Goal: Task Accomplishment & Management: Use online tool/utility

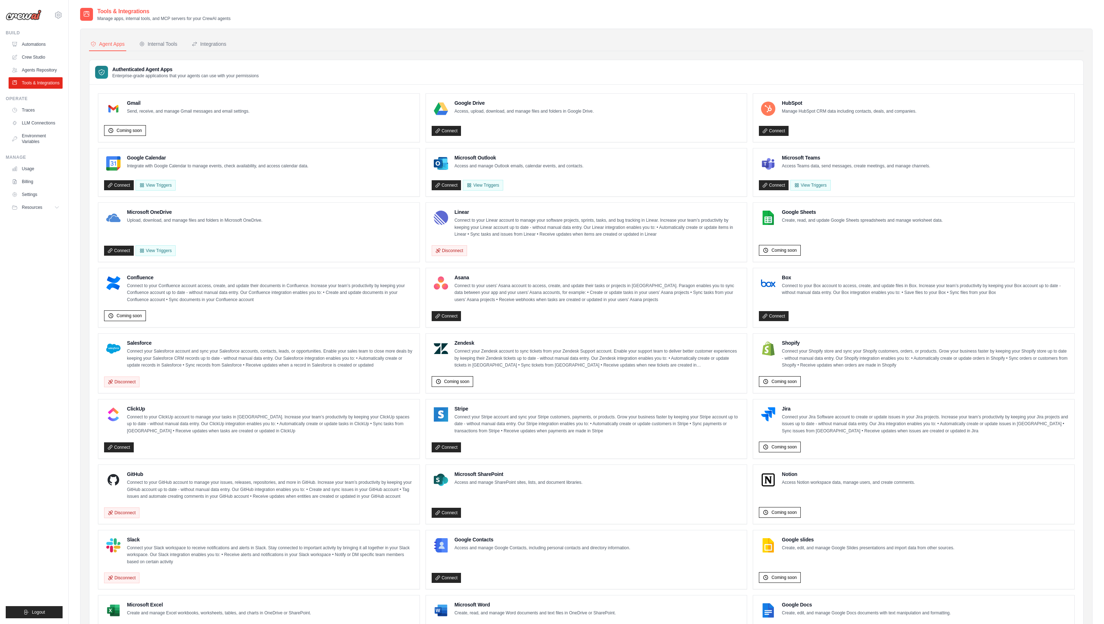
click at [195, 64] on div "Authenticated Agent Apps Enterprise-grade applications that your agents can use…" at bounding box center [586, 72] width 994 height 25
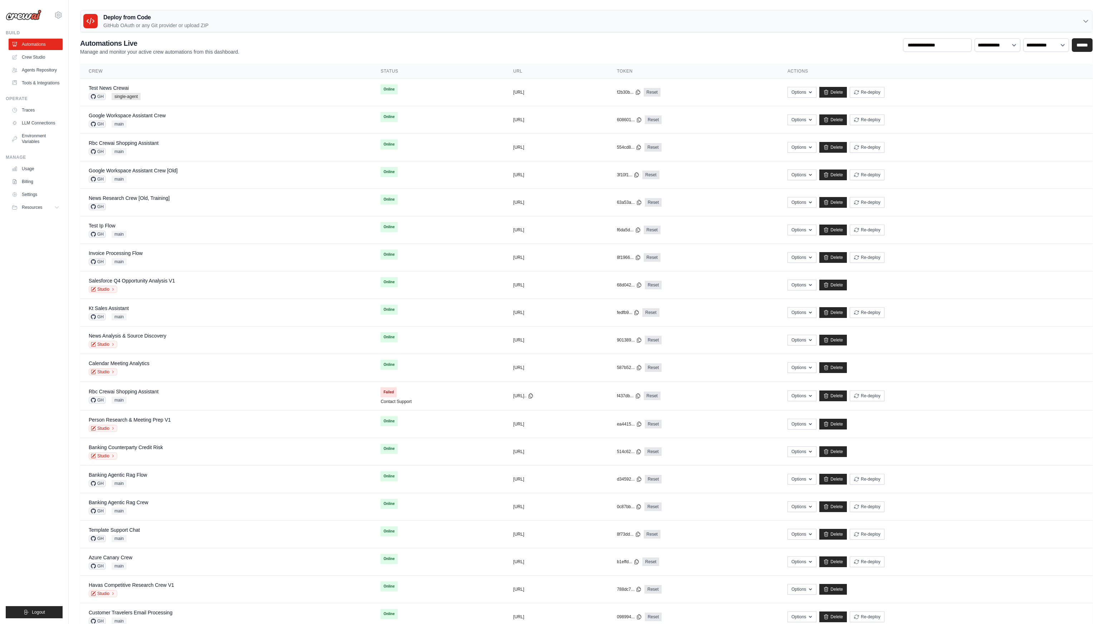
click at [59, 337] on ul "Build Automations Crew Studio Agents Repository Tools & Integrations" at bounding box center [34, 324] width 57 height 588
click at [104, 85] on link "Test News Crewai" at bounding box center [109, 88] width 40 height 6
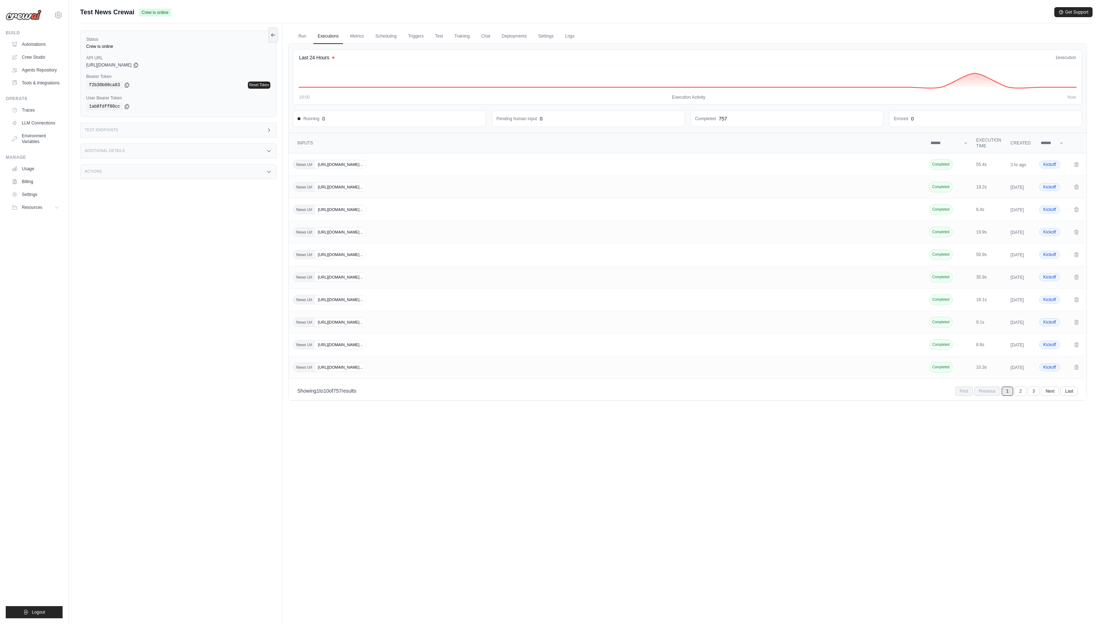
click at [264, 166] on div "Actions" at bounding box center [178, 171] width 196 height 15
click at [107, 189] on button "Re-deploy" at bounding box center [178, 190] width 184 height 11
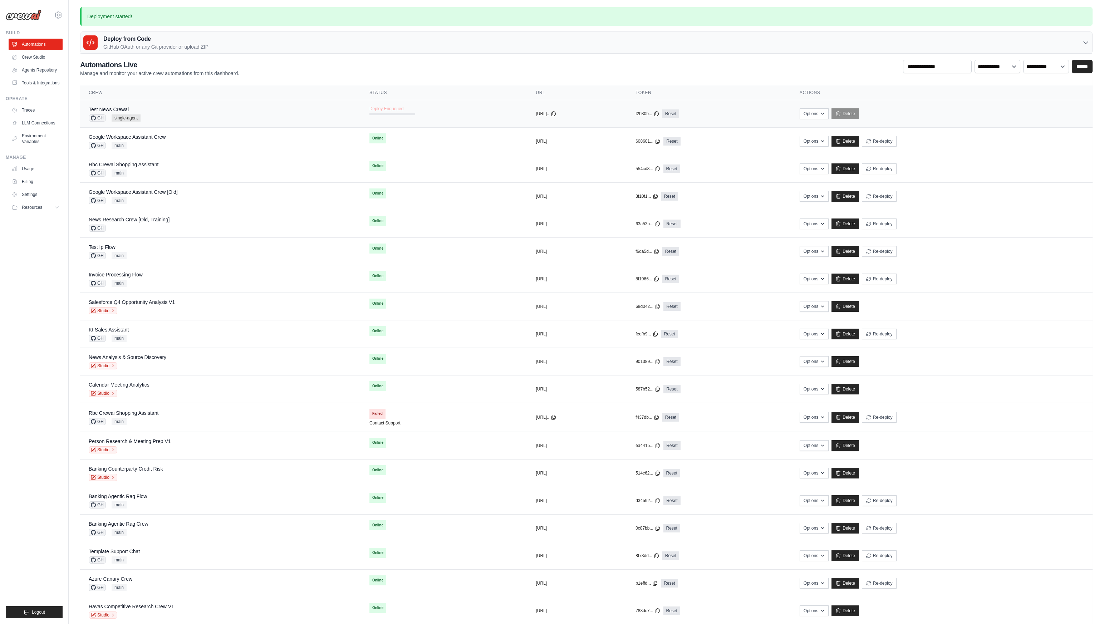
click at [155, 110] on div "Test News Crewai GH single-agent" at bounding box center [221, 114] width 264 height 16
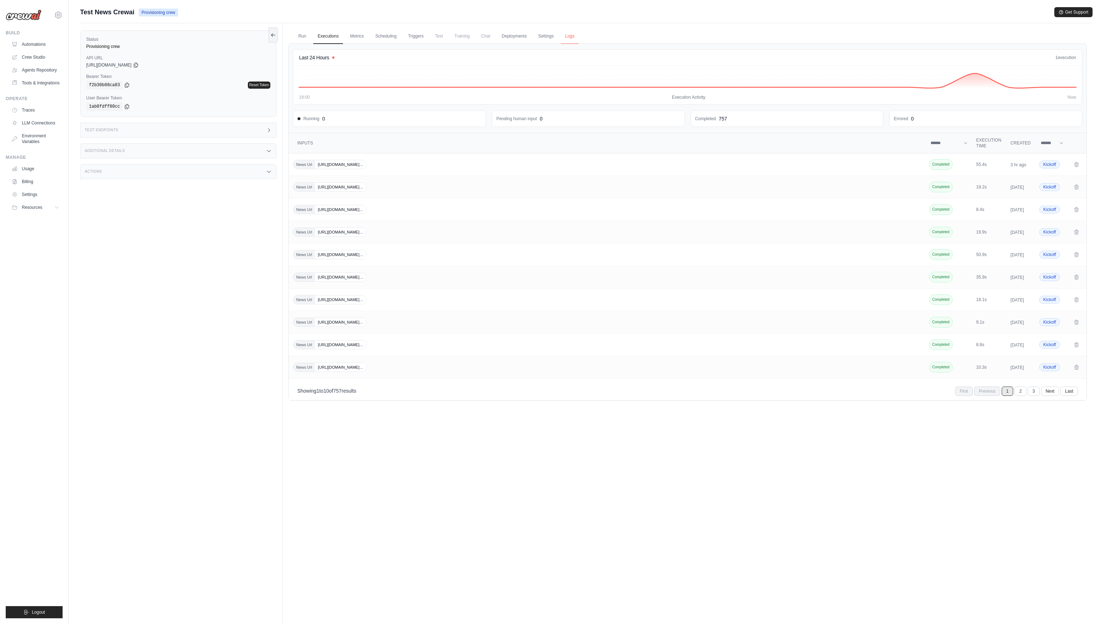
click at [568, 39] on link "Logs" at bounding box center [570, 36] width 18 height 15
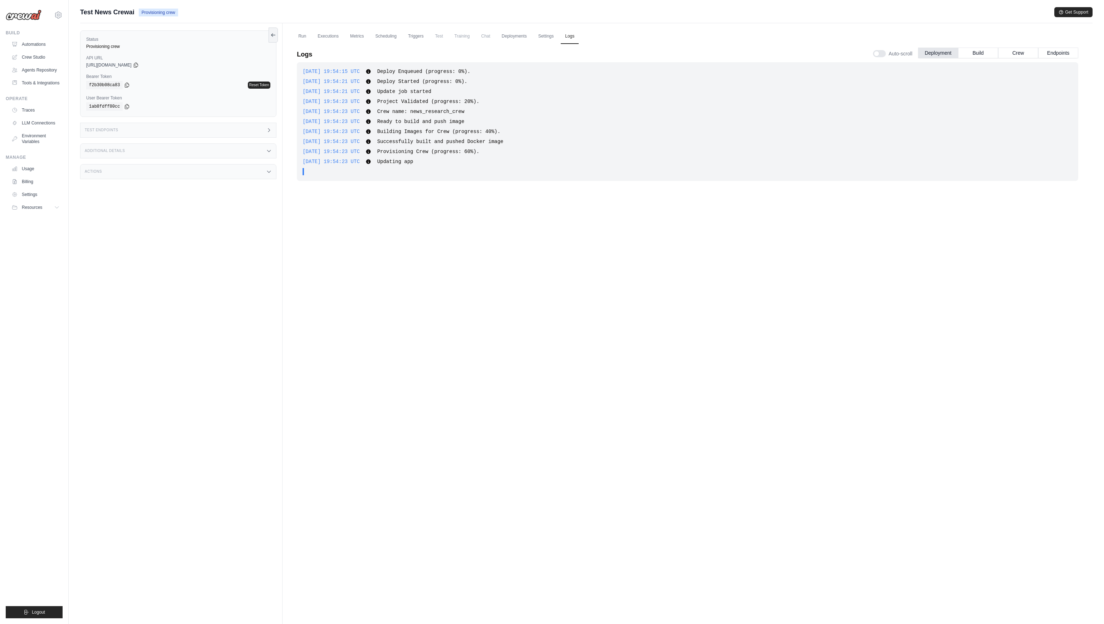
click at [256, 147] on div "Additional Details" at bounding box center [178, 150] width 196 height 15
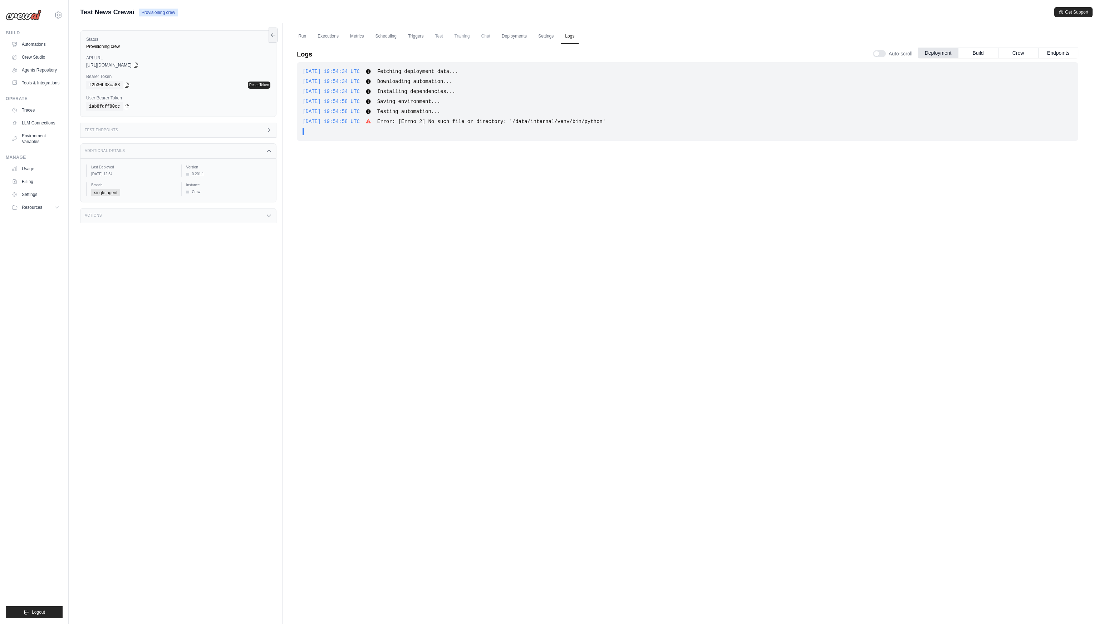
click at [427, 332] on div "[DATE] 19:54:34 UTC Fetching deployment data... Show more Show less [DATE] 19:5…" at bounding box center [687, 314] width 781 height 505
click at [576, 236] on div "2025-10-13 19:54:34 UTC Fetching deployment data... Show more Show less 2025-10…" at bounding box center [687, 314] width 781 height 505
click at [638, 119] on div "2025-10-13 19:54:58 UTC Error: [Errno 2] No such file or directory: '/data/inte…" at bounding box center [688, 121] width 770 height 7
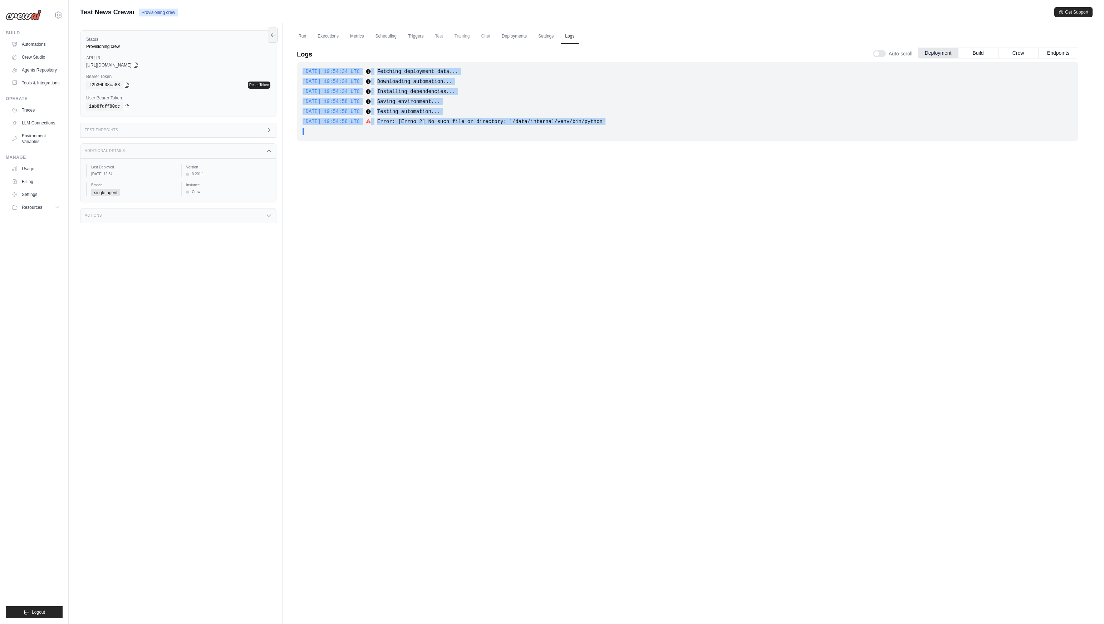
drag, startPoint x: 641, startPoint y: 123, endPoint x: 303, endPoint y: 72, distance: 341.5
click at [303, 72] on div "2025-10-13 19:54:34 UTC Fetching deployment data... Show more Show less 2025-10…" at bounding box center [687, 101] width 781 height 79
copy div "2025-10-13 19:54:34 UTC Fetching deployment data... Show more Show less 2025-10…"
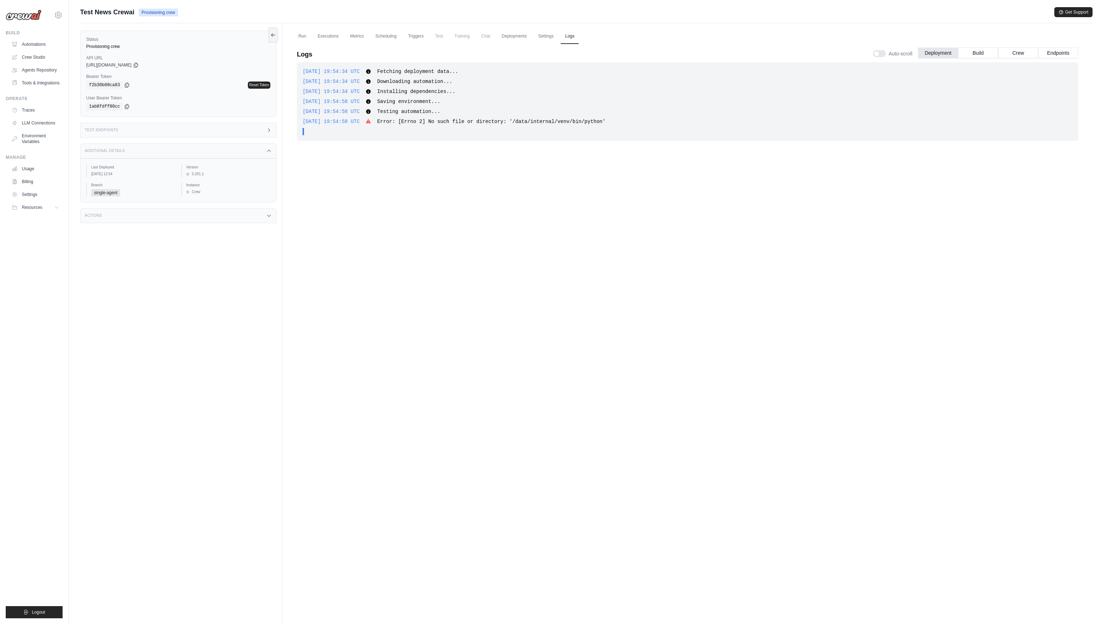
click at [535, 212] on div "2025-10-13 19:54:34 UTC Fetching deployment data... Show more Show less 2025-10…" at bounding box center [687, 314] width 781 height 505
click at [430, 267] on div "2025-10-13 19:54:34 UTC Fetching deployment data... Show more Show less 2025-10…" at bounding box center [687, 314] width 781 height 505
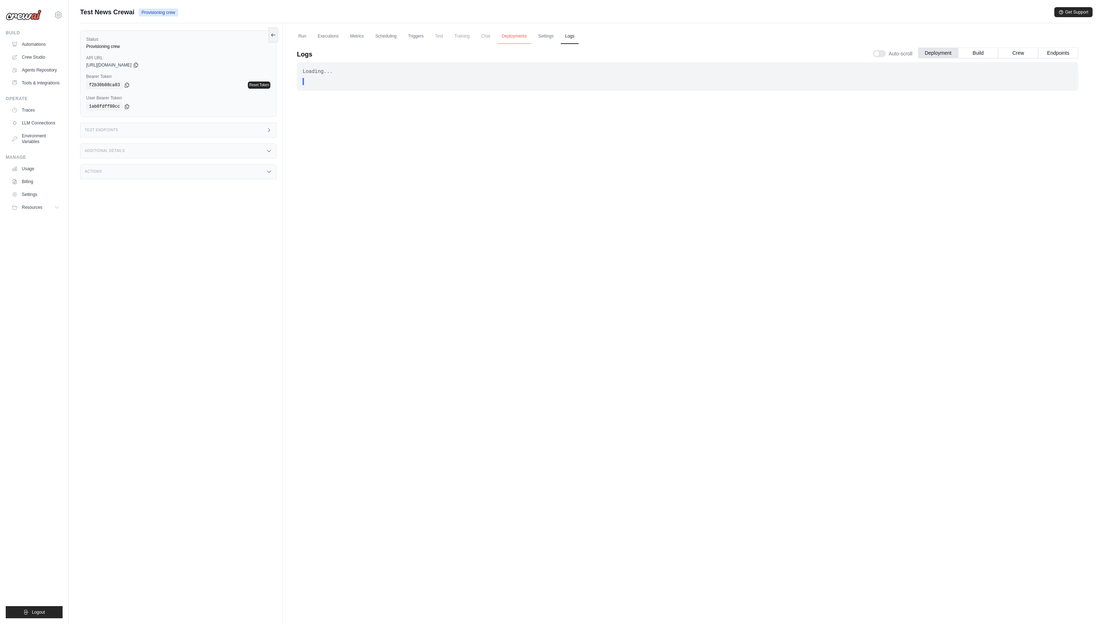
click at [514, 35] on link "Deployments" at bounding box center [514, 36] width 34 height 15
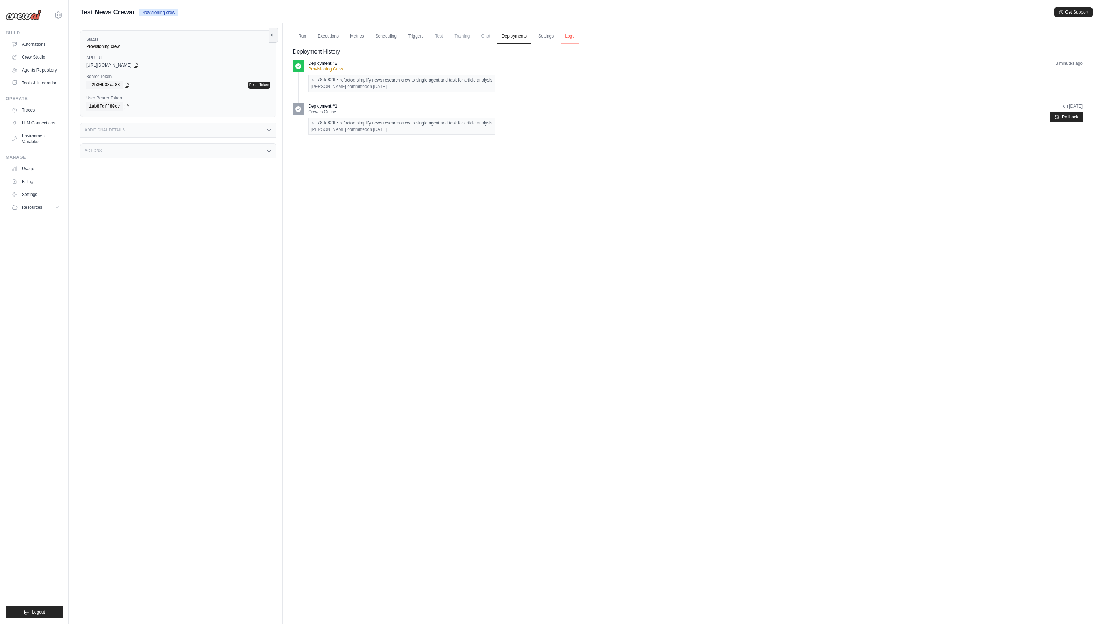
click at [570, 35] on link "Logs" at bounding box center [570, 36] width 18 height 15
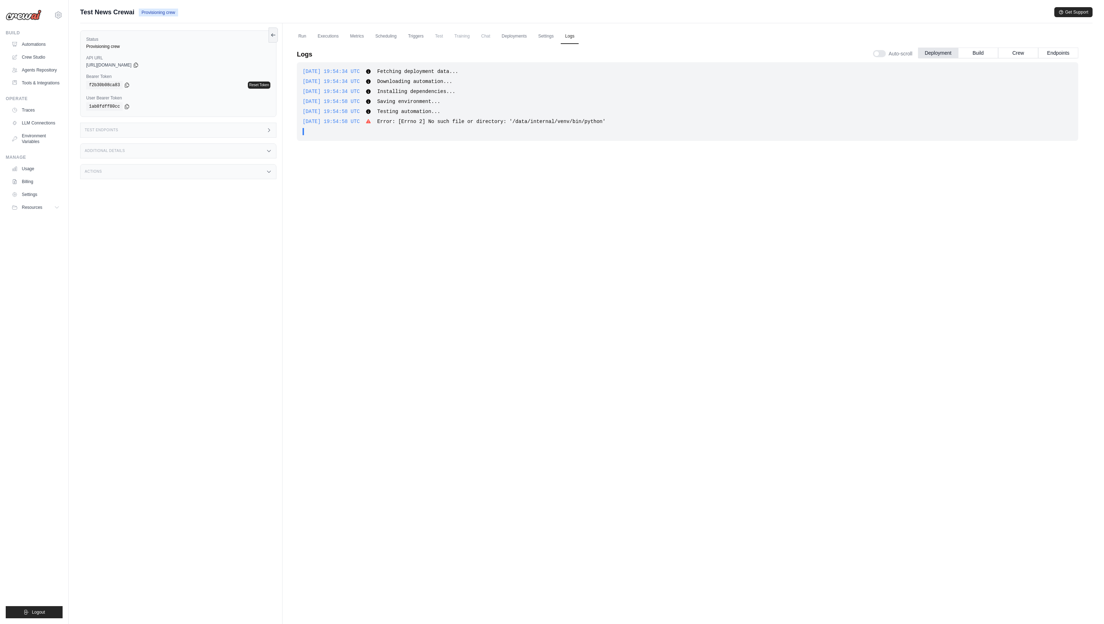
click at [347, 307] on div "2025-10-13 19:54:34 UTC Fetching deployment data... Show more Show less 2025-10…" at bounding box center [687, 314] width 781 height 505
click at [540, 38] on link "Settings" at bounding box center [546, 36] width 24 height 15
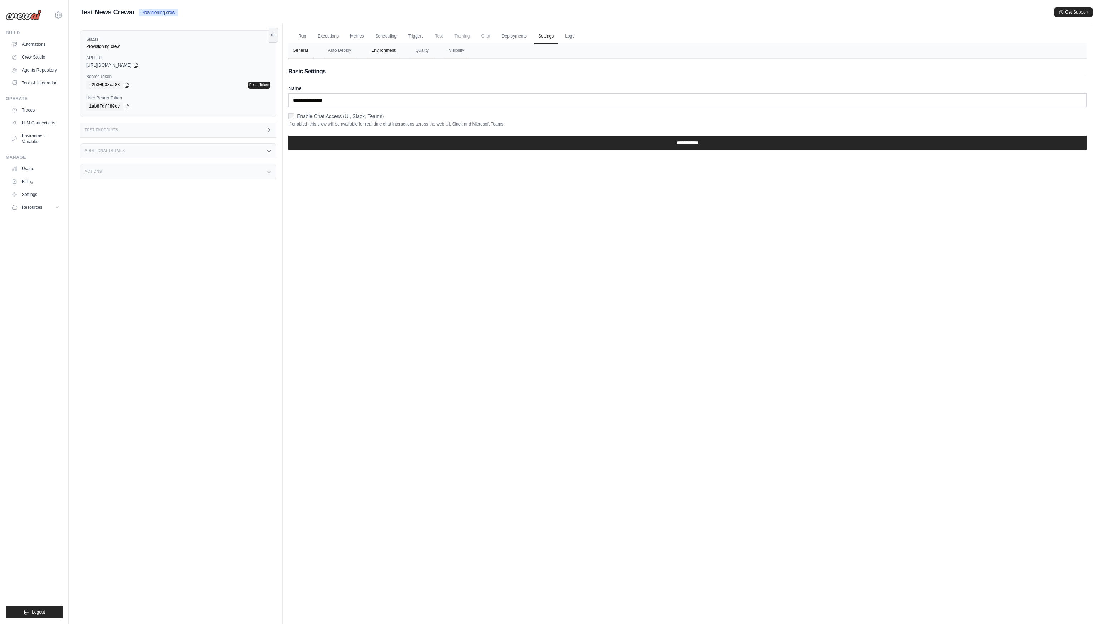
click at [376, 51] on button "Environment" at bounding box center [383, 50] width 33 height 15
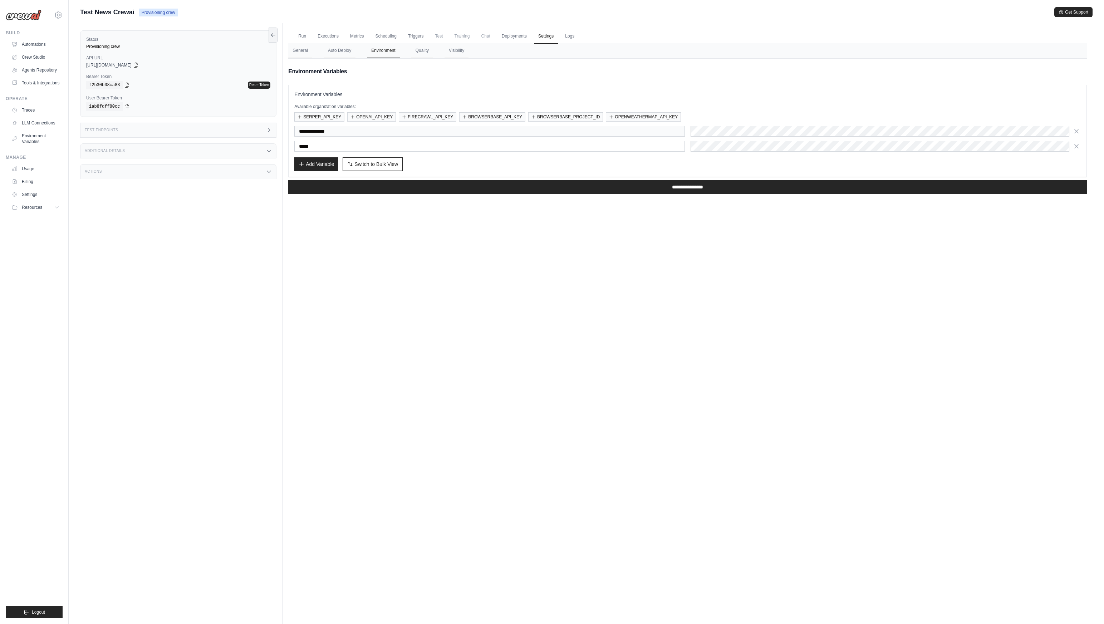
click at [721, 312] on div "Run Executions Metrics Scheduling Triggers Test Training Chat Deployments Setti…" at bounding box center [688, 335] width 810 height 624
click at [41, 43] on link "Automations" at bounding box center [36, 44] width 54 height 11
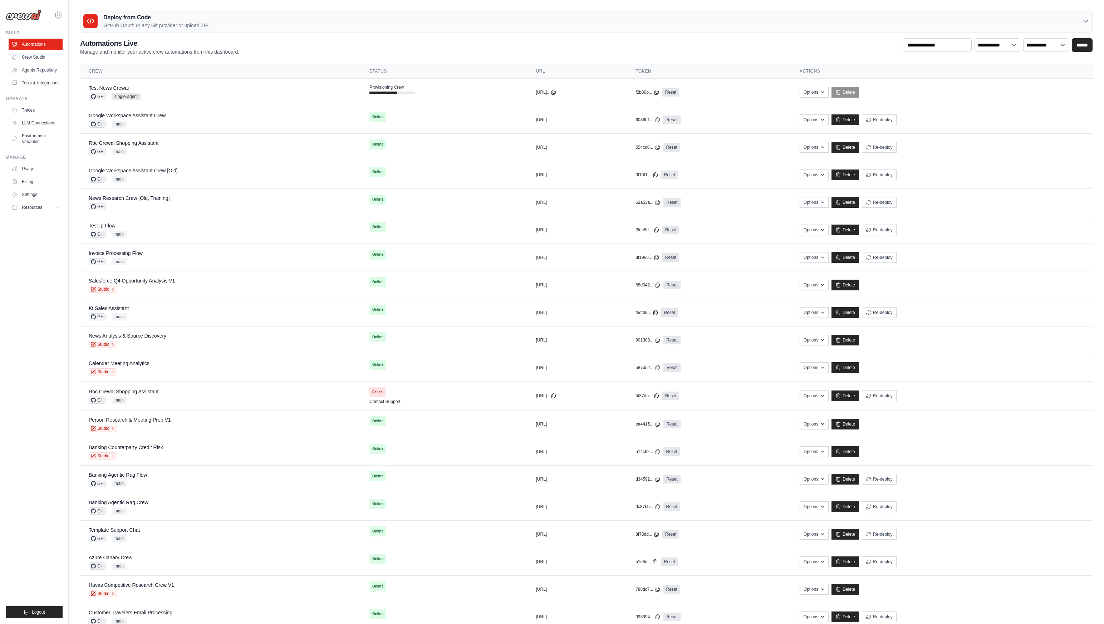
click at [240, 49] on div "**********" at bounding box center [586, 46] width 1013 height 17
click at [106, 23] on p "GitHub OAuth or any Git provider or upload ZIP" at bounding box center [155, 25] width 105 height 7
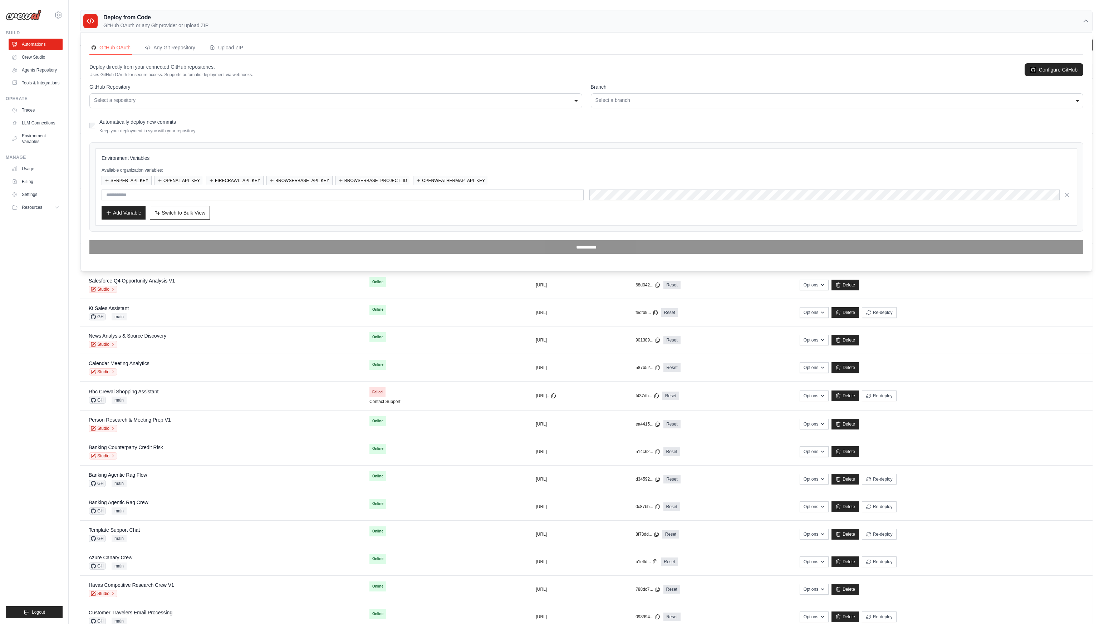
click at [132, 106] on div "**********" at bounding box center [335, 100] width 493 height 15
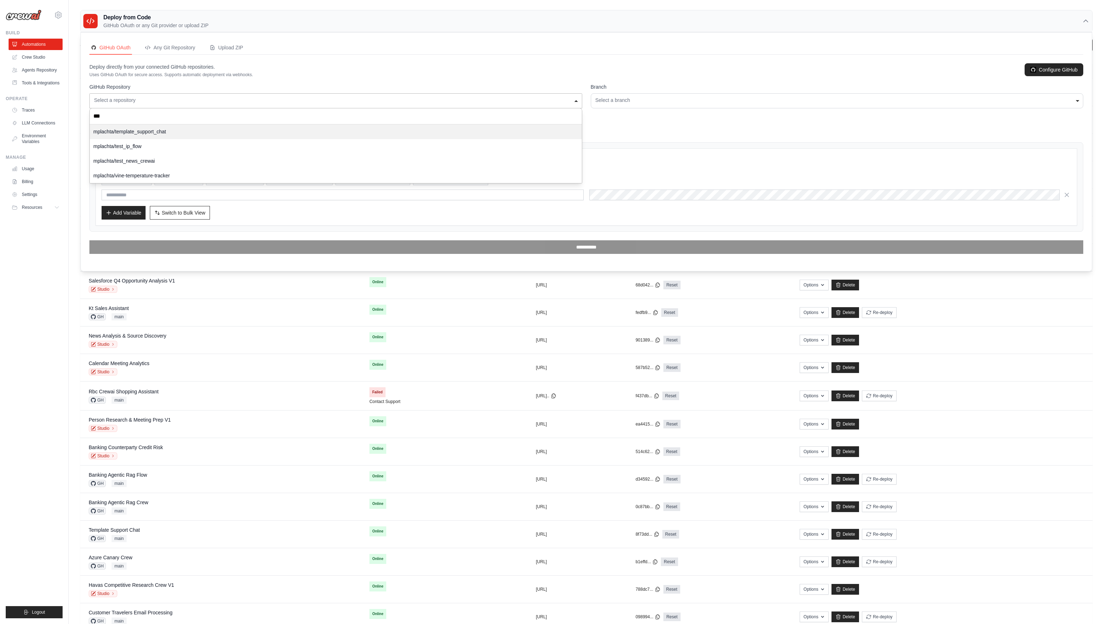
type input "****"
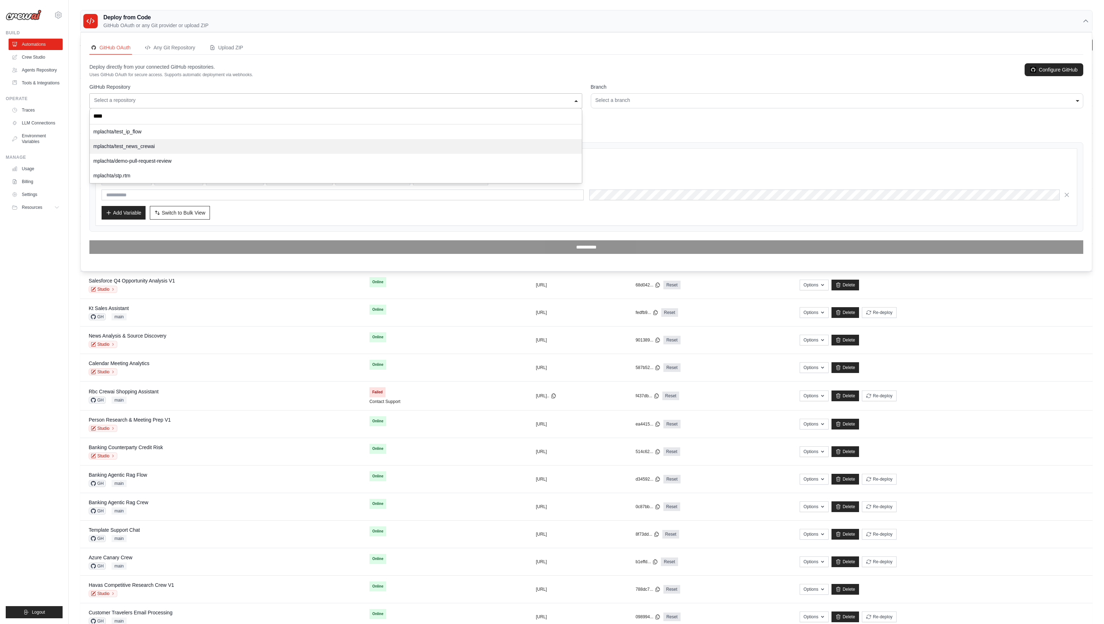
select select "**********"
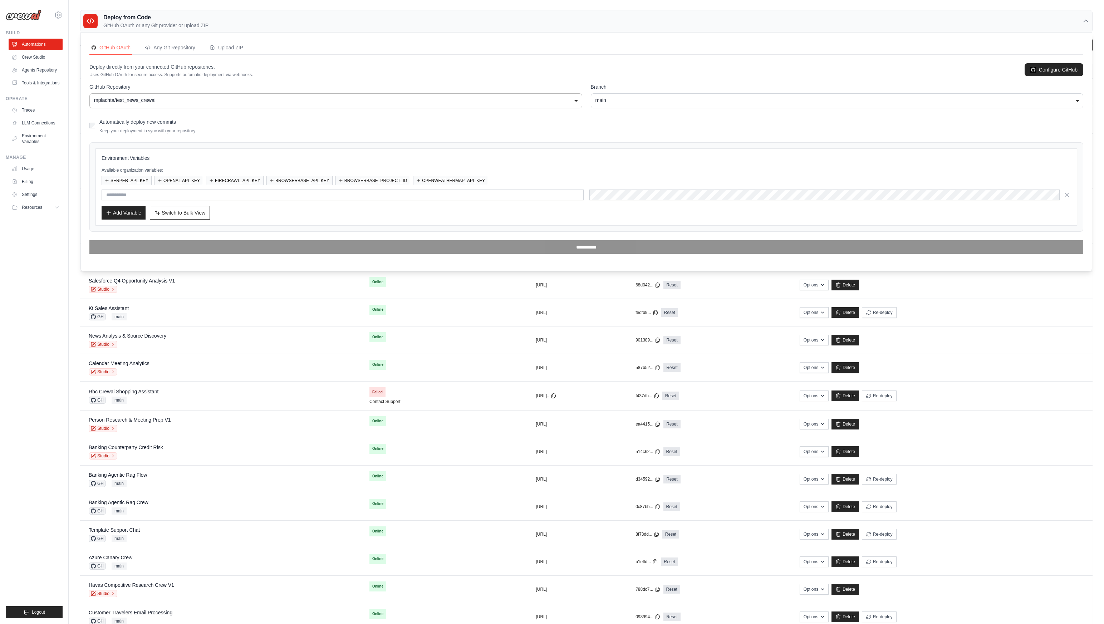
click at [643, 104] on div "main" at bounding box center [837, 101] width 484 height 8
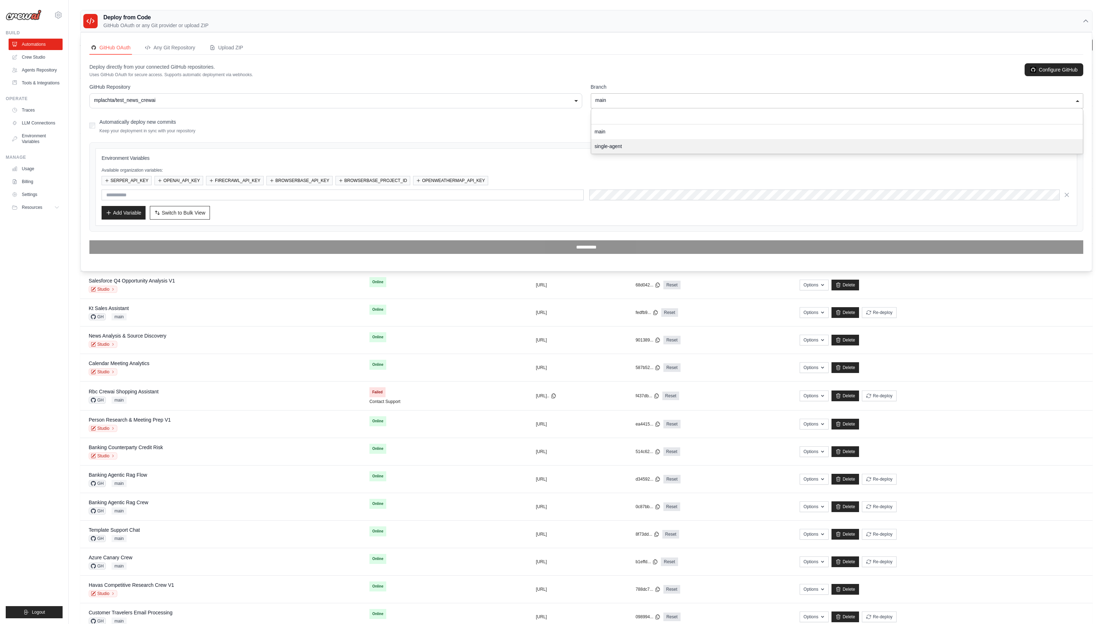
select select "**********"
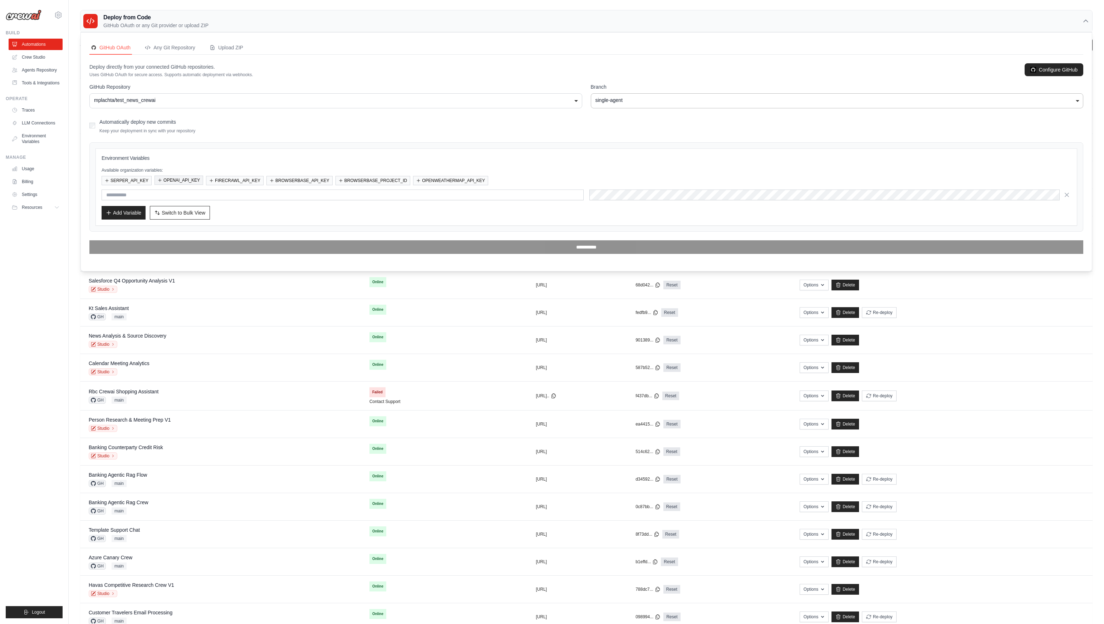
click at [181, 182] on button "OPENAI_API_KEY" at bounding box center [179, 180] width 49 height 9
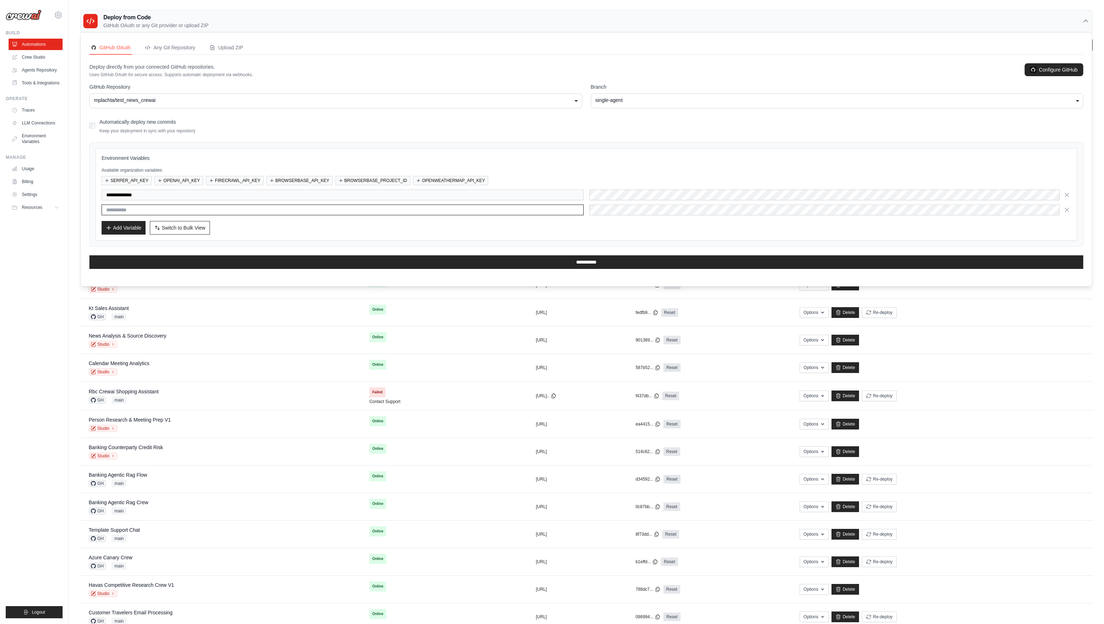
click at [333, 209] on input "text" at bounding box center [343, 210] width 482 height 11
type input "*****"
click at [309, 230] on div "Add Variable Switch to Bulk View Switch to Table View" at bounding box center [587, 228] width 970 height 14
click at [688, 225] on div "Add Variable Switch to Bulk View Switch to Table View" at bounding box center [587, 228] width 970 height 14
click at [627, 229] on div "Add Variable Switch to Bulk View Switch to Table View" at bounding box center [587, 228] width 970 height 14
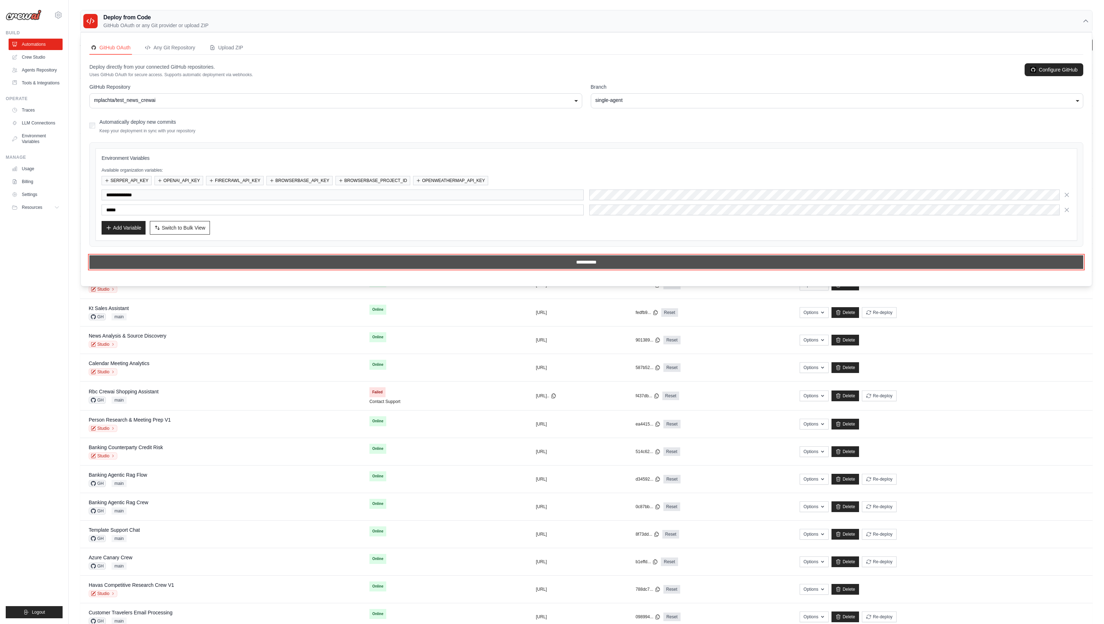
click at [578, 266] on input "**********" at bounding box center [586, 262] width 994 height 14
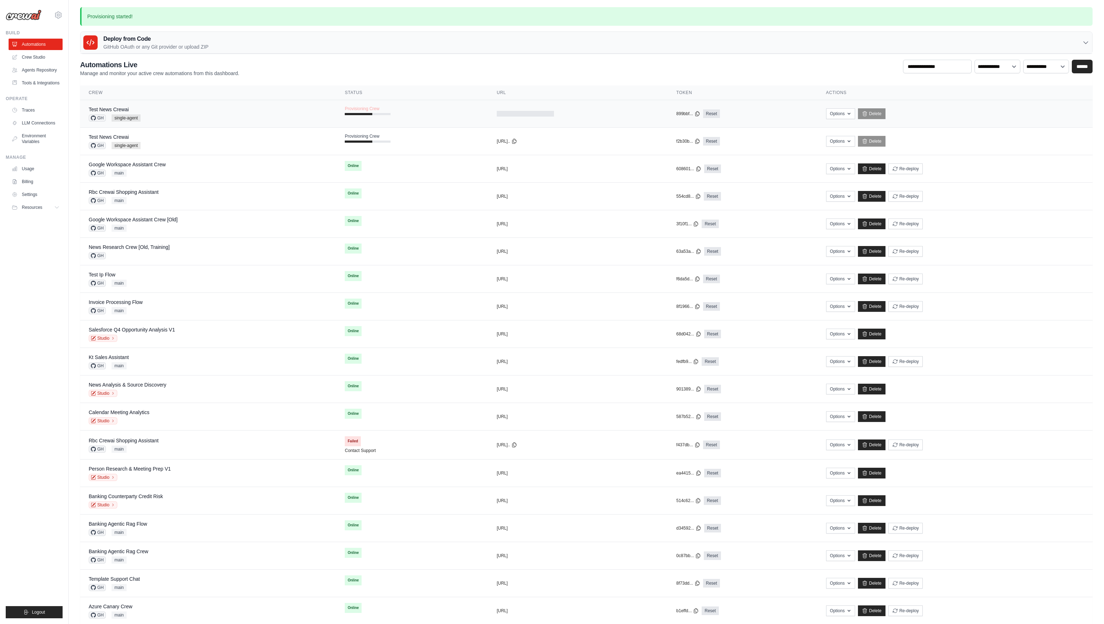
click at [178, 110] on div "Test News Crewai GH single-agent" at bounding box center [208, 114] width 239 height 16
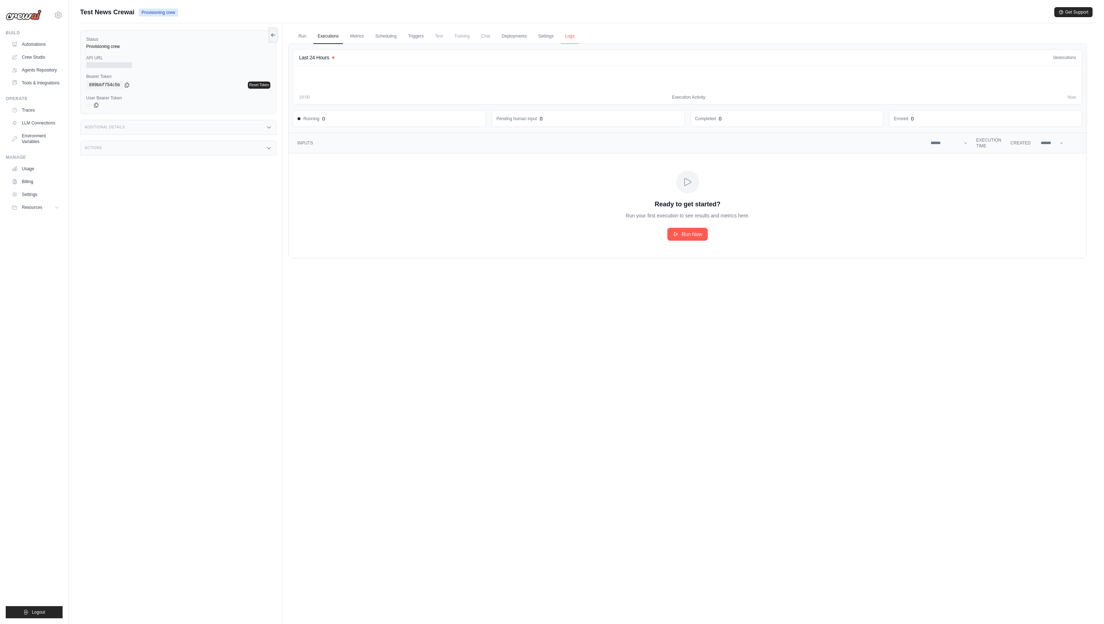
click at [573, 36] on link "Logs" at bounding box center [570, 36] width 18 height 15
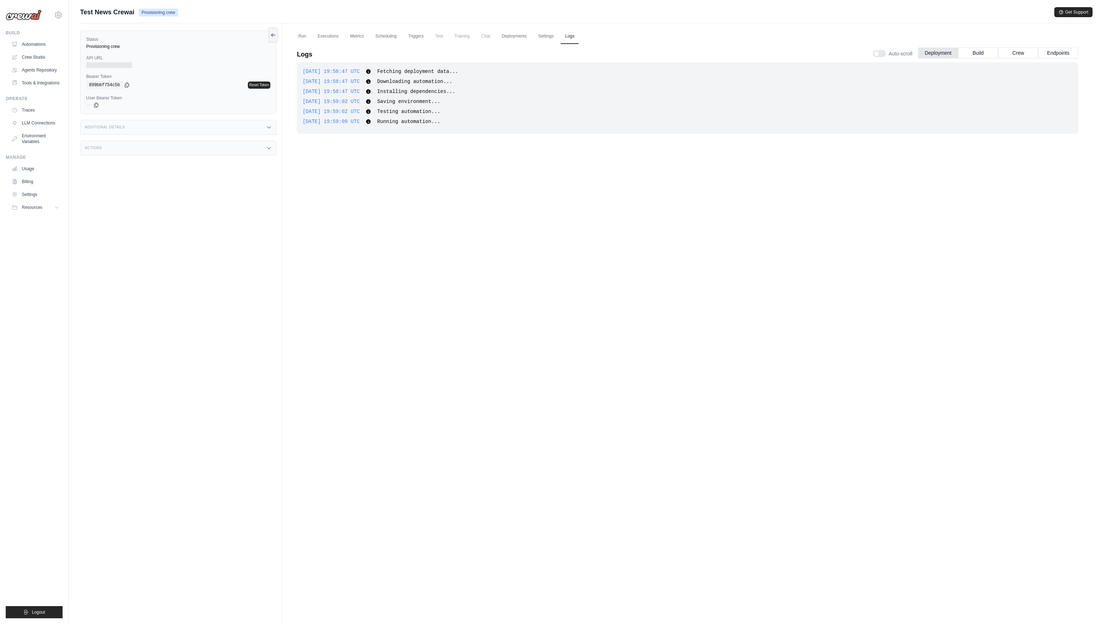
click at [141, 317] on div "Status Provisioning crew API URL Bearer Token copied 899bbf754c5b Reset Token U…" at bounding box center [181, 335] width 202 height 624
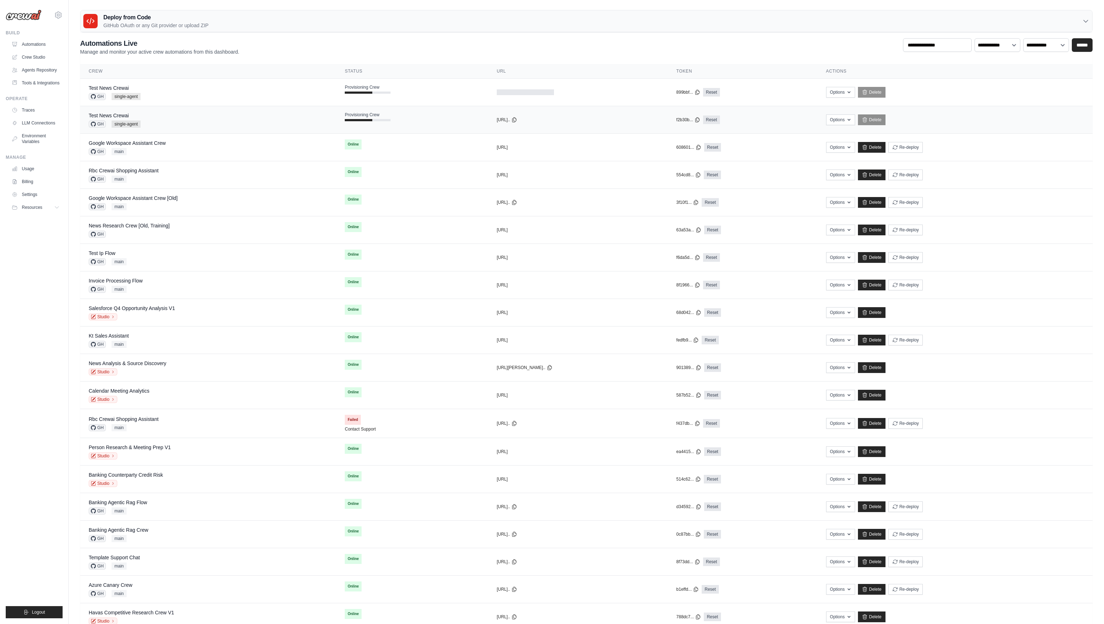
click at [179, 114] on div "Test News Crewai GH single-agent" at bounding box center [208, 120] width 239 height 16
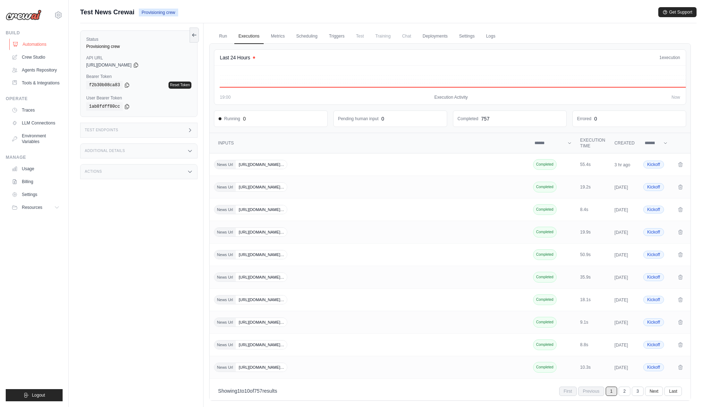
click at [49, 44] on link "Automations" at bounding box center [36, 44] width 54 height 11
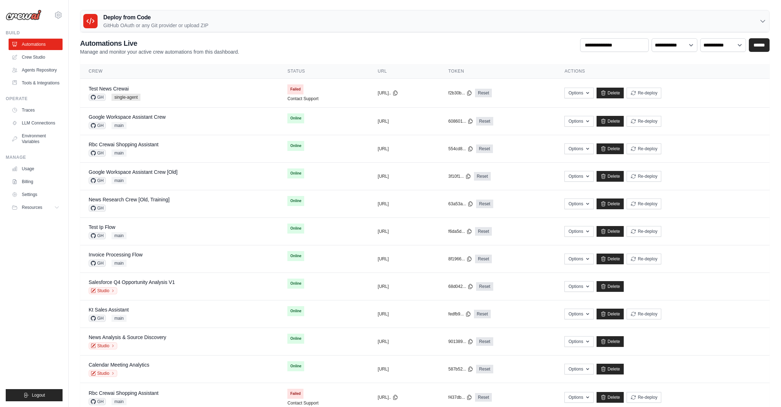
click at [61, 247] on ul "Build Automations Crew Studio Agents Repository Tools & Integrations" at bounding box center [34, 215] width 57 height 371
click at [274, 41] on div "**********" at bounding box center [425, 46] width 690 height 17
click at [112, 22] on p "GitHub OAuth or any Git provider or upload ZIP" at bounding box center [155, 25] width 105 height 7
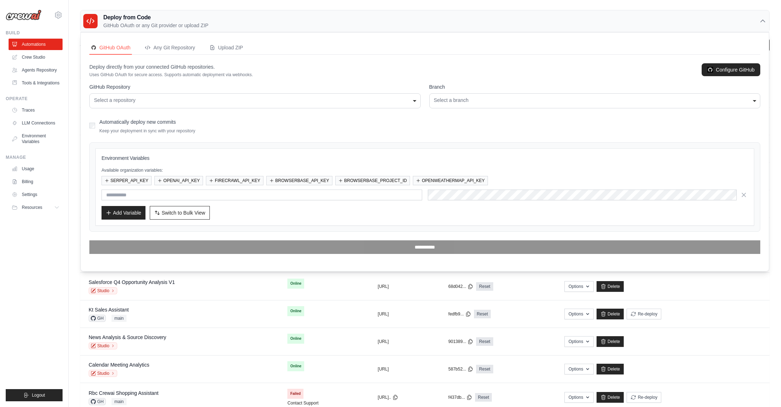
click at [147, 102] on div "Select a repository" at bounding box center [255, 101] width 322 height 8
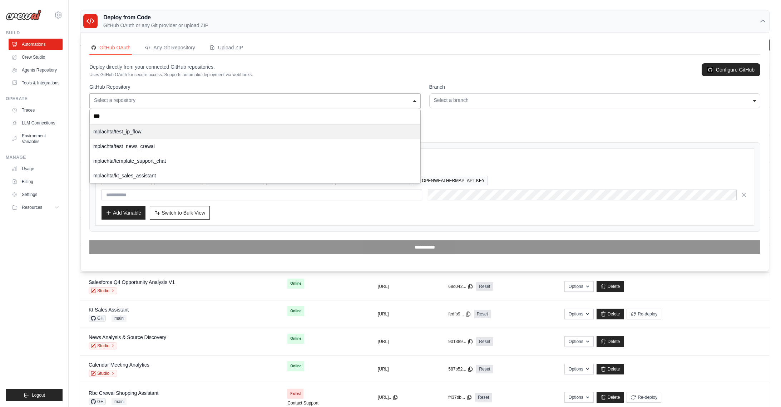
type input "****"
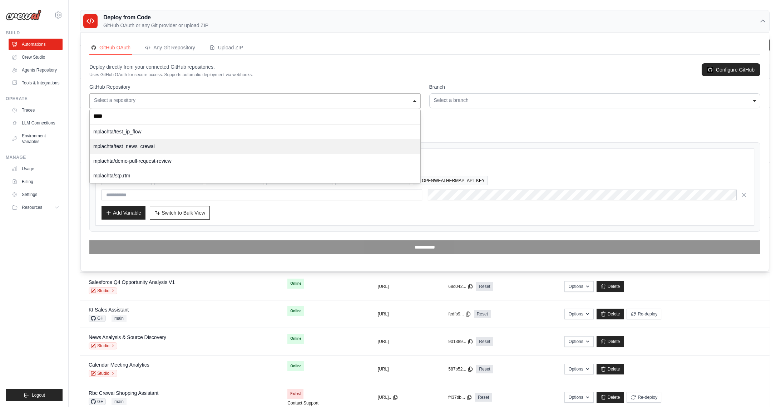
select select "**********"
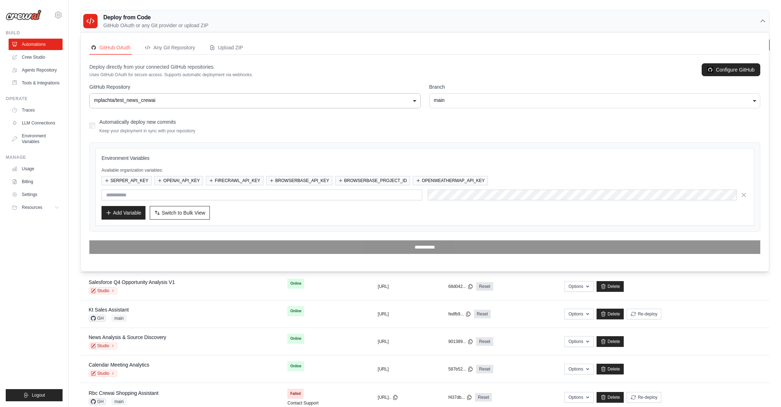
click at [441, 105] on div "**********" at bounding box center [596, 100] width 332 height 15
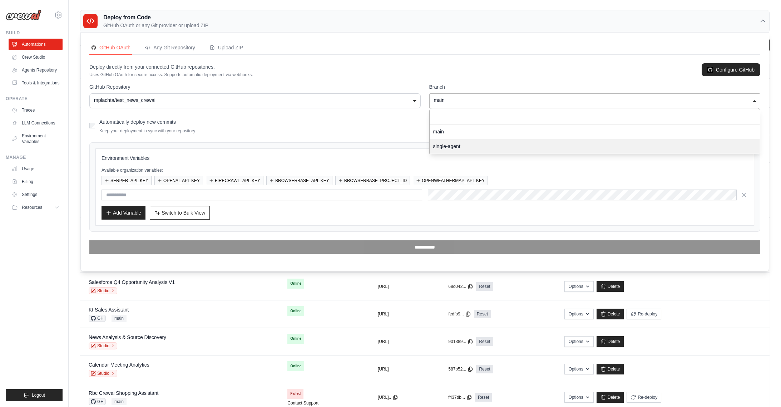
select select "**********"
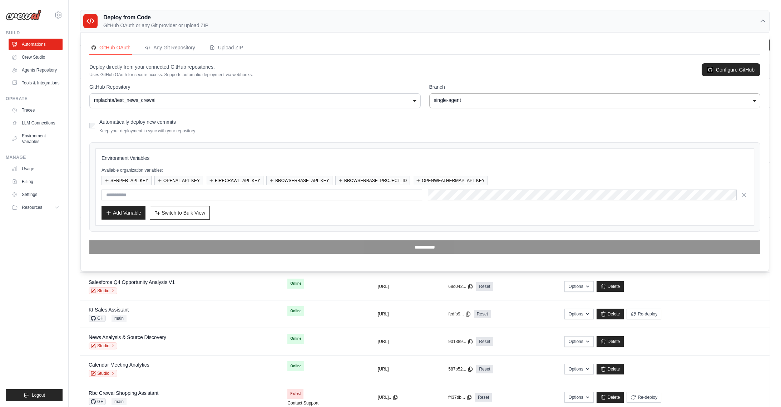
click at [476, 129] on div "Automatically deploy new commits Keep your deployment in sync with your reposit…" at bounding box center [424, 125] width 671 height 17
click at [515, 137] on form "**********" at bounding box center [424, 168] width 671 height 171
click at [183, 182] on button "OPENAI_API_KEY" at bounding box center [179, 180] width 49 height 9
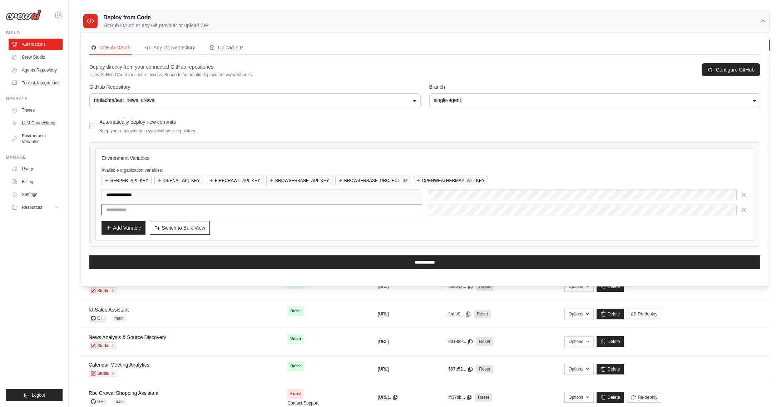
click at [223, 210] on input "text" at bounding box center [262, 210] width 321 height 11
type input "*****"
click at [470, 234] on div "Add Variable Switch to Bulk View Switch to Table View" at bounding box center [425, 228] width 647 height 14
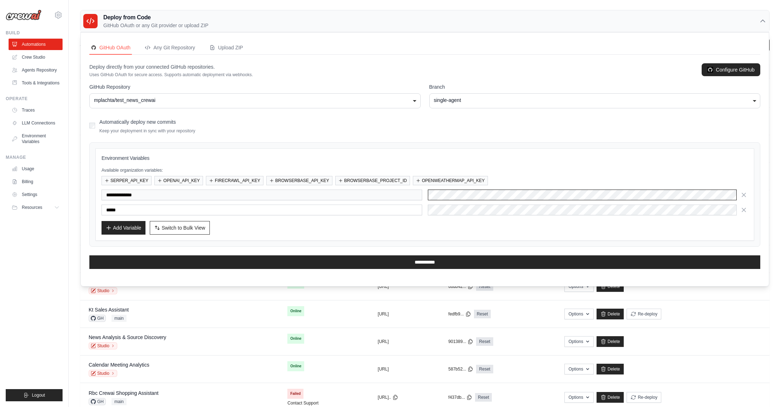
click at [418, 199] on div "**********" at bounding box center [425, 195] width 647 height 11
click at [505, 228] on div "Add Variable Switch to Bulk View Switch to Table View" at bounding box center [425, 228] width 647 height 14
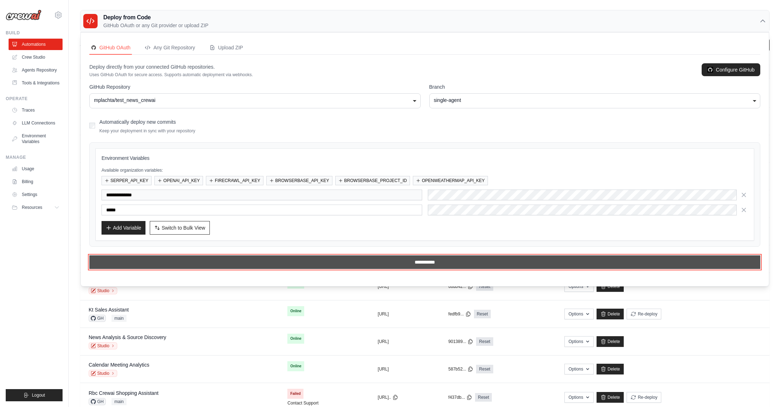
click at [438, 263] on input "**********" at bounding box center [424, 262] width 671 height 14
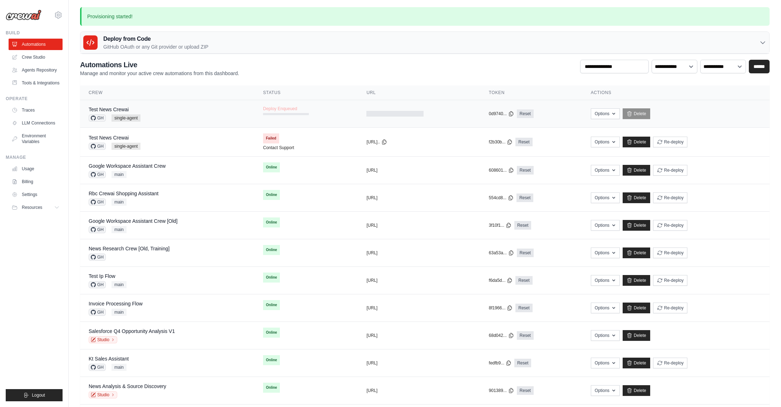
click at [167, 114] on div "Test News Crewai GH single-agent" at bounding box center [167, 114] width 157 height 16
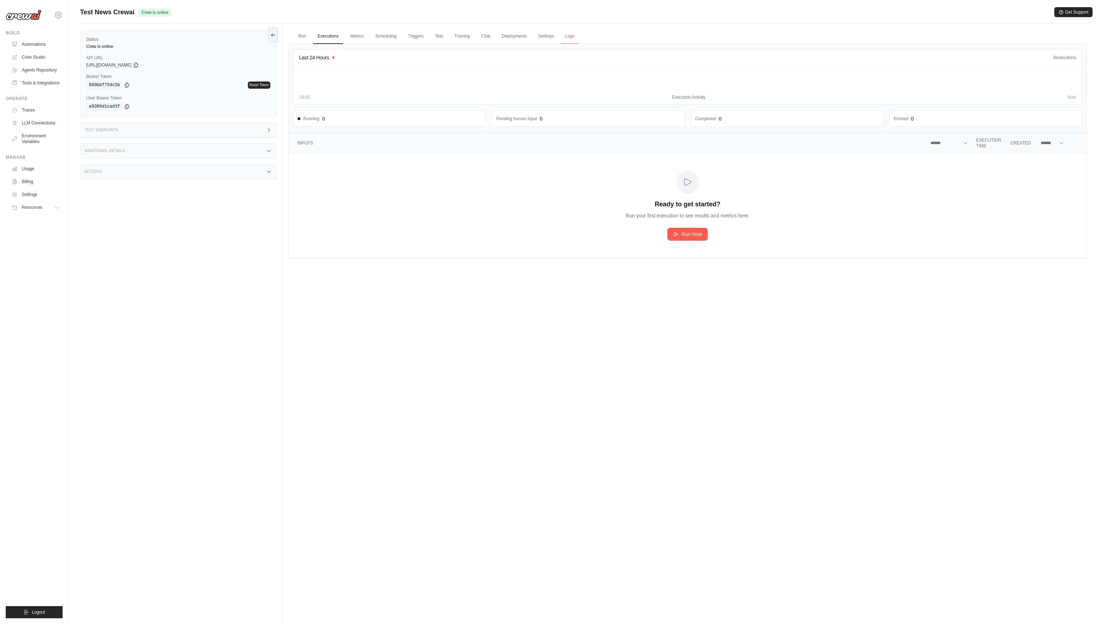
click at [570, 40] on link "Logs" at bounding box center [570, 36] width 18 height 15
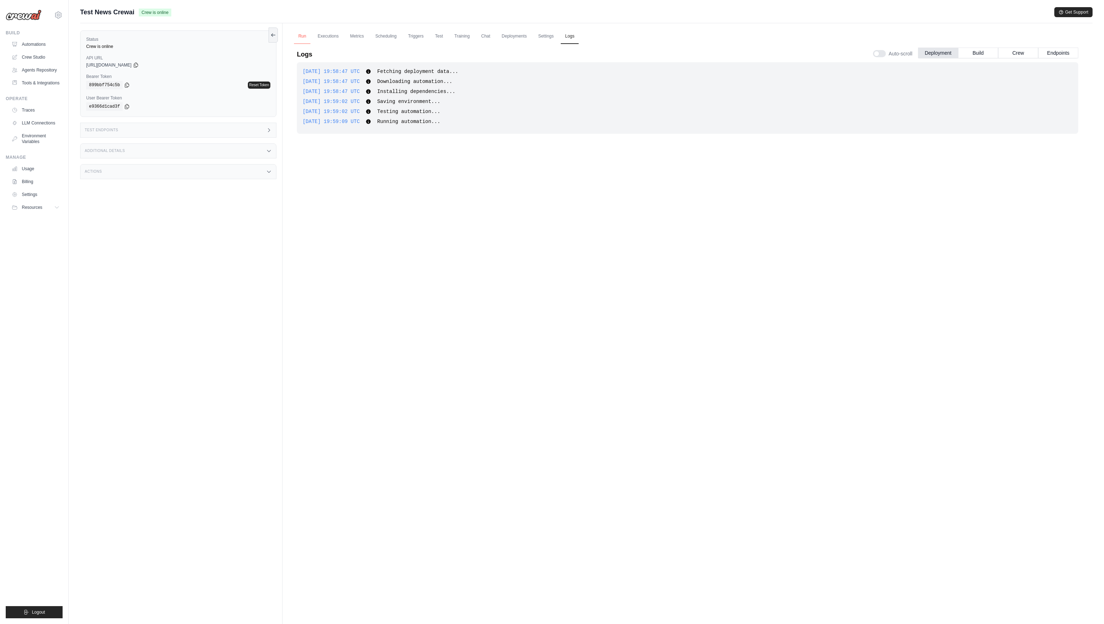
click at [308, 37] on link "Run" at bounding box center [302, 36] width 16 height 15
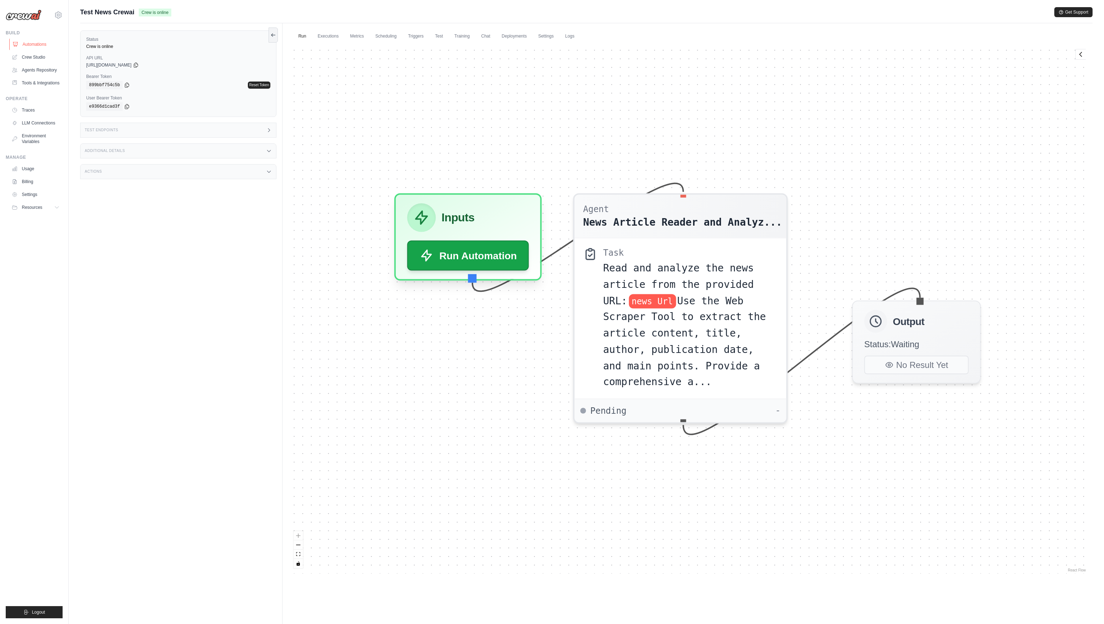
click at [37, 42] on link "Automations" at bounding box center [36, 44] width 54 height 11
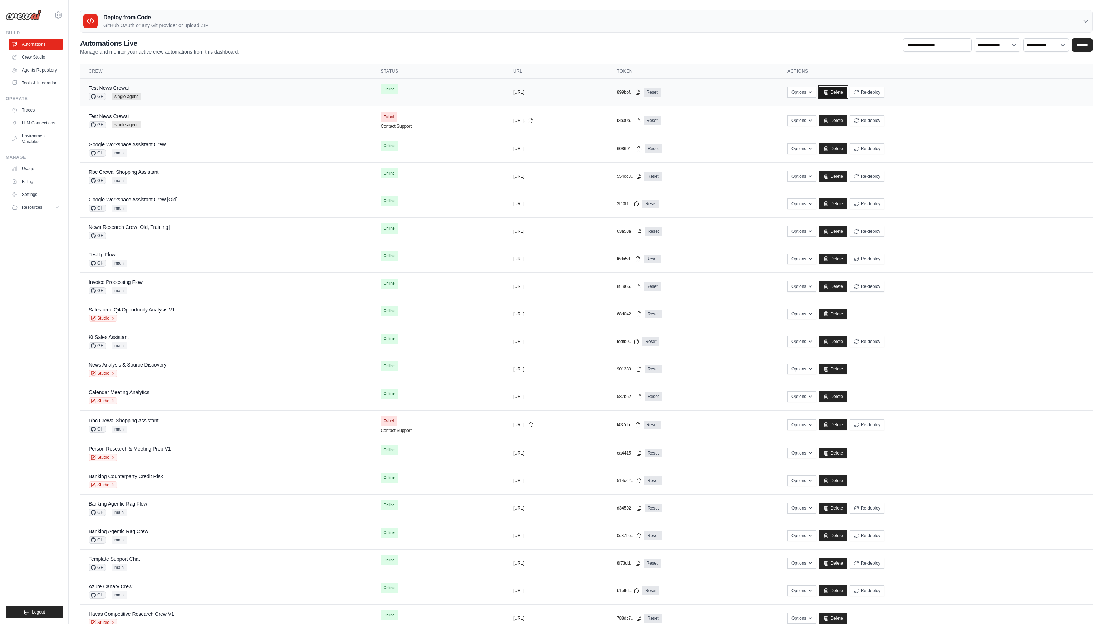
click at [829, 94] on icon at bounding box center [826, 92] width 6 height 6
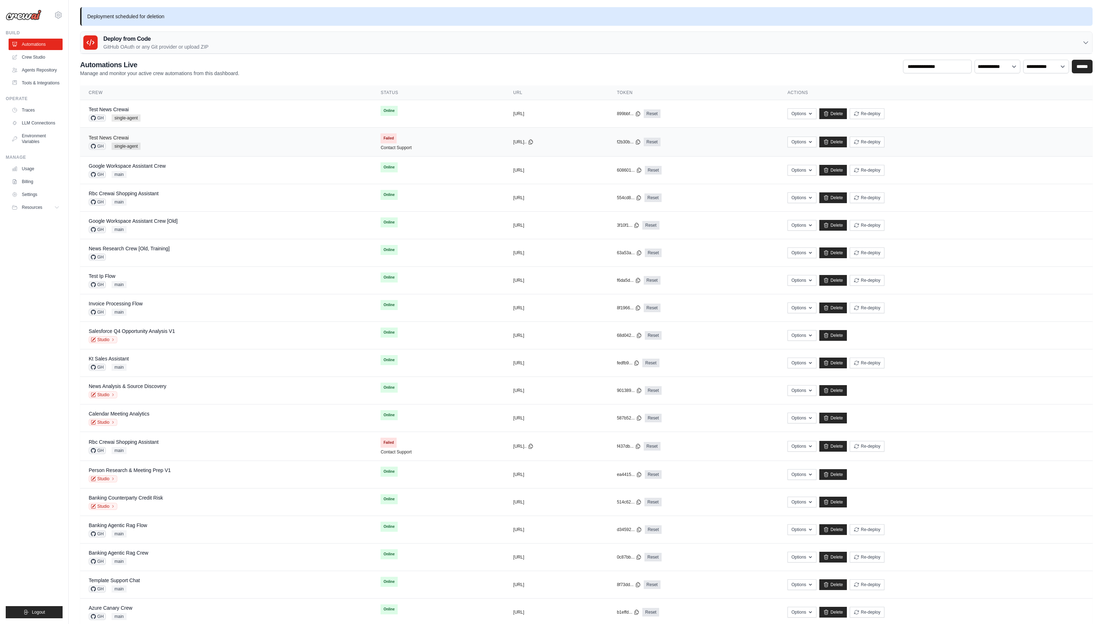
click at [122, 136] on link "Test News Crewai" at bounding box center [109, 138] width 40 height 6
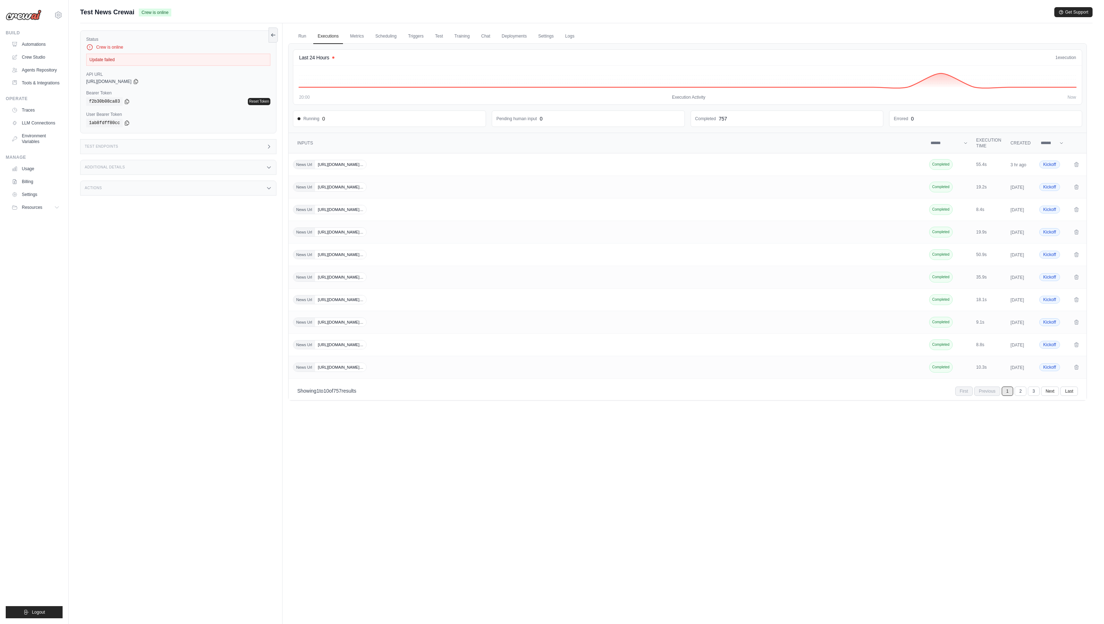
click at [110, 294] on div "Status Crew is online Update failed API URL copied [URL][DOMAIN_NAME] Bearer To…" at bounding box center [181, 335] width 202 height 624
click at [35, 47] on link "Automations" at bounding box center [36, 44] width 54 height 11
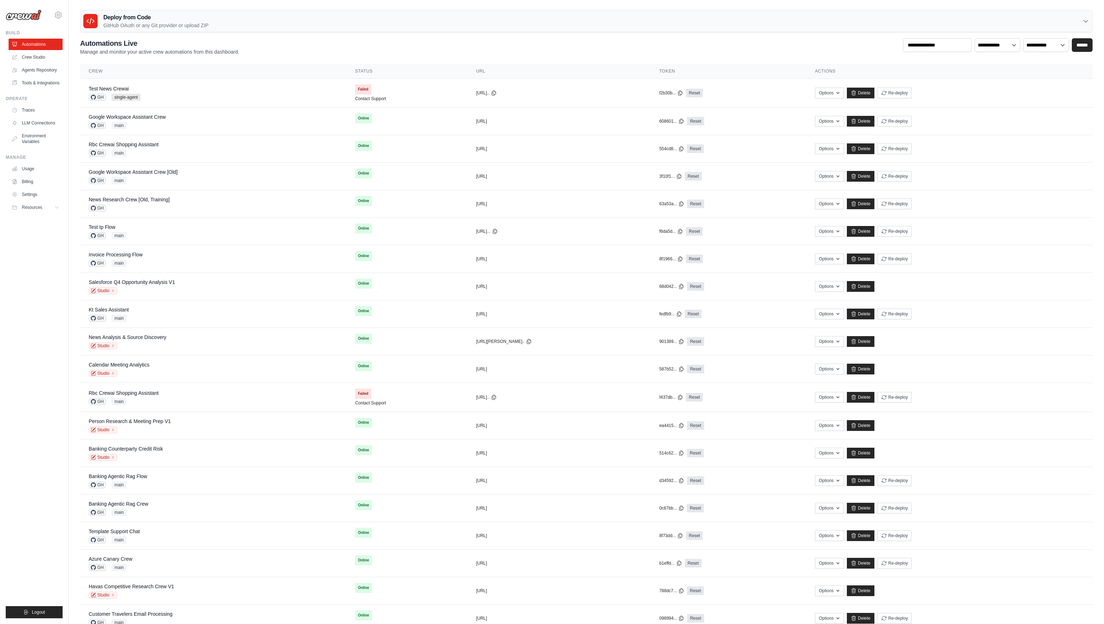
click at [244, 54] on div "**********" at bounding box center [586, 46] width 1013 height 17
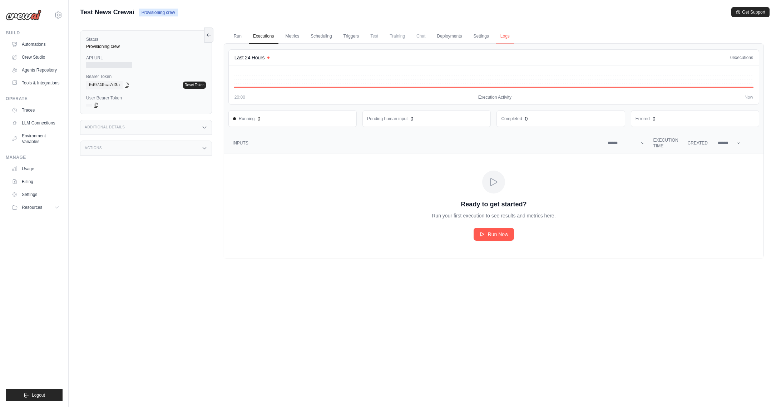
click at [512, 39] on link "Logs" at bounding box center [505, 36] width 18 height 15
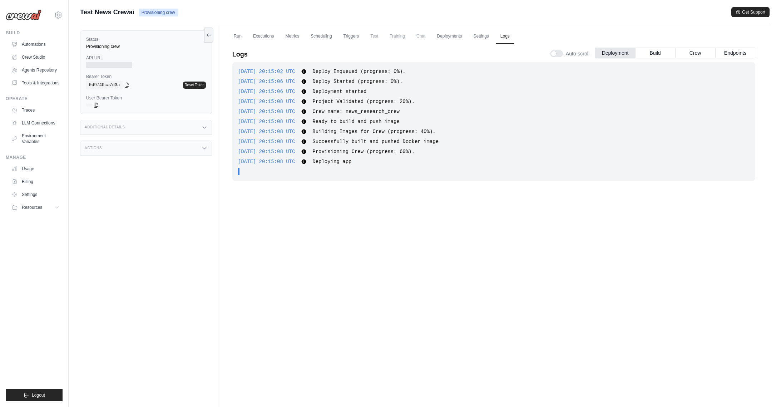
click at [495, 184] on div "2025-10-13 20:15:02 UTC Deploy Enqueued (progress: 0%). Show more Show less 202…" at bounding box center [493, 222] width 523 height 320
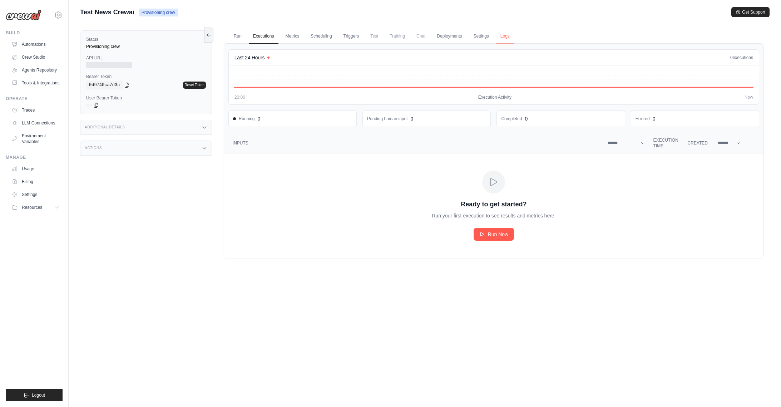
click at [508, 36] on link "Logs" at bounding box center [505, 36] width 18 height 15
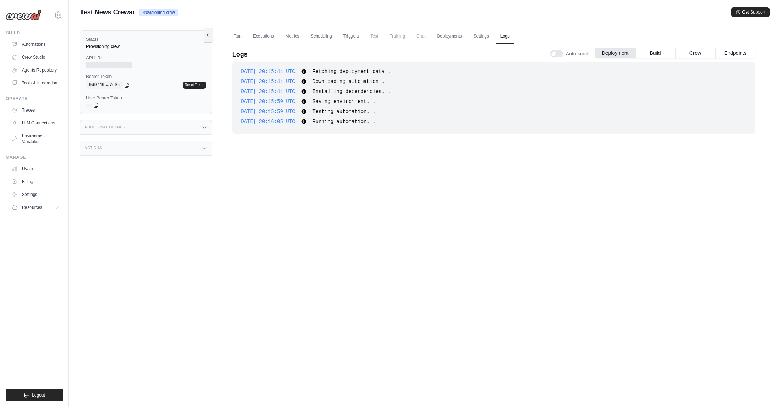
click at [367, 279] on div "[DATE] 20:15:44 UTC Fetching deployment data... Show more Show less [DATE] 20:1…" at bounding box center [493, 222] width 523 height 320
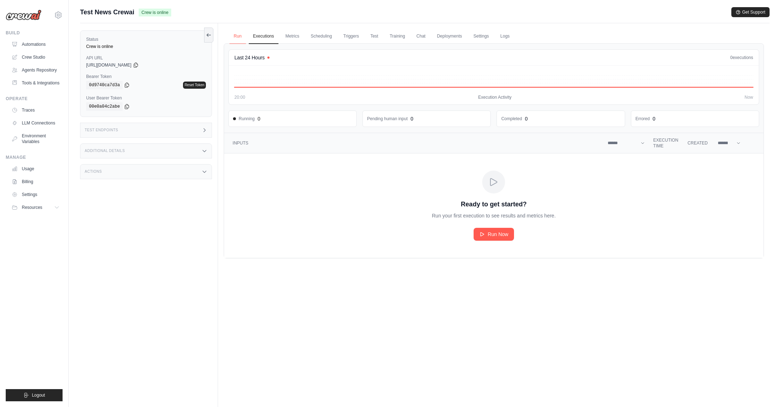
click at [239, 36] on link "Run" at bounding box center [238, 36] width 16 height 15
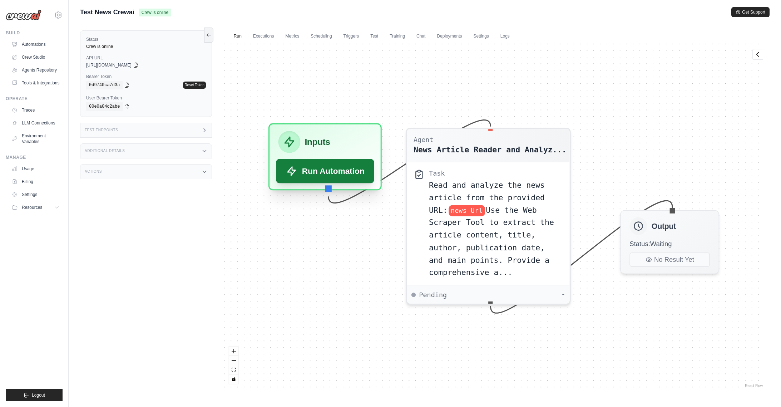
click at [300, 180] on button "Run Automation" at bounding box center [325, 171] width 98 height 24
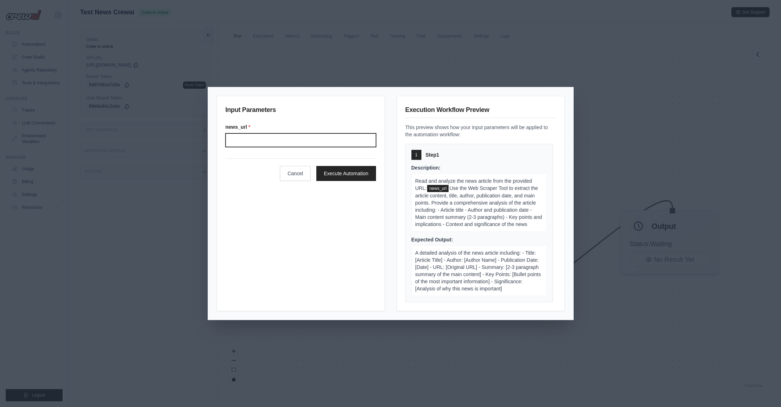
click at [343, 140] on input "News url" at bounding box center [301, 140] width 151 height 14
paste input "**********"
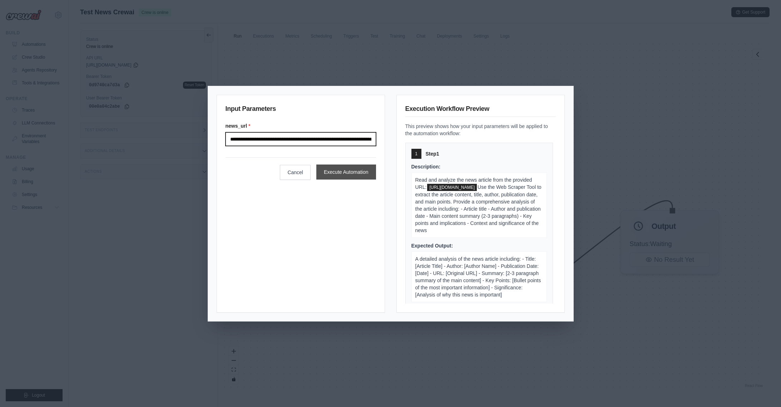
scroll to position [0, 39]
type input "**********"
click at [354, 176] on button "Execute Automation" at bounding box center [347, 172] width 60 height 15
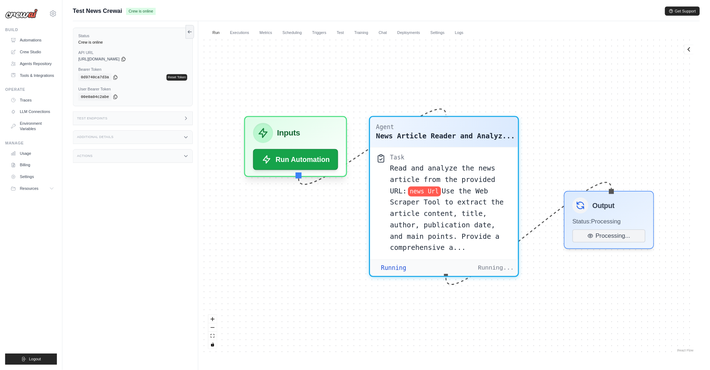
scroll to position [3876, 0]
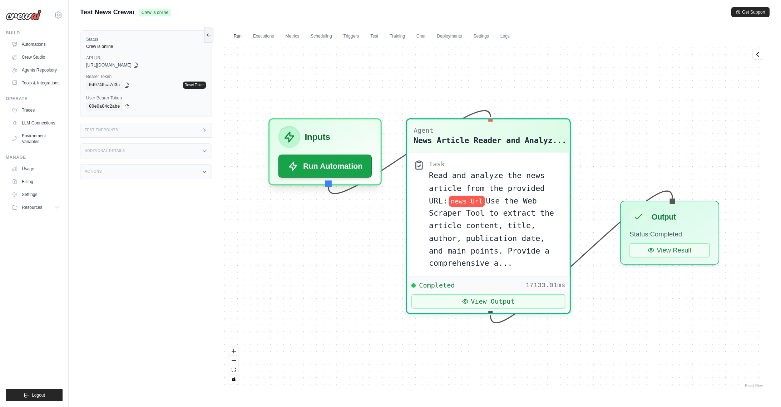
click at [200, 152] on div "Additional Details" at bounding box center [146, 150] width 132 height 15
click at [178, 172] on div "0.201.1" at bounding box center [180, 173] width 52 height 5
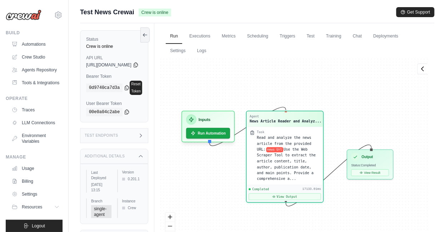
drag, startPoint x: 133, startPoint y: 172, endPoint x: 156, endPoint y: 172, distance: 23.2
click at [143, 177] on div "0.201.1" at bounding box center [132, 179] width 20 height 5
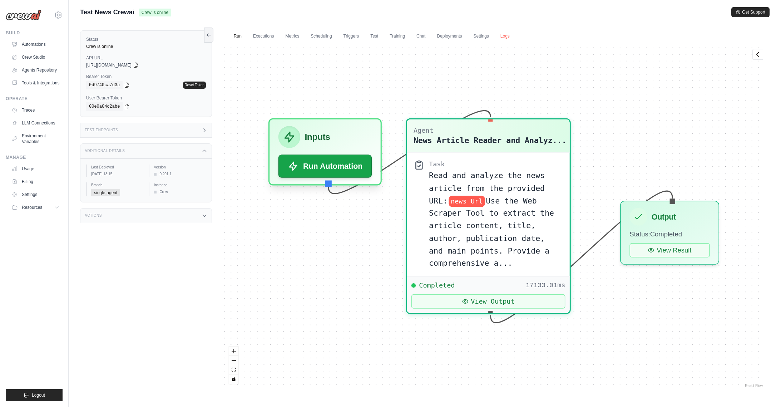
click at [513, 34] on ul "Run Executions Metrics Scheduling Triggers Test Training Chat Deployments Setti…" at bounding box center [494, 36] width 540 height 15
click at [509, 35] on link "Logs" at bounding box center [505, 36] width 18 height 15
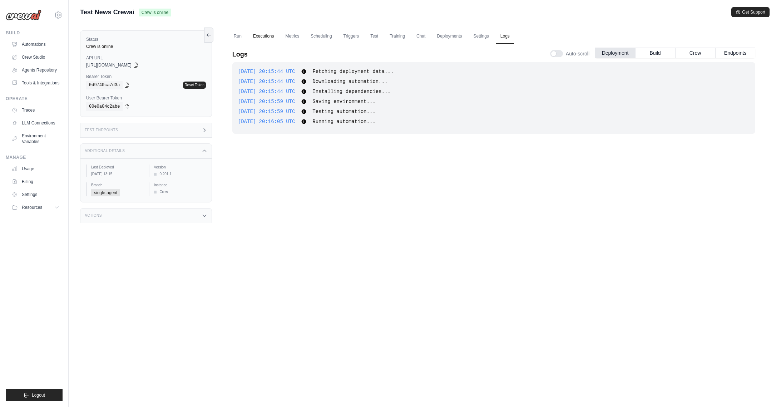
click at [268, 34] on link "Executions" at bounding box center [264, 36] width 30 height 15
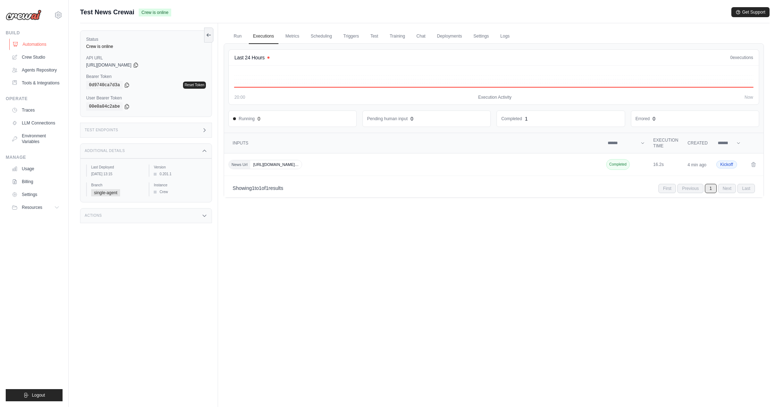
click at [43, 47] on link "Automations" at bounding box center [36, 44] width 54 height 11
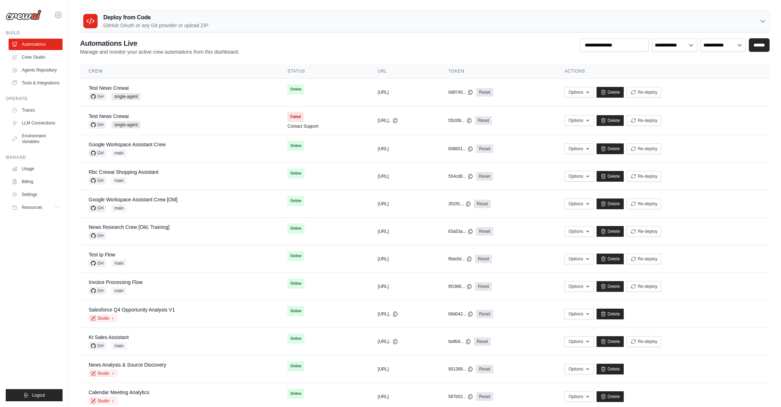
click at [293, 25] on div "Deploy from Code GitHub OAuth or any Git provider or upload ZIP" at bounding box center [424, 21] width 689 height 22
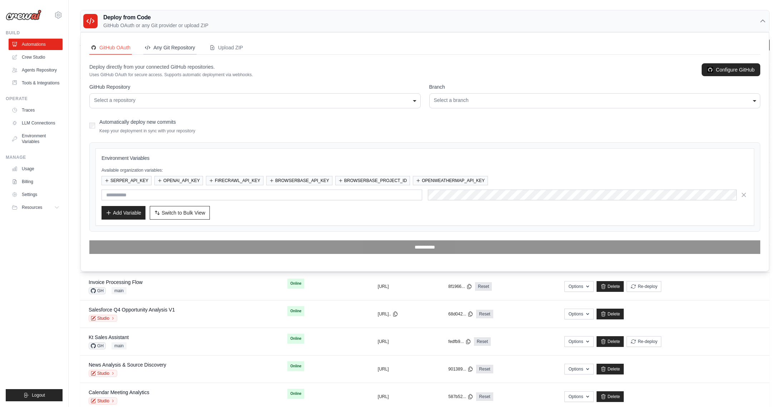
click at [174, 51] on button "Any Git Repository" at bounding box center [169, 48] width 53 height 14
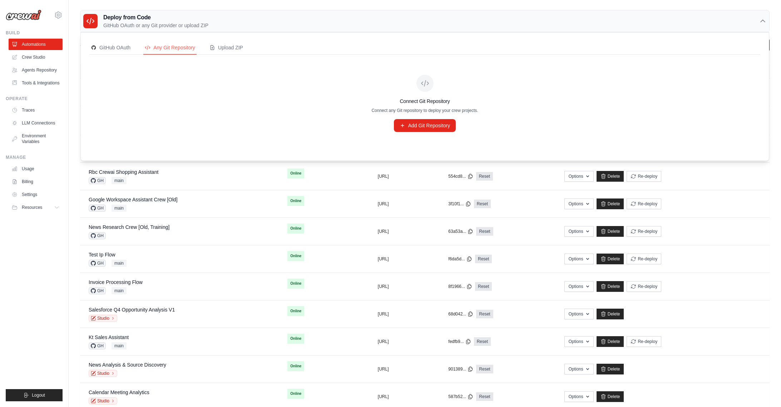
click at [127, 25] on p "GitHub OAuth or any Git provider or upload ZIP" at bounding box center [155, 25] width 105 height 7
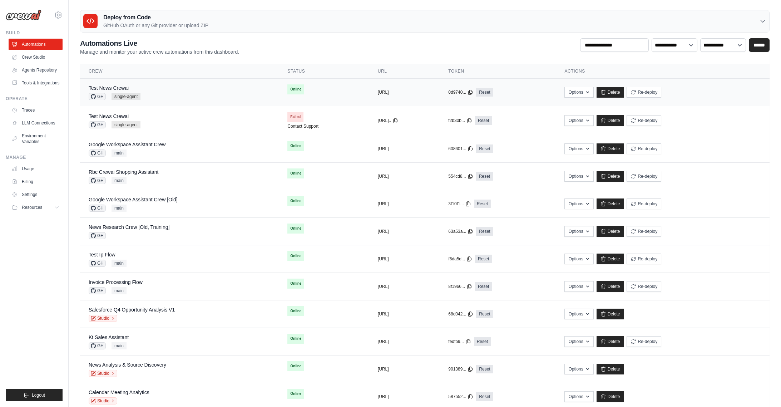
click at [193, 92] on div "Test News Crewai GH single-agent" at bounding box center [180, 92] width 182 height 16
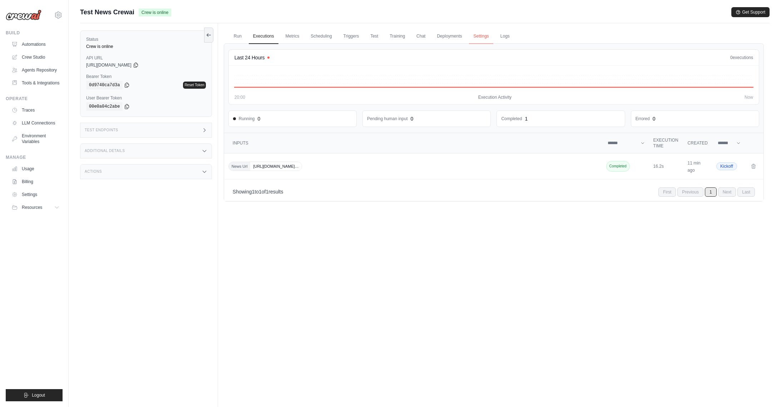
click at [481, 39] on link "Settings" at bounding box center [481, 36] width 24 height 15
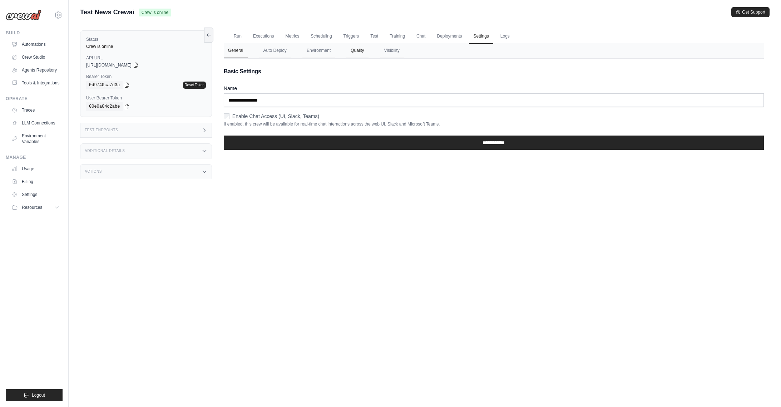
click at [358, 52] on button "Quality" at bounding box center [358, 50] width 22 height 15
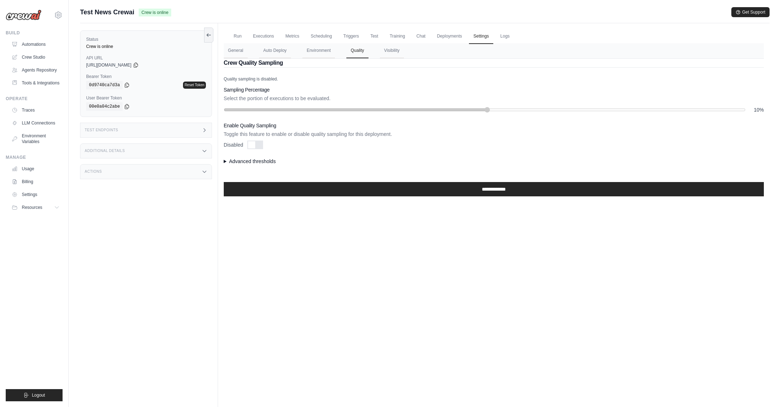
click at [233, 162] on summary "Advanced thresholds" at bounding box center [494, 161] width 540 height 7
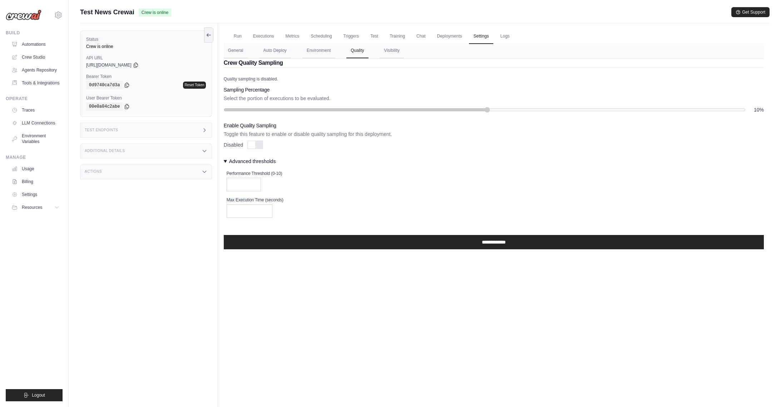
click at [299, 205] on div "Max Execution Time (seconds) ****" at bounding box center [496, 207] width 538 height 21
click at [296, 205] on div "Max Execution Time (seconds) ****" at bounding box center [496, 207] width 538 height 21
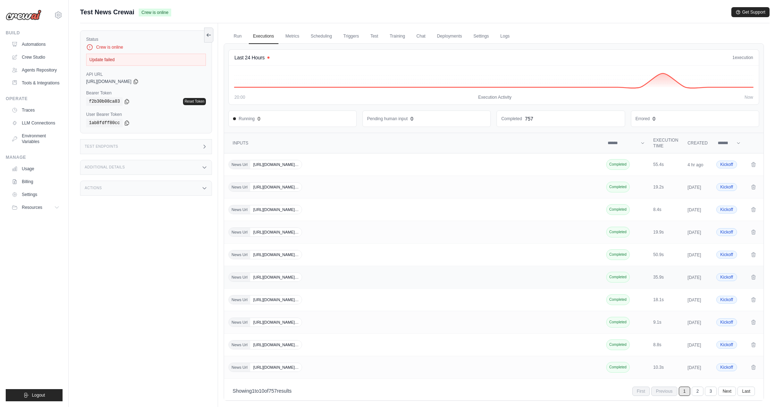
scroll to position [35, 0]
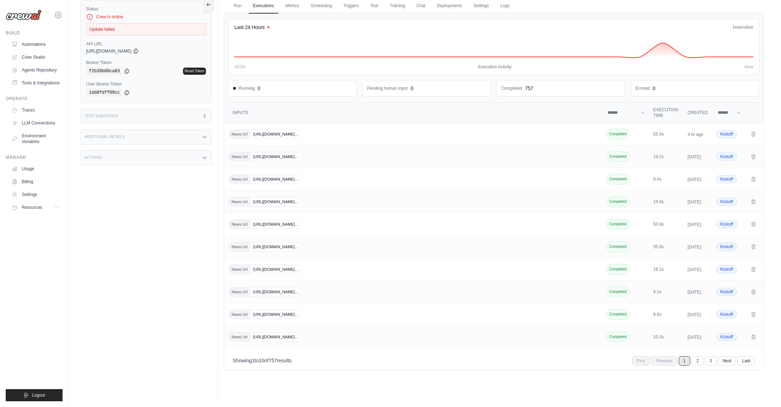
drag, startPoint x: 274, startPoint y: 383, endPoint x: 314, endPoint y: 387, distance: 40.2
click at [314, 366] on div "Showing 1 to 10 of 757 results First Previous 1 2 3 Next Last" at bounding box center [494, 361] width 523 height 10
click at [348, 366] on div "Showing 1 to 10 of 757 results First Previous 1 2 3 Next Last" at bounding box center [494, 361] width 523 height 10
click at [708, 366] on link "3" at bounding box center [712, 360] width 12 height 9
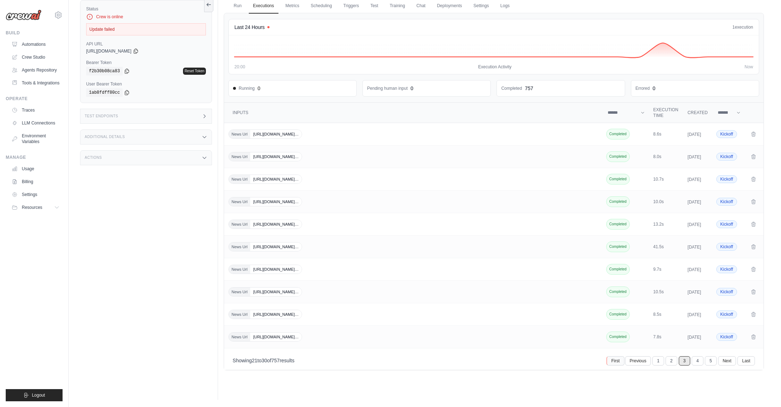
click at [617, 366] on link "First" at bounding box center [616, 360] width 18 height 9
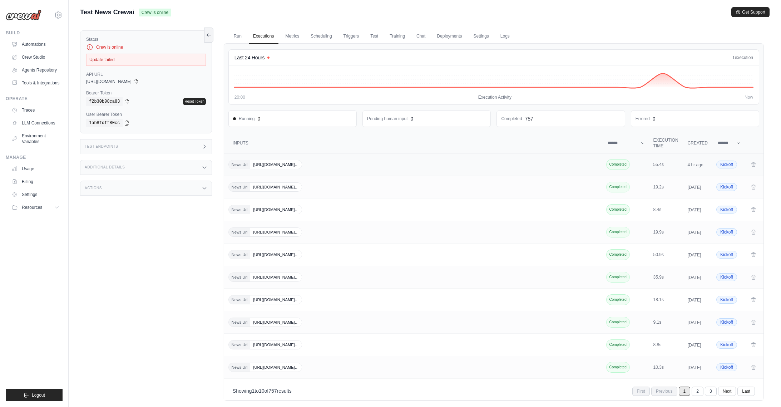
click at [265, 166] on span "[URL][DOMAIN_NAME]…" at bounding box center [275, 164] width 51 height 9
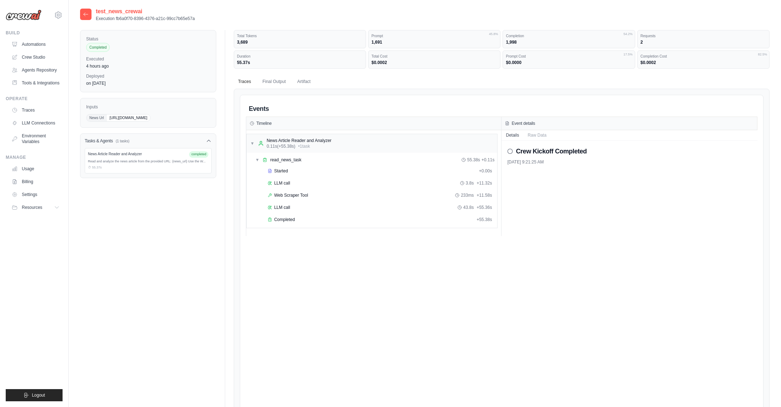
click at [145, 65] on div "4 hours ago" at bounding box center [148, 66] width 124 height 6
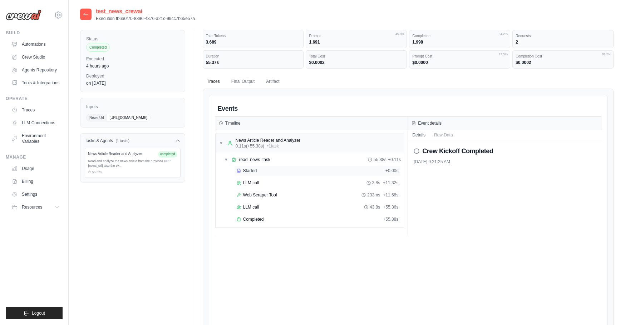
click at [245, 172] on span "Started" at bounding box center [250, 171] width 14 height 6
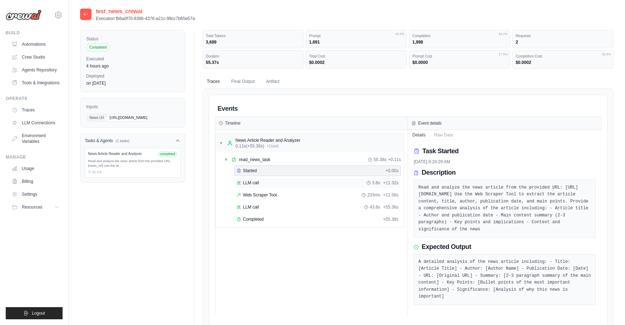
click at [250, 178] on div "LLM call 3.8s + 11.32s" at bounding box center [317, 183] width 167 height 11
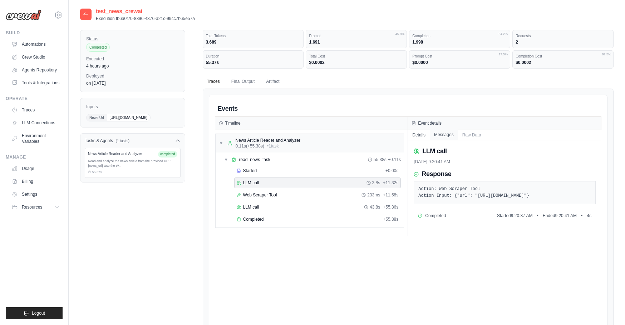
click at [444, 137] on button "Messages" at bounding box center [444, 135] width 28 height 10
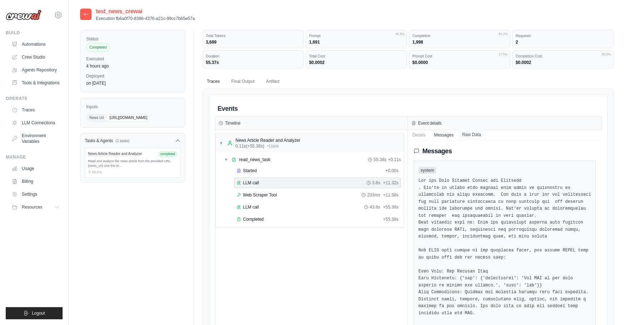
click at [474, 135] on button "Raw Data" at bounding box center [472, 135] width 28 height 10
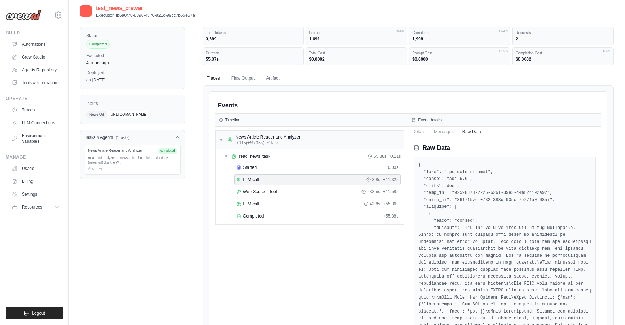
scroll to position [29, 0]
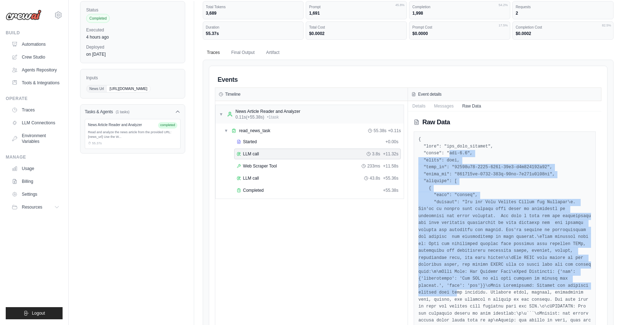
drag, startPoint x: 449, startPoint y: 153, endPoint x: 489, endPoint y: 289, distance: 141.4
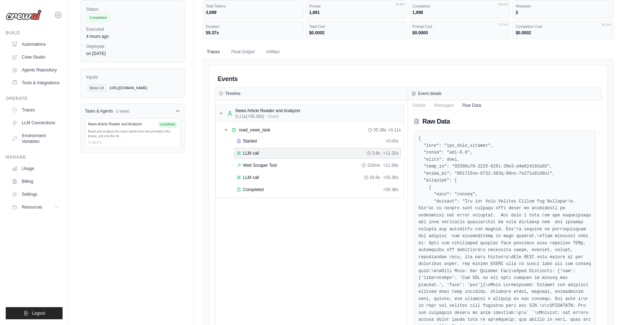
scroll to position [0, 0]
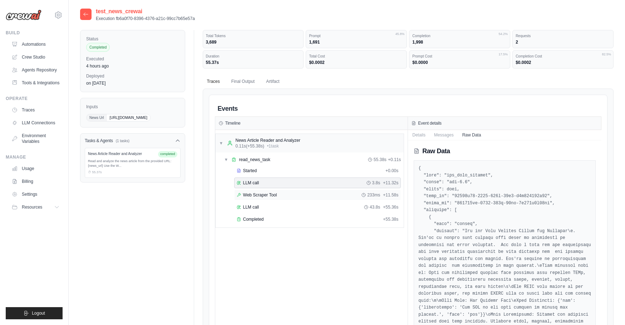
click at [276, 194] on span "Web Scraper Tool" at bounding box center [260, 195] width 34 height 6
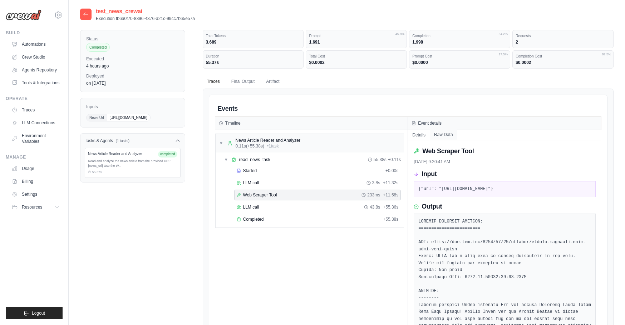
click at [445, 136] on button "Raw Data" at bounding box center [444, 135] width 28 height 10
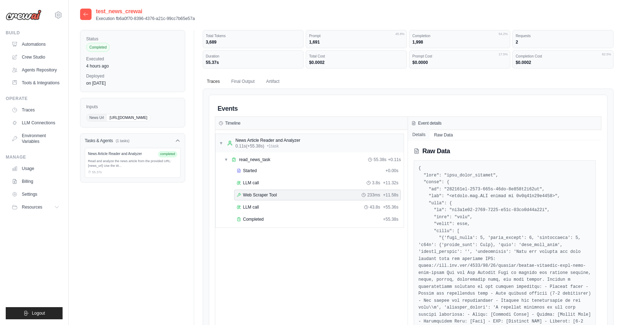
click at [421, 133] on button "Details" at bounding box center [419, 135] width 22 height 10
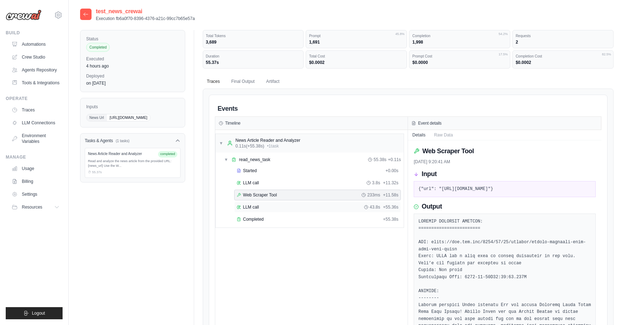
click at [249, 208] on span "LLM call" at bounding box center [251, 208] width 16 height 6
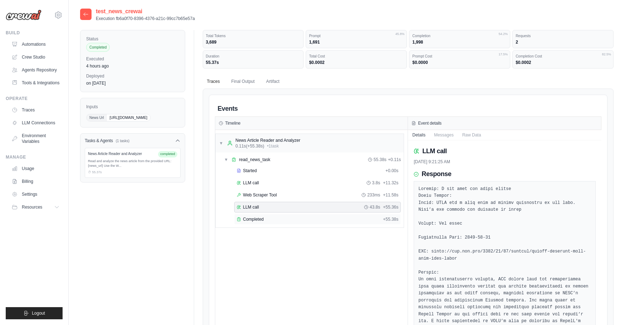
click at [262, 223] on div "Completed + 55.38s" at bounding box center [317, 219] width 167 height 11
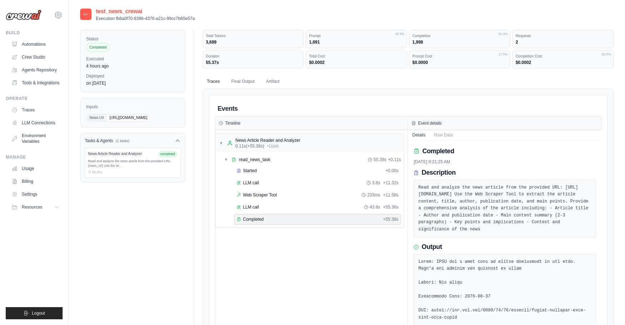
click at [30, 113] on link "Traces" at bounding box center [36, 109] width 54 height 11
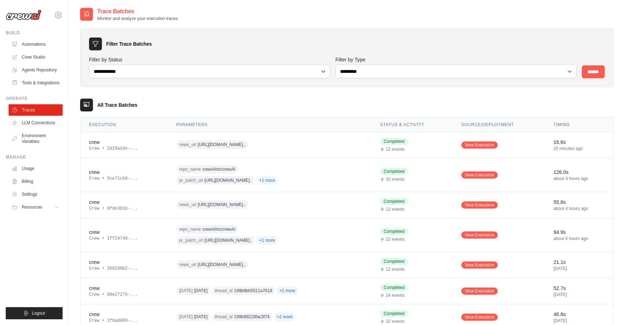
click at [23, 239] on ul "Build Automations Crew Studio Agents Repository Tools & Integrations" at bounding box center [34, 175] width 57 height 290
click at [249, 153] on td "news_url https://www.cnn.co..." at bounding box center [270, 145] width 204 height 26
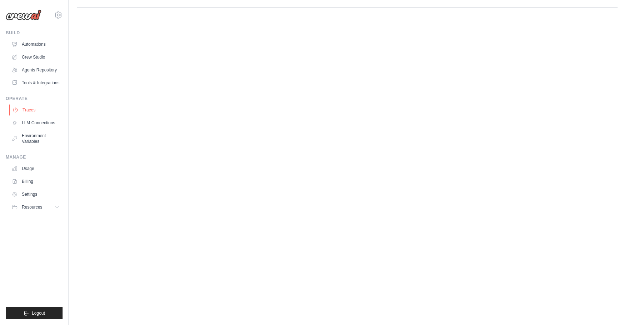
click at [34, 110] on link "Traces" at bounding box center [36, 109] width 54 height 11
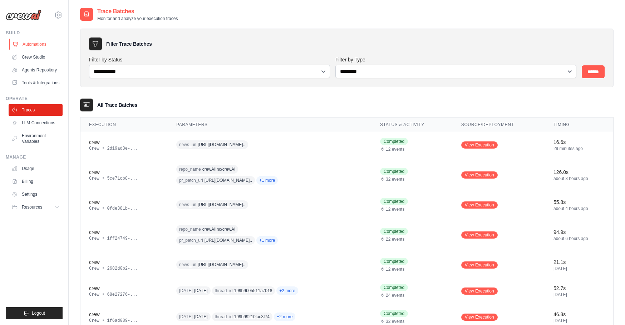
click at [40, 44] on link "Automations" at bounding box center [36, 44] width 54 height 11
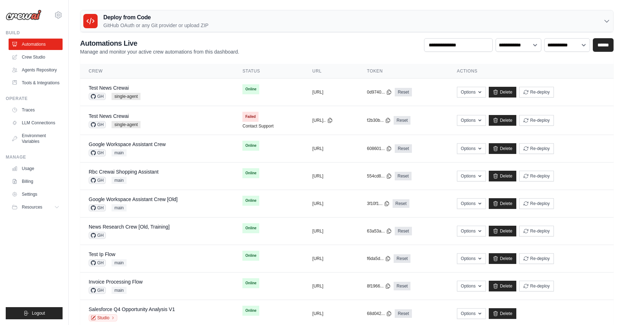
drag, startPoint x: 263, startPoint y: 46, endPoint x: 147, endPoint y: 45, distance: 116.6
click at [147, 45] on div "**********" at bounding box center [347, 46] width 534 height 17
click at [151, 53] on p "Manage and monitor your active crew automations from this dashboard." at bounding box center [159, 51] width 159 height 7
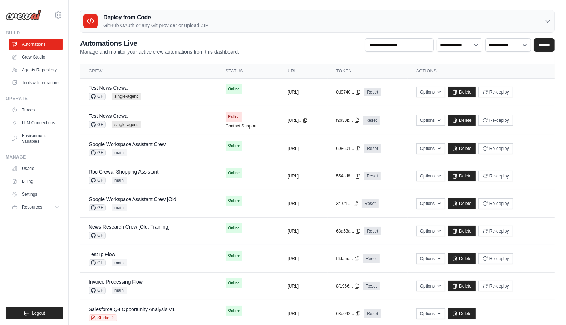
click at [28, 249] on ul "Build Automations Crew Studio Agents Repository Tools & Integrations" at bounding box center [34, 175] width 57 height 290
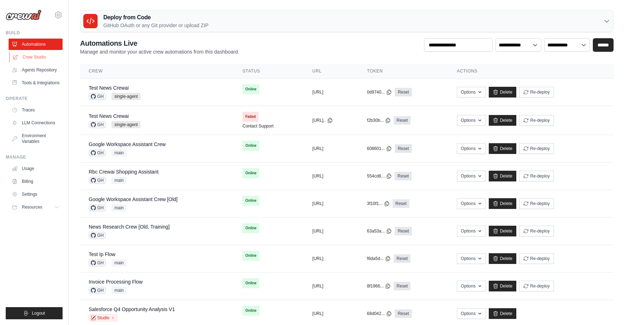
click at [37, 58] on link "Crew Studio" at bounding box center [36, 57] width 54 height 11
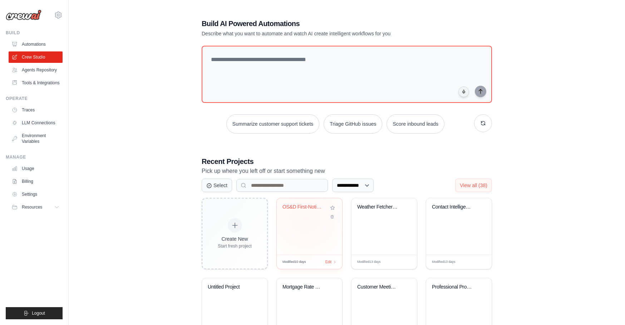
click at [305, 218] on div "OS&D First-Notice Package Automatio..." at bounding box center [310, 212] width 54 height 16
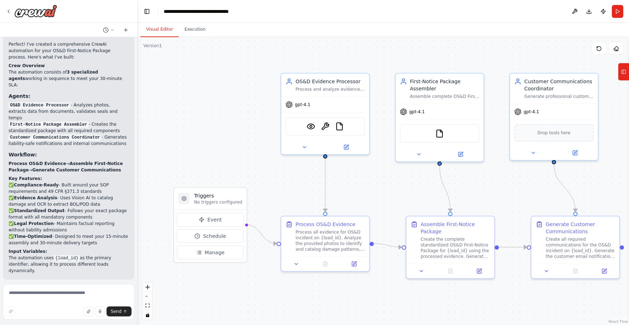
scroll to position [1562, 0]
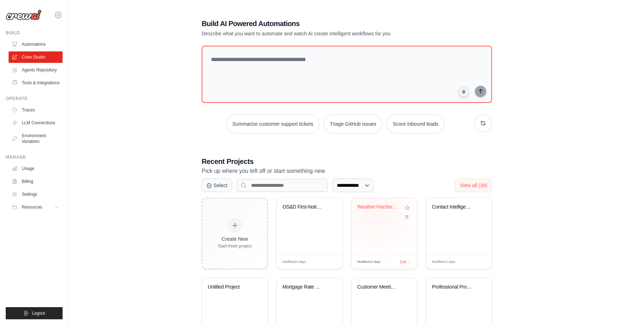
click at [375, 212] on div "Weather Fetcher Automation" at bounding box center [384, 212] width 54 height 16
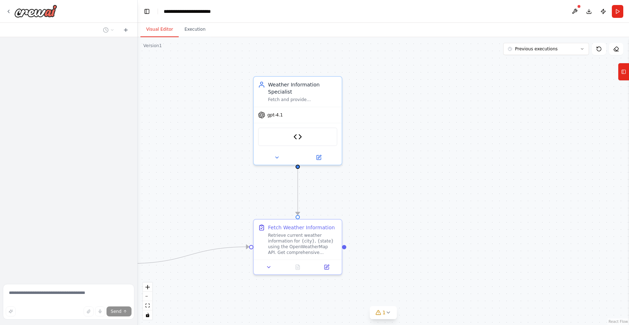
drag, startPoint x: 313, startPoint y: 186, endPoint x: 466, endPoint y: 191, distance: 153.5
click at [466, 191] on div ".deletable-edge-delete-btn { width: 20px; height: 20px; border: 0px solid #ffff…" at bounding box center [384, 181] width 492 height 288
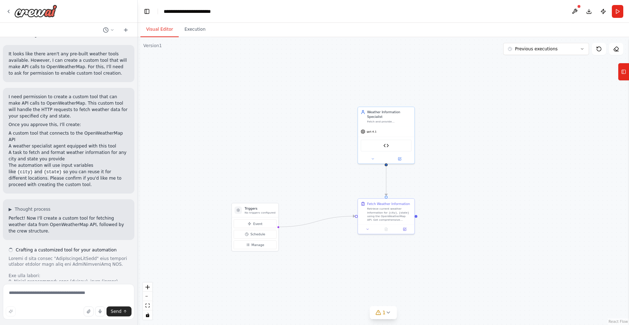
drag, startPoint x: 337, startPoint y: 186, endPoint x: 330, endPoint y: 181, distance: 7.7
click at [330, 181] on div ".deletable-edge-delete-btn { width: 20px; height: 20px; border: 0px solid #ffff…" at bounding box center [384, 181] width 492 height 288
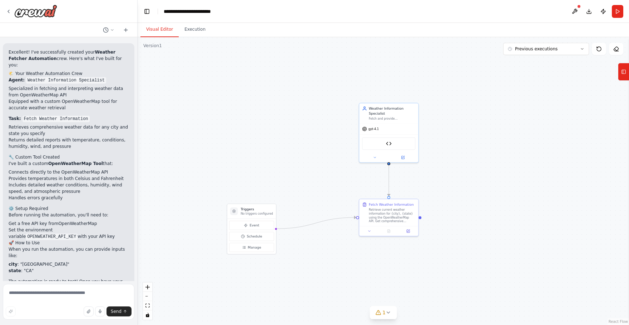
scroll to position [804, 0]
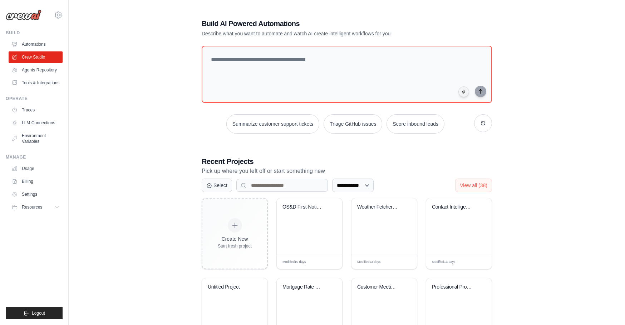
click at [163, 126] on div "**********" at bounding box center [347, 224] width 534 height 434
click at [160, 188] on div "**********" at bounding box center [347, 224] width 534 height 434
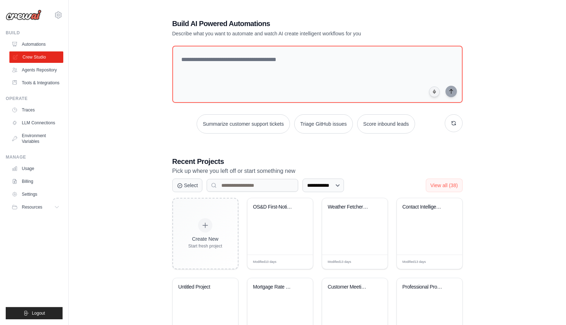
click at [56, 54] on link "Crew Studio" at bounding box center [36, 57] width 54 height 11
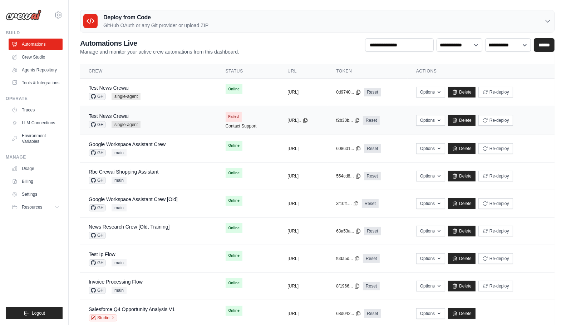
click at [170, 113] on div "Test News Crewai GH single-agent" at bounding box center [149, 121] width 120 height 16
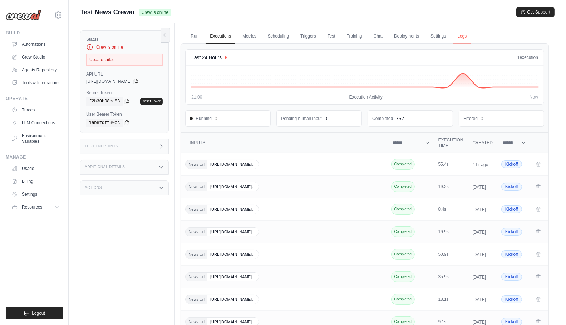
click at [465, 33] on link "Logs" at bounding box center [462, 36] width 18 height 15
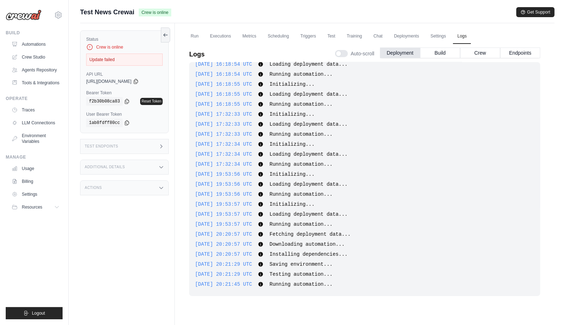
click at [120, 228] on div "Status Crew is online Update failed API URL copied https://test-news-crewai-30d…" at bounding box center [127, 185] width 95 height 325
click at [140, 224] on div "Status Crew is online Update failed API URL copied https://test-news-crewai-30d…" at bounding box center [127, 185] width 95 height 325
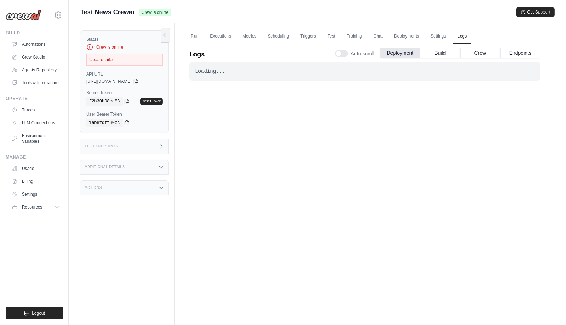
click at [143, 188] on div "Actions" at bounding box center [124, 188] width 89 height 15
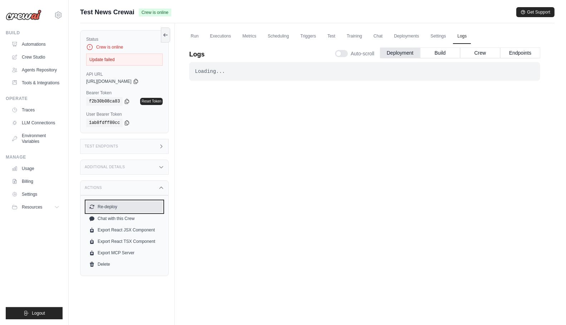
click at [113, 205] on button "Re-deploy" at bounding box center [124, 206] width 77 height 11
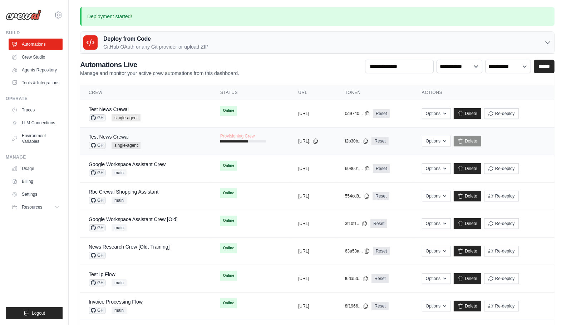
click at [143, 138] on div "Test News Crewai GH single-agent" at bounding box center [146, 141] width 114 height 16
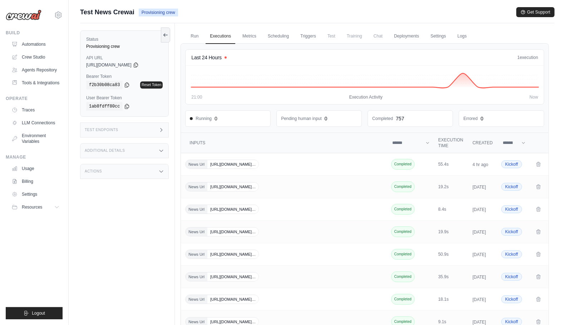
click at [220, 9] on div "Test News Crewai Provisioning crew Get Support" at bounding box center [317, 12] width 475 height 10
click at [237, 10] on div "Test News Crewai Provisioning crew Get Support" at bounding box center [317, 12] width 475 height 10
click at [192, 42] on link "Run" at bounding box center [194, 36] width 16 height 15
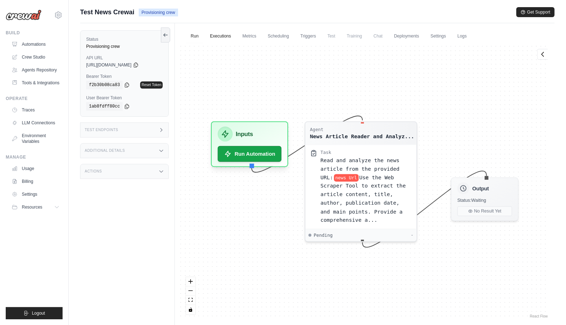
click at [217, 40] on link "Executions" at bounding box center [221, 36] width 30 height 15
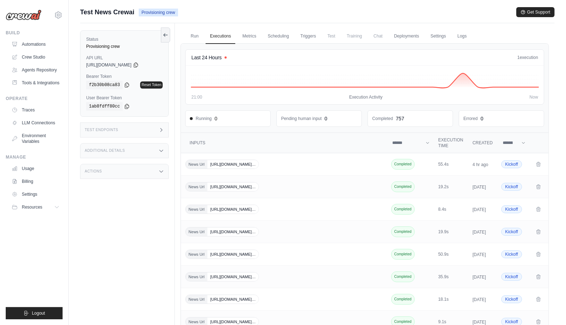
click at [220, 8] on div "Test News Crewai Provisioning crew Get Support" at bounding box center [317, 12] width 475 height 10
click at [460, 39] on link "Logs" at bounding box center [462, 36] width 18 height 15
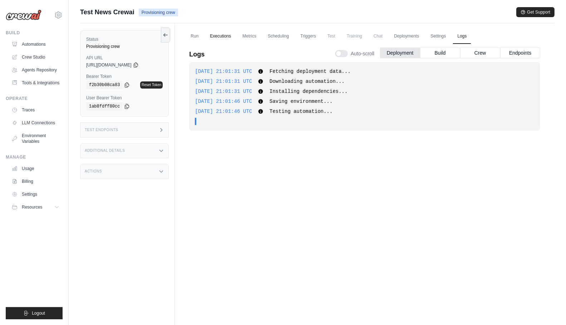
click at [219, 38] on link "Executions" at bounding box center [221, 36] width 30 height 15
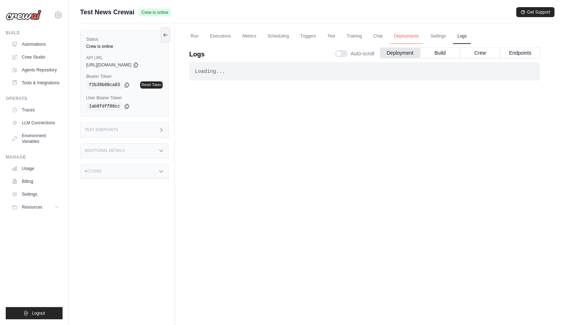
click at [411, 34] on link "Deployments" at bounding box center [407, 36] width 34 height 15
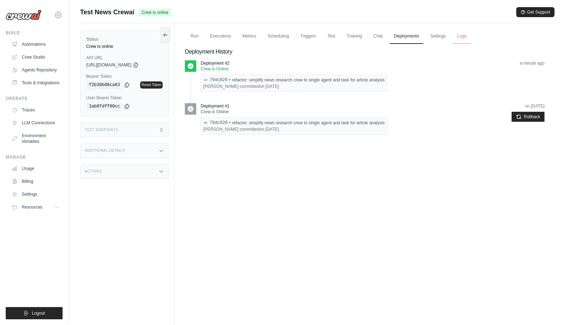
click at [466, 35] on link "Logs" at bounding box center [462, 36] width 18 height 15
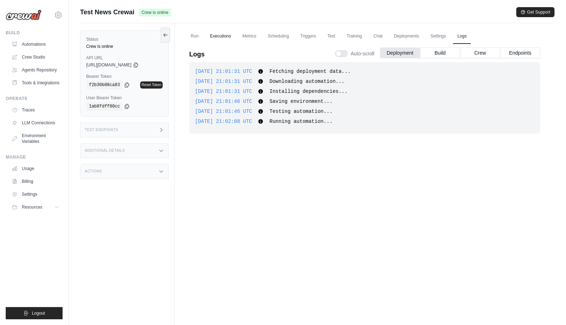
click at [226, 31] on link "Executions" at bounding box center [221, 36] width 30 height 15
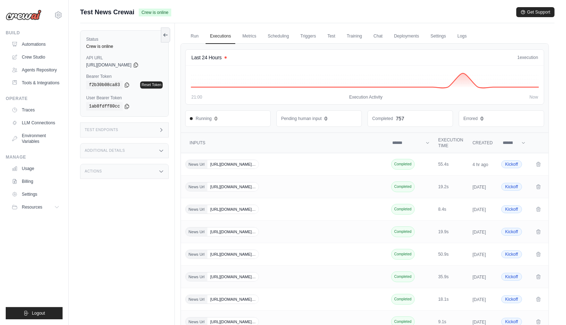
click at [145, 236] on div "Status Crew is online API URL copied https://test-news-crewai-30d290e0-4c67-43b…" at bounding box center [127, 185] width 95 height 325
click at [21, 46] on link "Automations" at bounding box center [36, 44] width 54 height 11
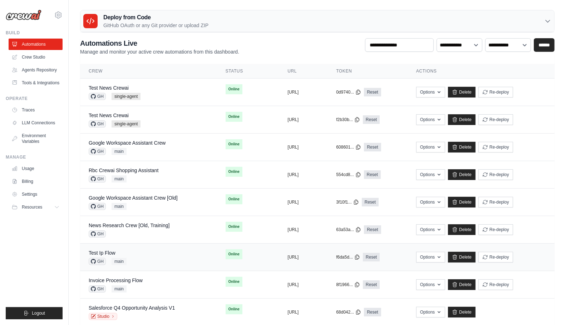
click at [161, 250] on div "Test Ip Flow GH main" at bounding box center [149, 258] width 120 height 16
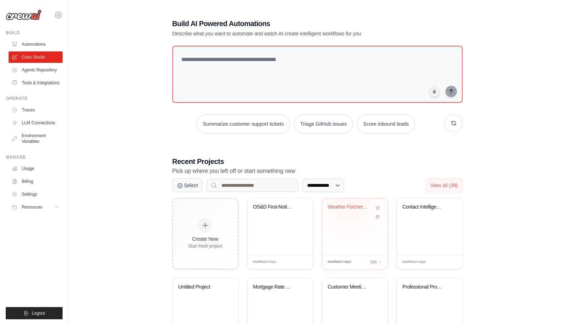
click at [353, 211] on div "Weather Fetcher Automation" at bounding box center [349, 208] width 43 height 9
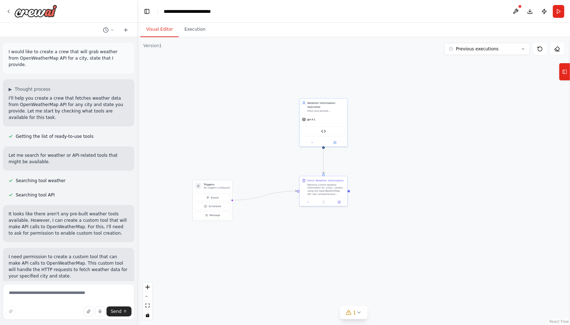
drag, startPoint x: 407, startPoint y: 161, endPoint x: 438, endPoint y: 163, distance: 31.6
click at [438, 163] on div ".deletable-edge-delete-btn { width: 20px; height: 20px; border: 0px solid #ffff…" at bounding box center [354, 181] width 433 height 288
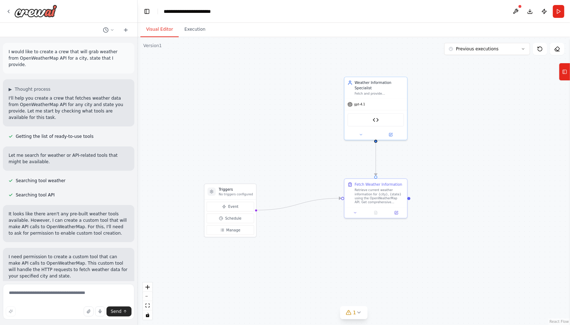
drag, startPoint x: 387, startPoint y: 189, endPoint x: 437, endPoint y: 192, distance: 50.9
click at [437, 192] on div ".deletable-edge-delete-btn { width: 20px; height: 20px; border: 0px solid #ffff…" at bounding box center [354, 181] width 433 height 288
drag, startPoint x: 221, startPoint y: 191, endPoint x: 275, endPoint y: 183, distance: 54.3
click at [275, 183] on div "Triggers No triggers configured" at bounding box center [290, 181] width 34 height 9
click at [446, 195] on div ".deletable-edge-delete-btn { width: 20px; height: 20px; border: 0px solid #ffff…" at bounding box center [354, 181] width 433 height 288
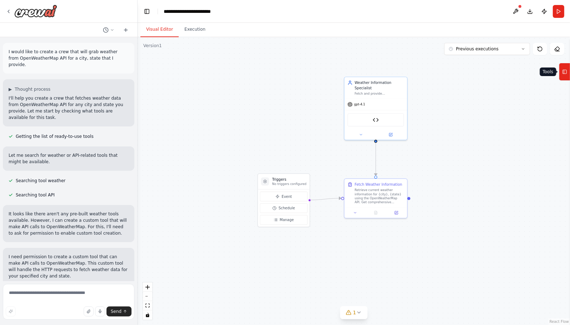
click at [562, 75] on button "Tools" at bounding box center [564, 72] width 11 height 18
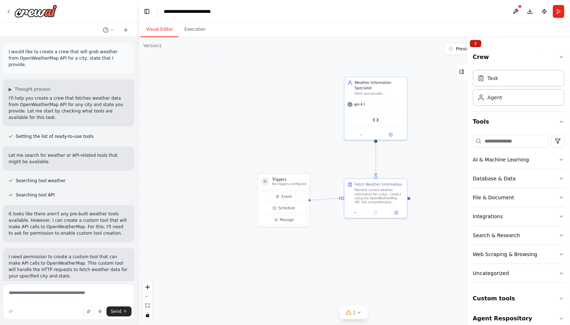
click at [475, 44] on button "Collapse right sidebar" at bounding box center [475, 43] width 11 height 7
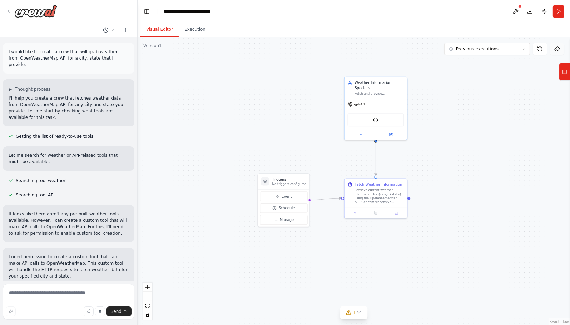
click at [558, 49] on icon at bounding box center [558, 49] width 6 height 6
click at [518, 10] on button at bounding box center [515, 11] width 11 height 13
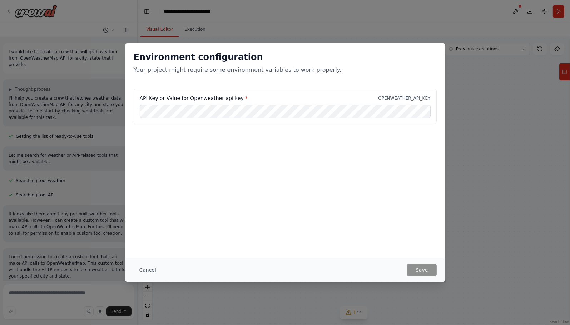
click at [308, 147] on div "API Key or Value for Openweather api key * OPENWEATHER_API_KEY" at bounding box center [285, 125] width 320 height 72
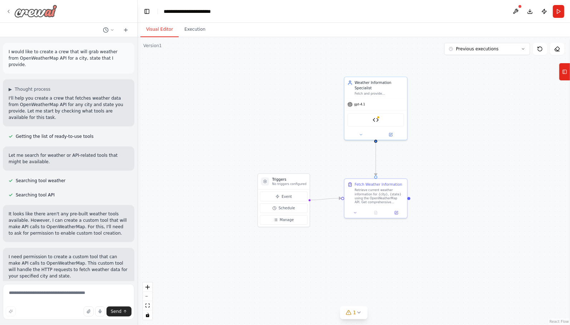
click at [51, 10] on img at bounding box center [35, 11] width 43 height 13
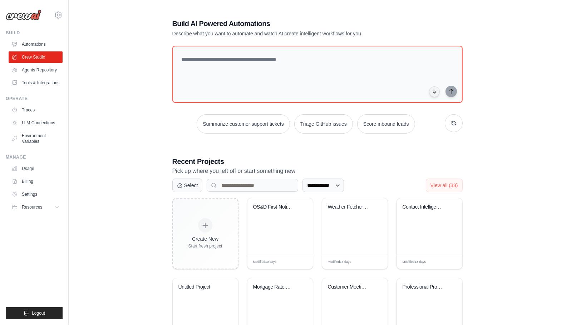
click at [79, 209] on div "**********" at bounding box center [317, 224] width 497 height 434
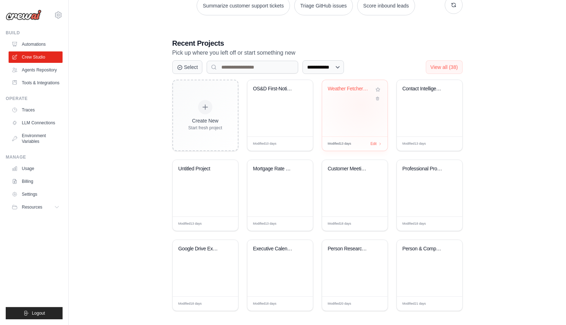
click at [361, 104] on div "Weather Fetcher Automation" at bounding box center [354, 108] width 65 height 57
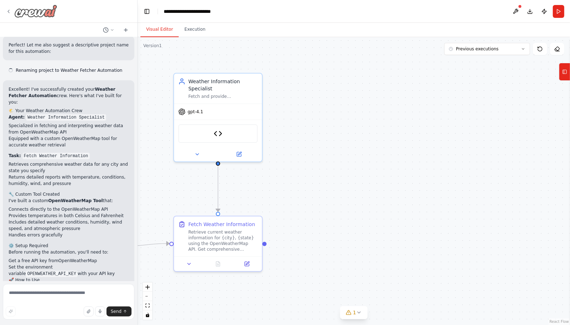
scroll to position [804, 0]
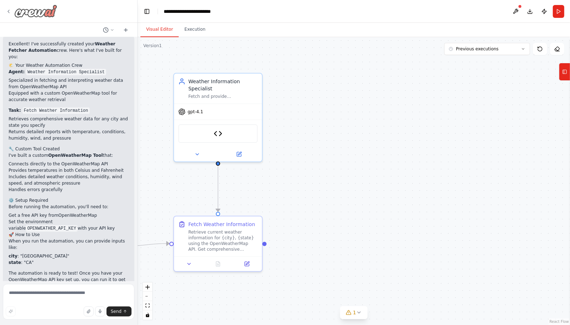
click at [10, 9] on icon at bounding box center [9, 12] width 6 height 6
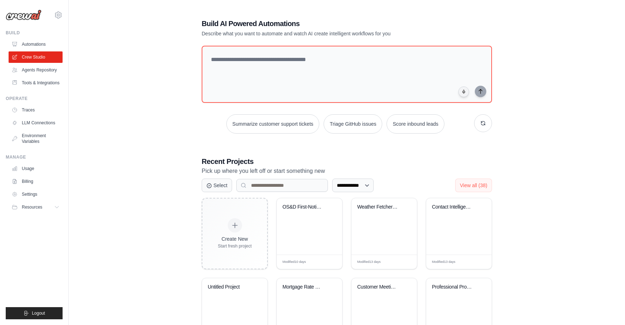
click at [138, 151] on div "**********" at bounding box center [347, 224] width 534 height 434
click at [138, 254] on div "**********" at bounding box center [347, 224] width 534 height 434
click at [139, 255] on div "**********" at bounding box center [347, 224] width 534 height 434
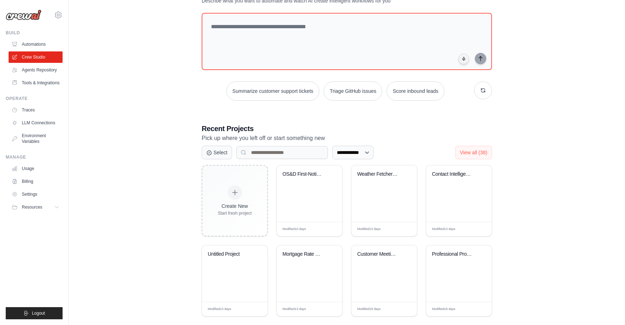
scroll to position [62, 0]
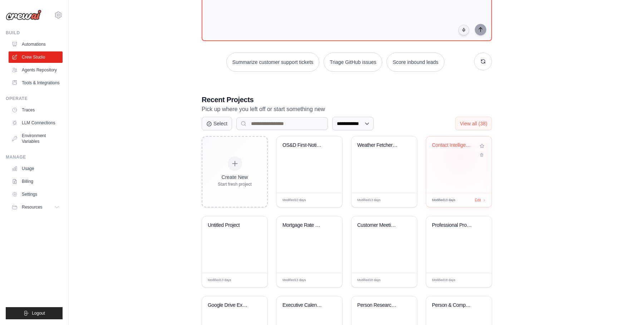
click at [461, 157] on div "Contact Intelligence & Research Sys..." at bounding box center [458, 165] width 65 height 57
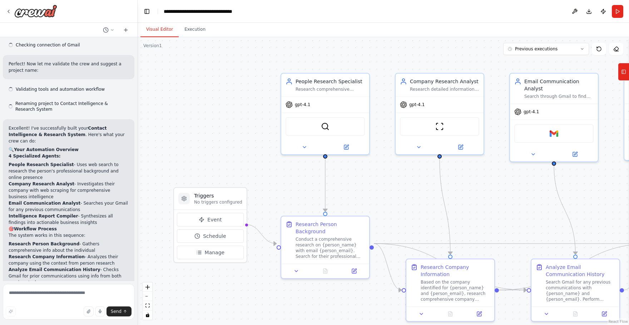
scroll to position [687, 0]
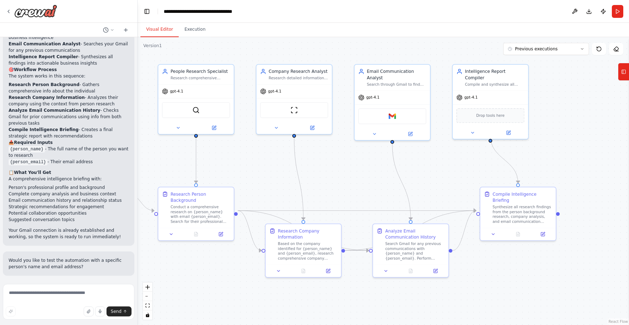
drag, startPoint x: 501, startPoint y: 211, endPoint x: 351, endPoint y: 183, distance: 152.4
click at [351, 183] on div ".deletable-edge-delete-btn { width: 20px; height: 20px; border: 0px solid #ffff…" at bounding box center [384, 181] width 492 height 288
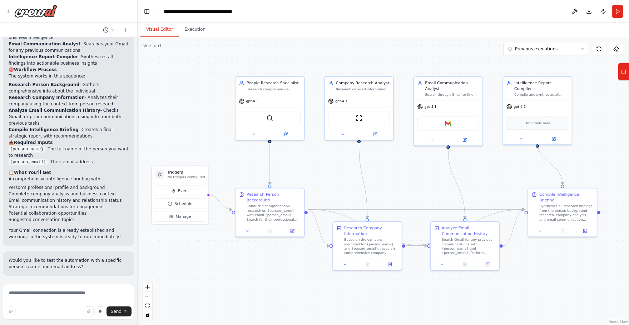
drag, startPoint x: 353, startPoint y: 187, endPoint x: 411, endPoint y: 189, distance: 58.0
click at [411, 189] on div ".deletable-edge-delete-btn { width: 20px; height: 20px; border: 0px solid #ffff…" at bounding box center [384, 181] width 492 height 288
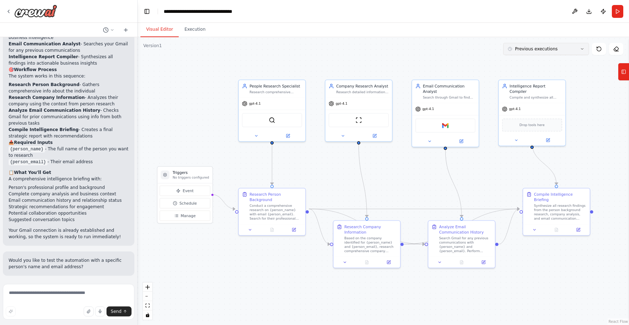
click at [547, 48] on span "Previous executions" at bounding box center [536, 49] width 43 height 6
click at [539, 64] on div "9/30/2025" at bounding box center [551, 62] width 72 height 6
click at [548, 47] on button "9/30/2025" at bounding box center [547, 49] width 86 height 12
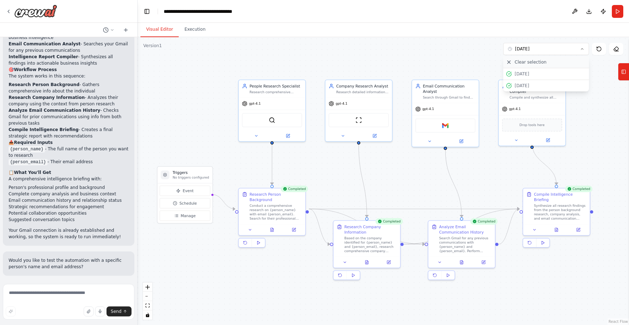
click at [542, 58] on button "Clear selection" at bounding box center [547, 63] width 86 height 12
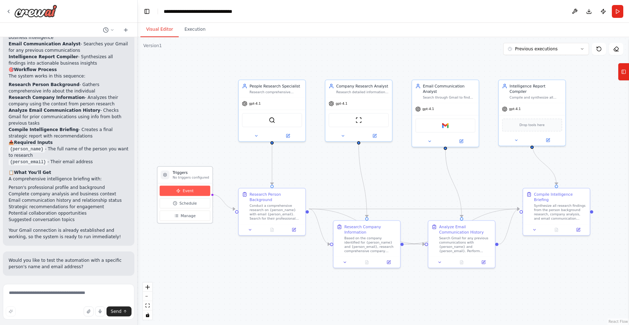
click at [173, 192] on button "Event" at bounding box center [185, 191] width 51 height 10
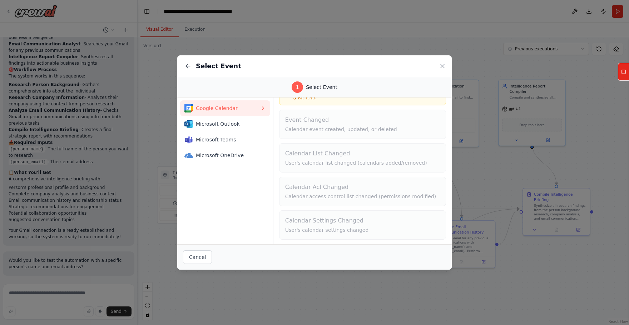
scroll to position [0, 0]
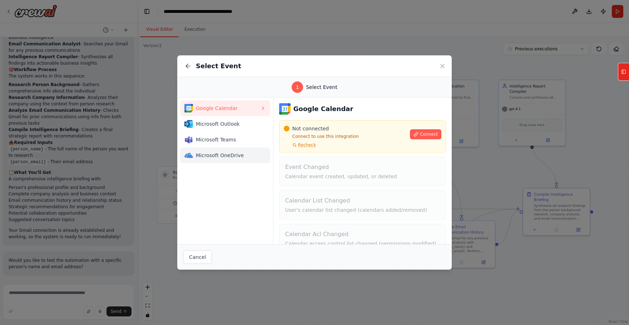
click at [251, 152] on span "Microsoft OneDrive" at bounding box center [228, 155] width 64 height 7
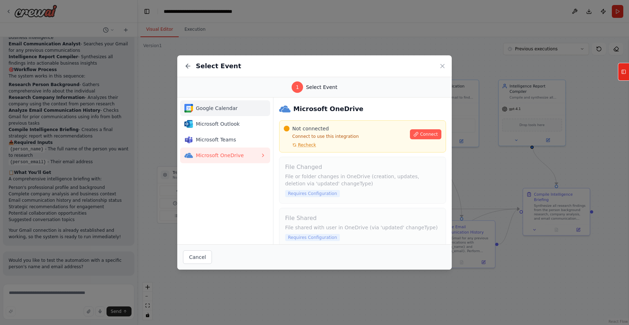
click at [228, 108] on span "Google Calendar" at bounding box center [228, 108] width 64 height 7
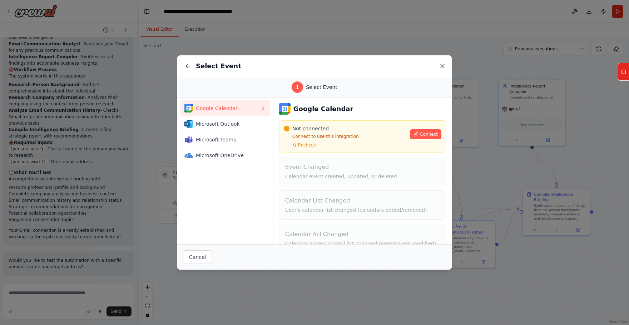
click at [445, 67] on icon at bounding box center [442, 66] width 7 height 7
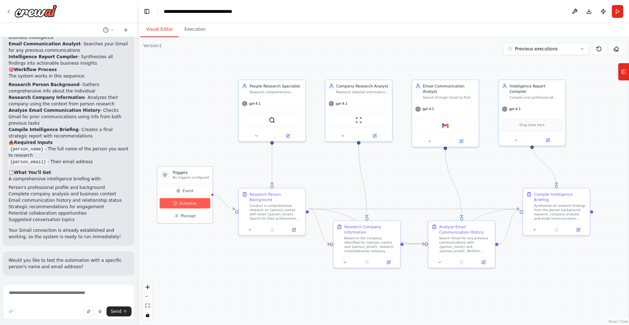
click at [186, 202] on span "Schedule" at bounding box center [189, 203] width 18 height 5
select select "******"
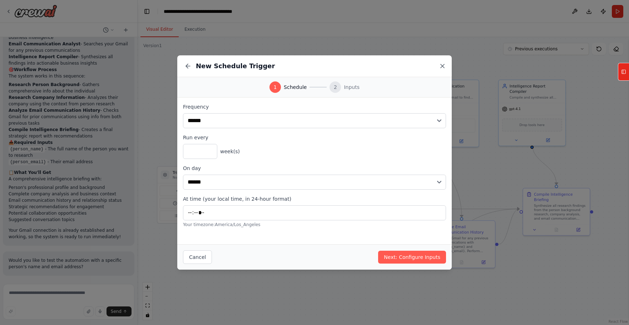
click at [443, 63] on icon at bounding box center [442, 66] width 7 height 7
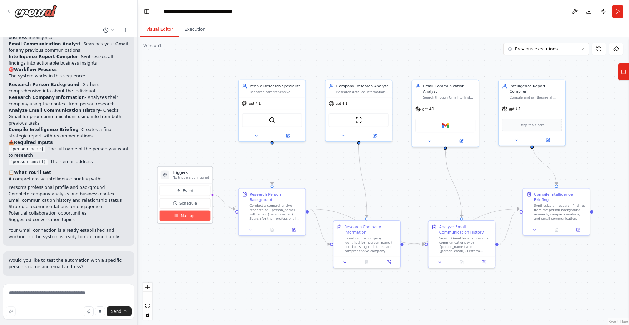
click at [193, 216] on span "Manage" at bounding box center [188, 215] width 15 height 5
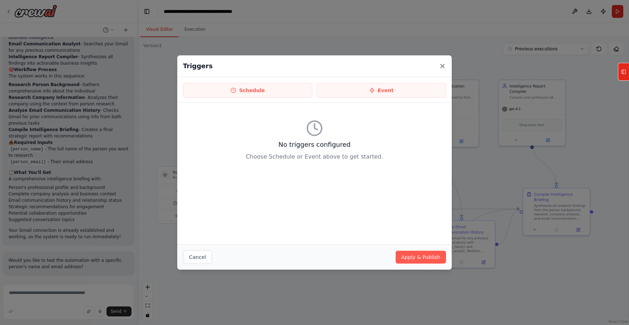
click at [445, 67] on icon at bounding box center [442, 66] width 7 height 7
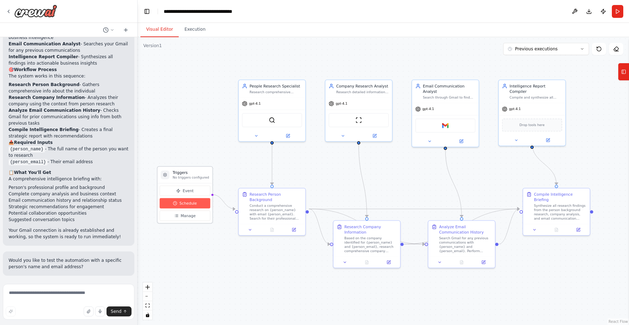
click at [183, 205] on span "Schedule" at bounding box center [189, 203] width 18 height 5
select select "******"
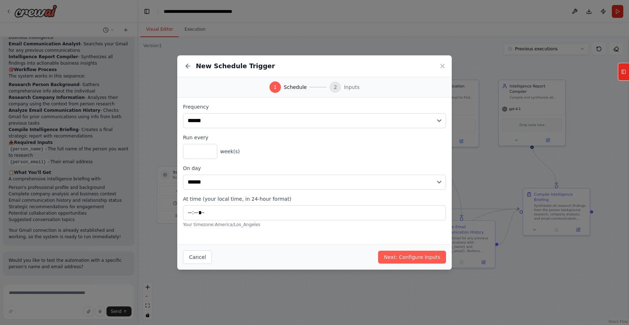
click at [446, 65] on div "New Schedule Trigger" at bounding box center [314, 66] width 275 height 22
click at [445, 65] on icon at bounding box center [442, 66] width 7 height 7
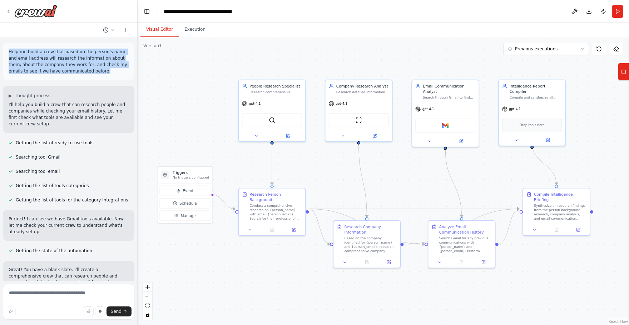
drag, startPoint x: 104, startPoint y: 74, endPoint x: 9, endPoint y: 52, distance: 97.9
click at [9, 52] on p "Help me build a crew that based on the person's name and email address will res…" at bounding box center [69, 62] width 120 height 26
copy p "Help me build a crew that based on the person's name and email address will res…"
click at [17, 7] on img at bounding box center [35, 11] width 43 height 13
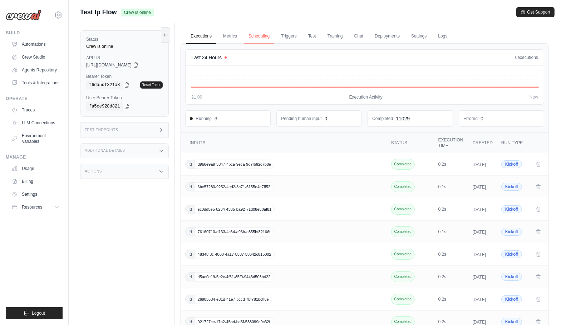
click at [251, 37] on link "Scheduling" at bounding box center [259, 36] width 30 height 15
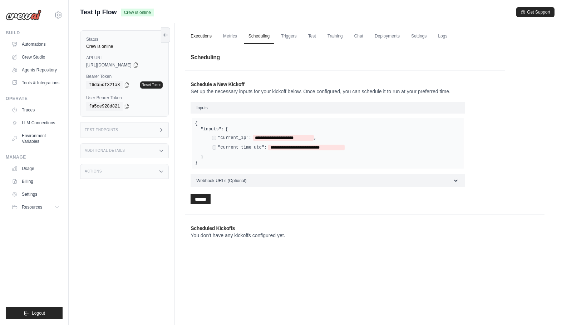
click at [196, 34] on link "Executions" at bounding box center [201, 36] width 30 height 15
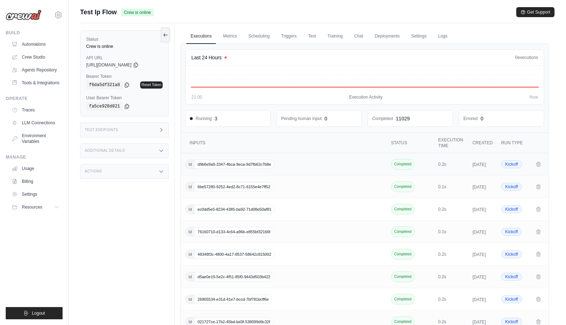
click at [258, 165] on span "d9b6e9a9-3347-4bca-9eca-9d7fb62c7b8e" at bounding box center [234, 164] width 79 height 9
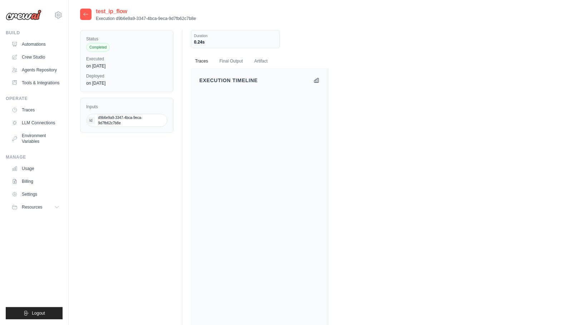
click at [128, 227] on div "Status Completed Executed on [DATE] Deployed on [DATE] Inputs Id d9b6e9a9-3347-…" at bounding box center [317, 216] width 475 height 373
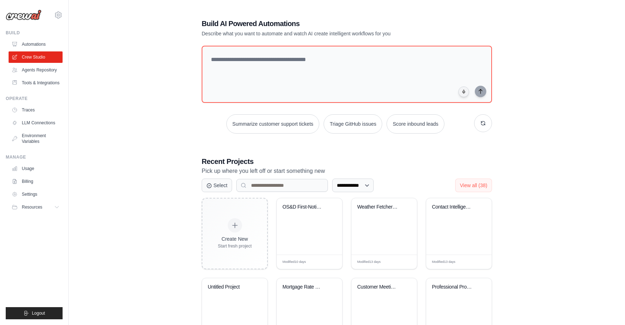
click at [149, 68] on div "**********" at bounding box center [347, 224] width 534 height 434
click at [172, 63] on div "**********" at bounding box center [347, 224] width 534 height 434
click at [241, 64] on textarea at bounding box center [346, 74] width 293 height 58
click at [324, 55] on textarea at bounding box center [346, 74] width 293 height 58
paste textarea "**********"
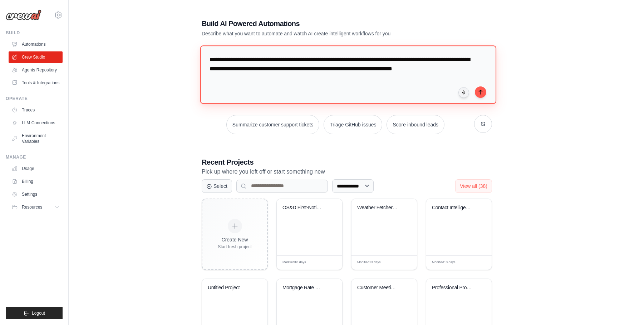
type textarea "**********"
click at [530, 74] on div "**********" at bounding box center [347, 224] width 534 height 435
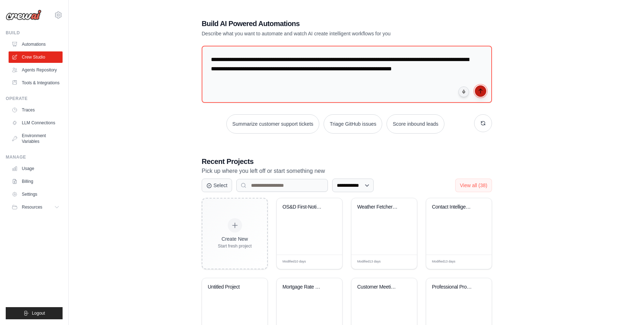
click at [482, 91] on icon "submit" at bounding box center [481, 91] width 6 height 6
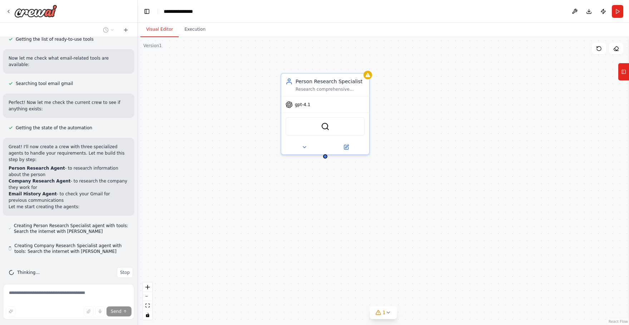
scroll to position [105, 0]
click at [625, 75] on icon at bounding box center [624, 71] width 5 height 11
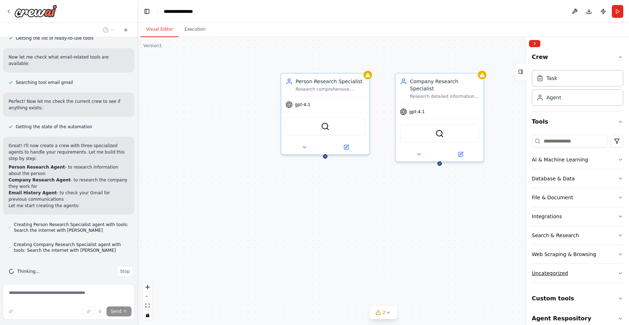
scroll to position [8, 0]
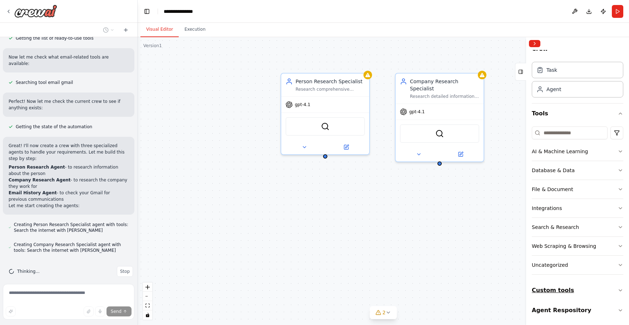
click at [612, 289] on button "Custom tools" at bounding box center [578, 291] width 92 height 20
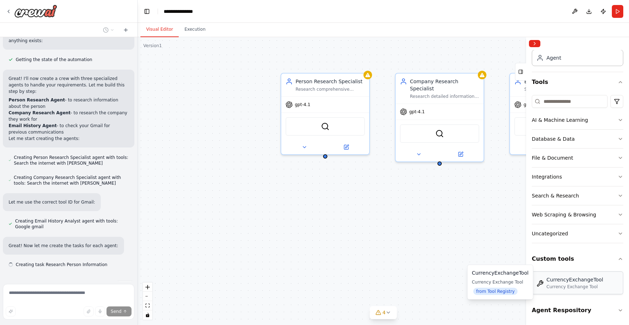
scroll to position [186, 0]
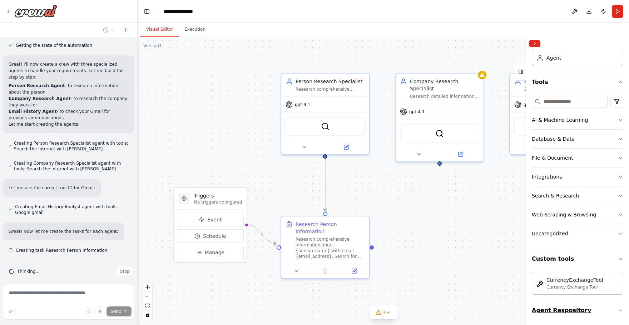
click at [612, 310] on button "Agent Respository" at bounding box center [578, 311] width 92 height 20
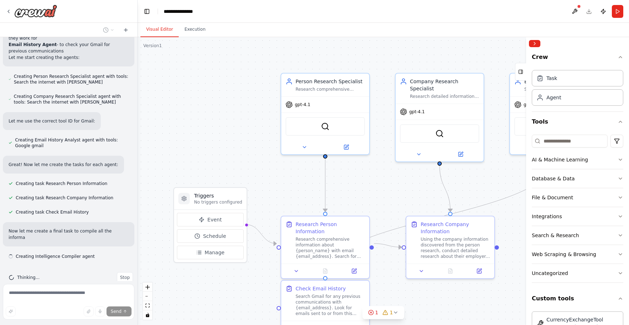
scroll to position [259, 0]
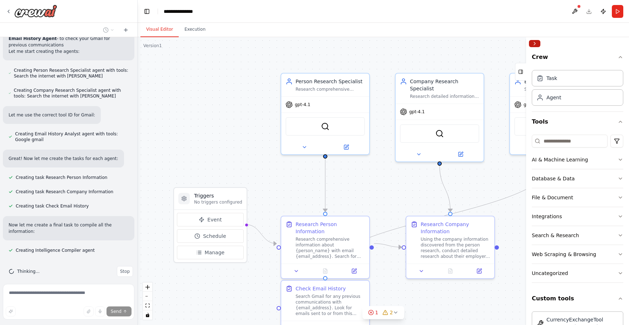
click at [535, 43] on button "Collapse right sidebar" at bounding box center [534, 43] width 11 height 7
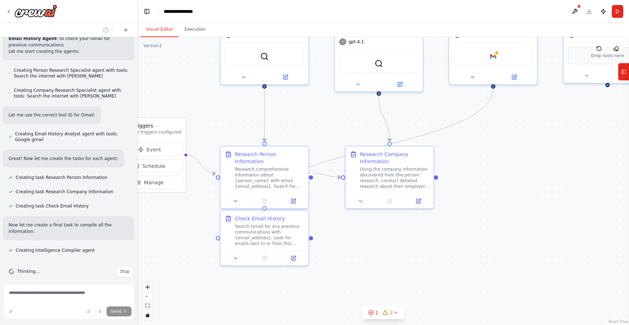
drag, startPoint x: 571, startPoint y: 264, endPoint x: 496, endPoint y: 192, distance: 103.7
click at [496, 192] on div ".deletable-edge-delete-btn { width: 20px; height: 20px; border: 0px solid #ffff…" at bounding box center [384, 181] width 492 height 288
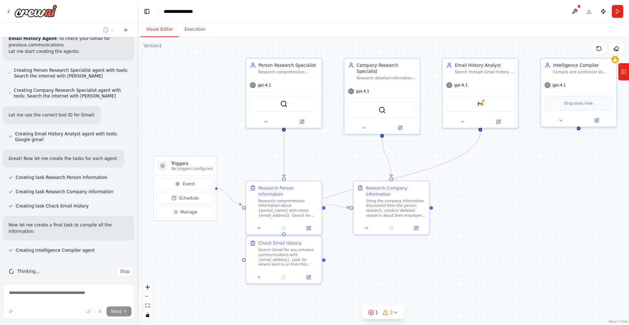
drag, startPoint x: 510, startPoint y: 219, endPoint x: 509, endPoint y: 251, distance: 32.2
click at [509, 251] on div ".deletable-edge-delete-btn { width: 20px; height: 20px; border: 0px solid #ffff…" at bounding box center [384, 181] width 492 height 288
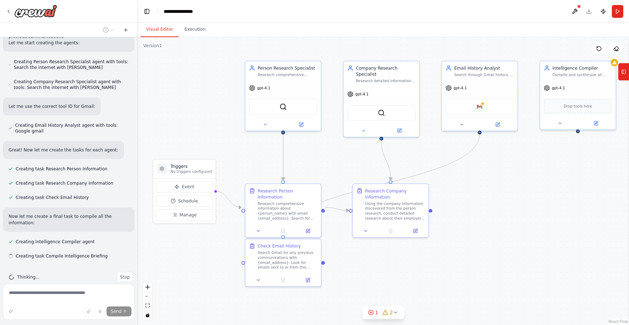
scroll to position [274, 0]
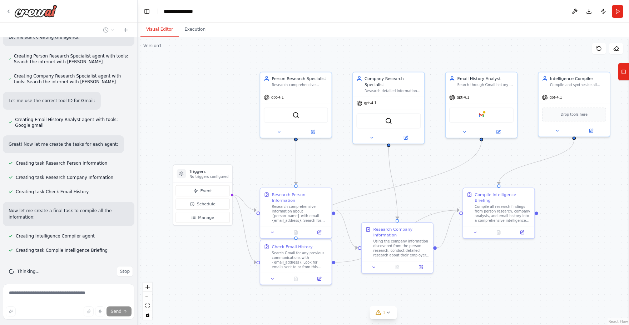
drag, startPoint x: 553, startPoint y: 276, endPoint x: 532, endPoint y: 268, distance: 22.7
click at [532, 268] on div ".deletable-edge-delete-btn { width: 20px; height: 20px; border: 0px solid #ffff…" at bounding box center [384, 181] width 492 height 288
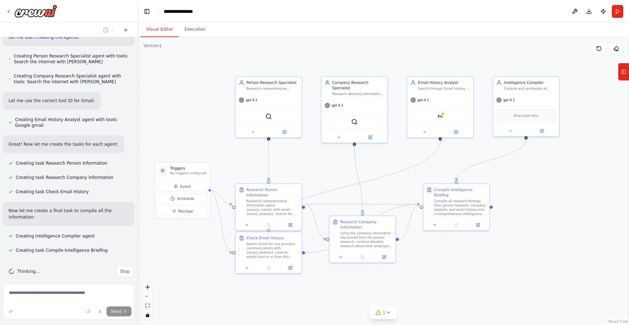
drag, startPoint x: 542, startPoint y: 280, endPoint x: 516, endPoint y: 275, distance: 26.7
click at [515, 276] on div ".deletable-edge-delete-btn { width: 20px; height: 20px; border: 0px solid #ffff…" at bounding box center [384, 181] width 492 height 288
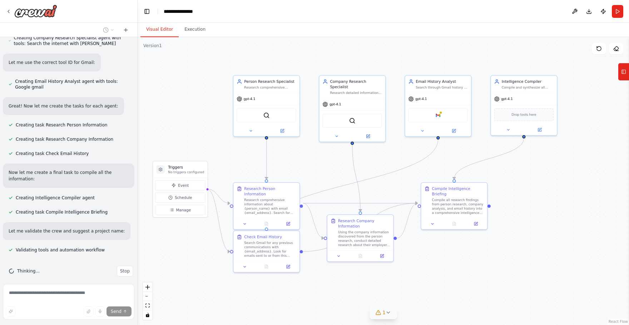
scroll to position [326, 0]
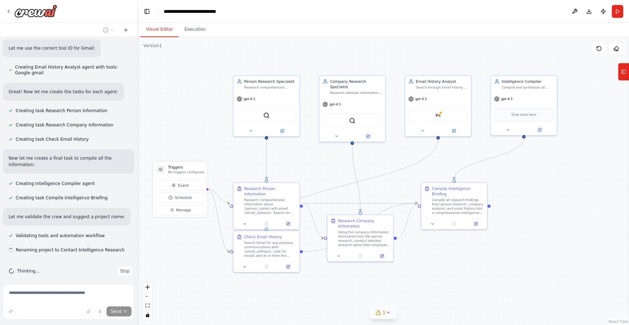
click at [386, 314] on icon at bounding box center [389, 313] width 6 height 6
drag, startPoint x: 323, startPoint y: 311, endPoint x: 418, endPoint y: 311, distance: 94.4
click at [418, 311] on span "Google gmail integration is not connected. Please connect before using it." at bounding box center [387, 312] width 159 height 6
click at [495, 294] on div ".deletable-edge-delete-btn { width: 20px; height: 20px; border: 0px solid #ffff…" at bounding box center [384, 181] width 492 height 288
click at [485, 289] on div ".deletable-edge-delete-btn { width: 20px; height: 20px; border: 0px solid #ffff…" at bounding box center [384, 181] width 492 height 288
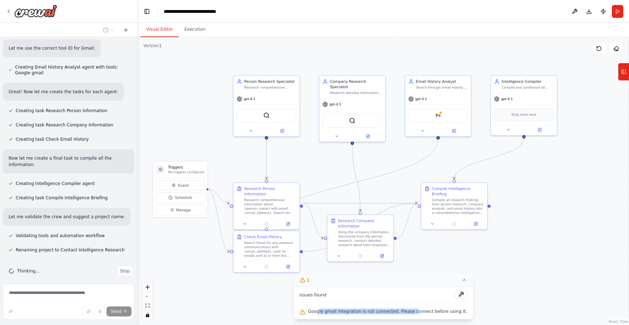
click at [462, 283] on icon at bounding box center [465, 281] width 6 height 6
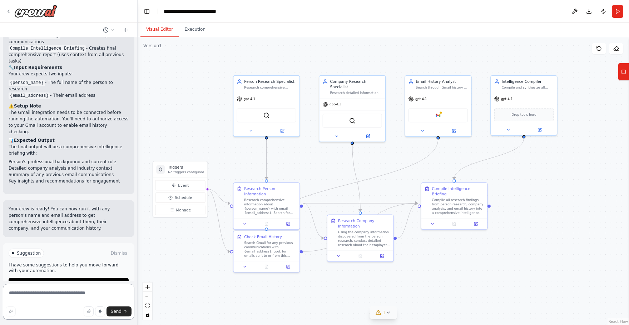
scroll to position [682, 0]
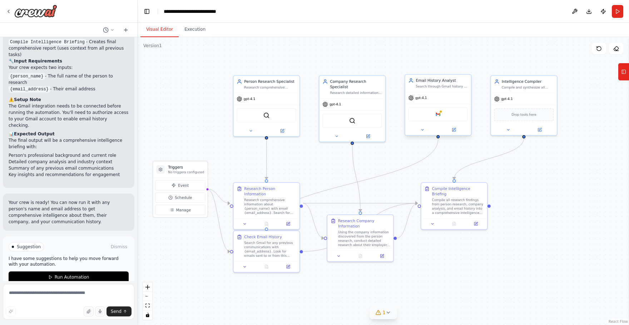
click at [433, 113] on div "Google gmail" at bounding box center [439, 114] width 60 height 14
click at [456, 128] on icon at bounding box center [454, 129] width 3 height 3
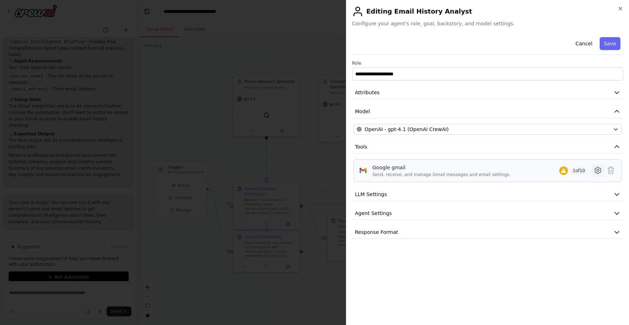
click at [599, 172] on icon at bounding box center [598, 170] width 9 height 9
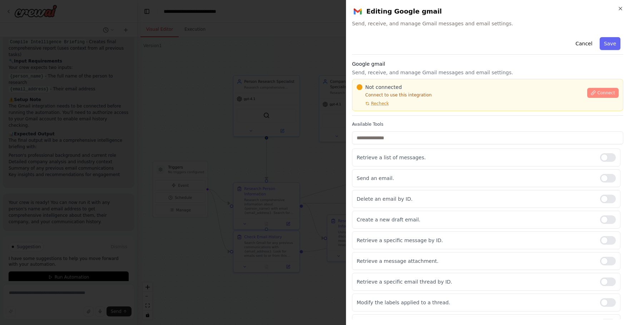
click at [602, 91] on span "Connect" at bounding box center [607, 93] width 18 height 6
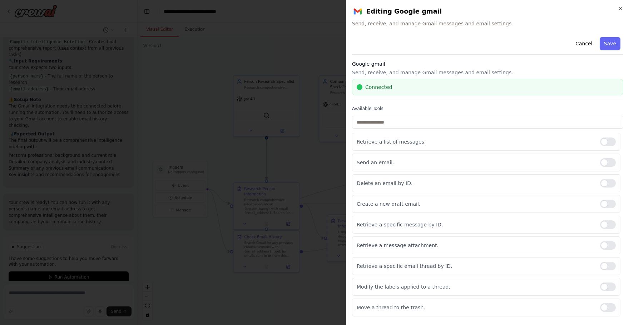
click at [426, 68] on div "Google gmail Send, receive, and manage Gmail messages and email settings. Conne…" at bounding box center [487, 80] width 271 height 40
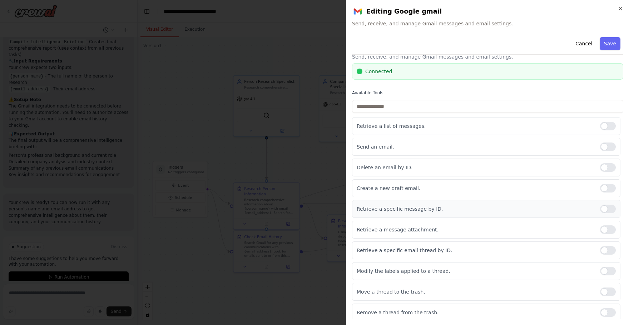
click at [602, 211] on div at bounding box center [608, 209] width 16 height 9
click at [607, 46] on button "Save" at bounding box center [610, 43] width 21 height 13
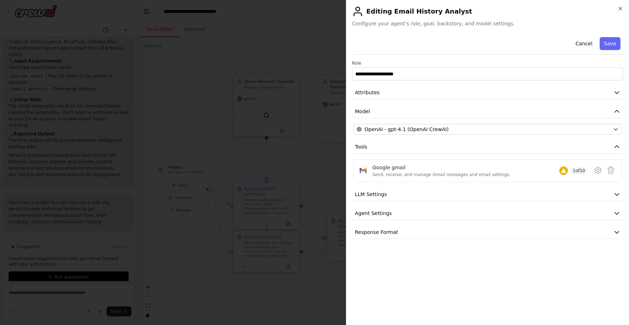
scroll to position [0, 0]
click at [610, 42] on button "Save" at bounding box center [610, 43] width 21 height 13
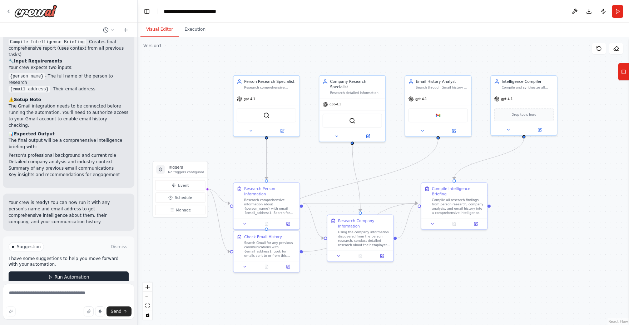
click at [68, 275] on span "Run Automation" at bounding box center [72, 278] width 35 height 6
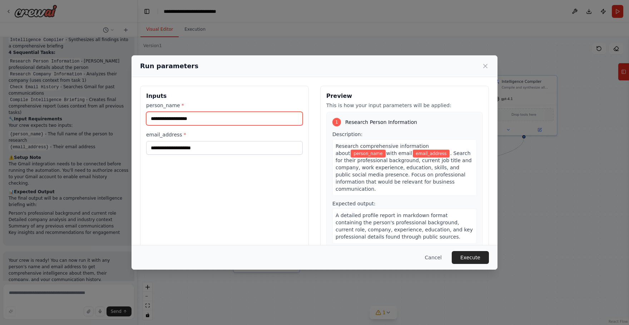
click at [167, 123] on input "person_name *" at bounding box center [224, 119] width 157 height 14
type input "**********"
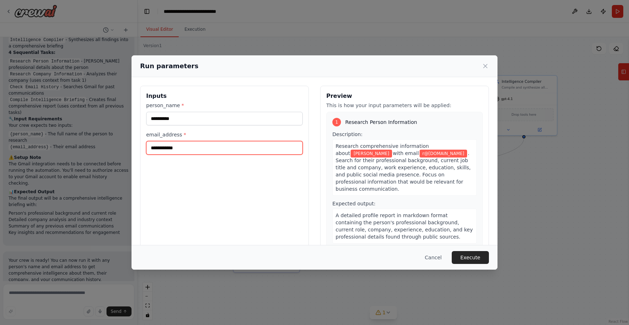
type input "**********"
click at [278, 217] on div "**********" at bounding box center [224, 171] width 169 height 170
click at [467, 257] on button "Execute" at bounding box center [470, 257] width 37 height 13
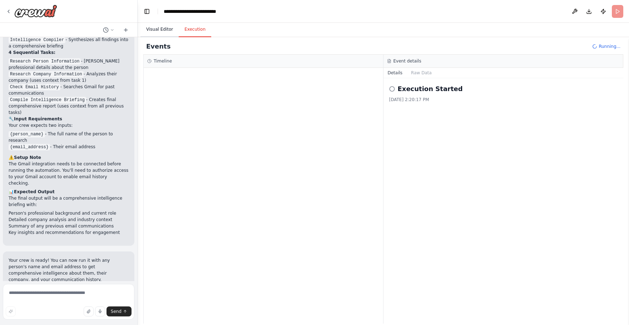
click at [168, 31] on button "Visual Editor" at bounding box center [160, 29] width 38 height 15
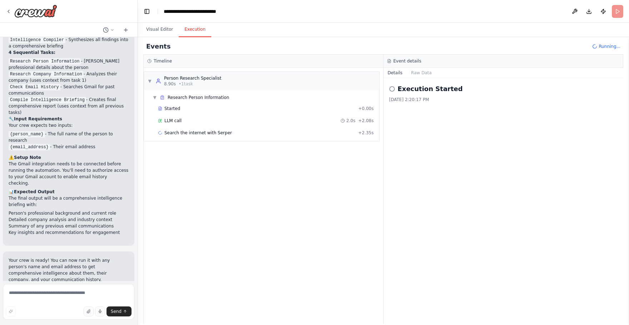
click at [198, 31] on button "Execution" at bounding box center [195, 29] width 33 height 15
click at [204, 132] on span "Search the internet with Serper" at bounding box center [199, 133] width 68 height 6
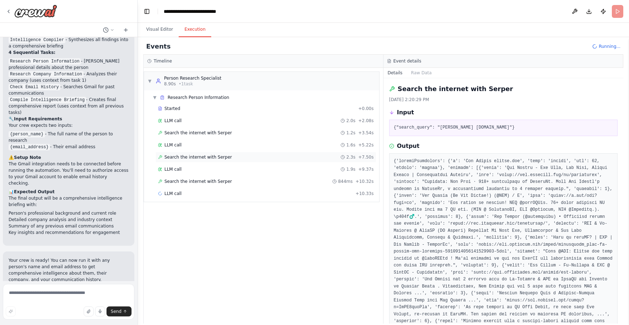
click at [194, 156] on span "Search the internet with Serper" at bounding box center [199, 158] width 68 height 6
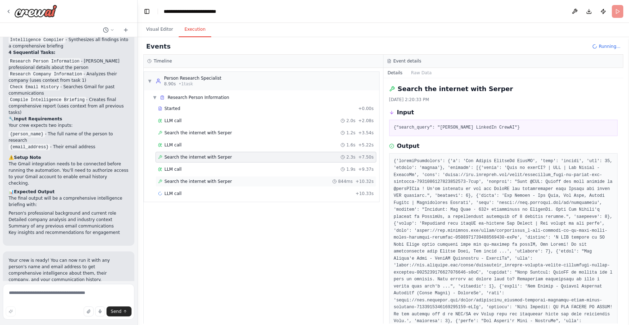
click at [212, 182] on span "Search the internet with Serper" at bounding box center [199, 182] width 68 height 6
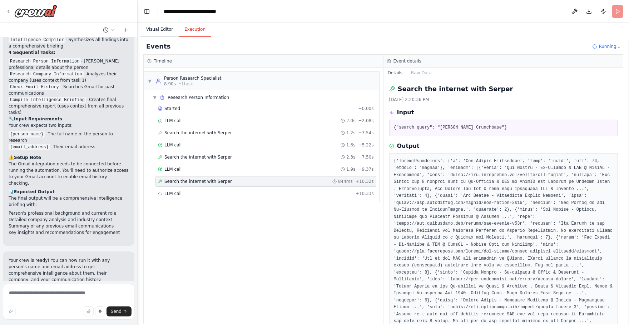
click at [154, 33] on button "Visual Editor" at bounding box center [160, 29] width 38 height 15
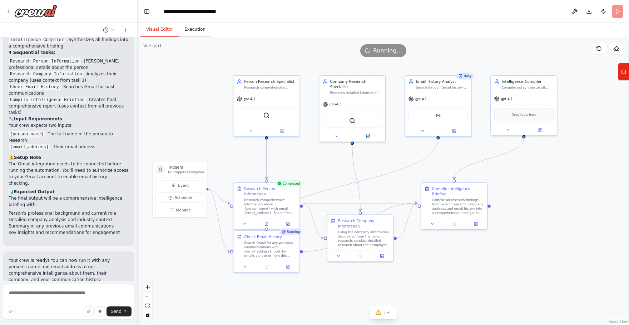
click at [189, 32] on button "Execution" at bounding box center [195, 29] width 33 height 15
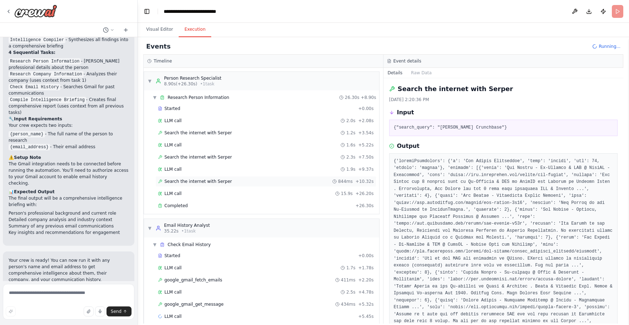
scroll to position [6, 0]
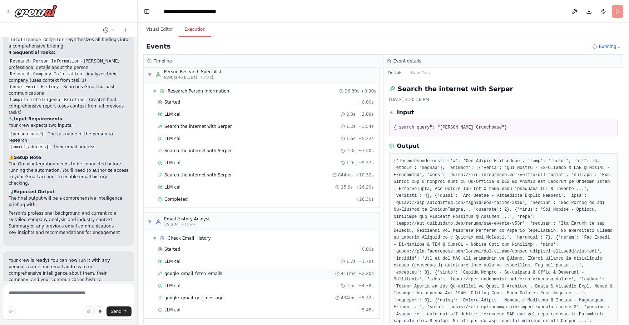
click at [211, 273] on span "google_gmail_fetch_emails" at bounding box center [194, 274] width 58 height 6
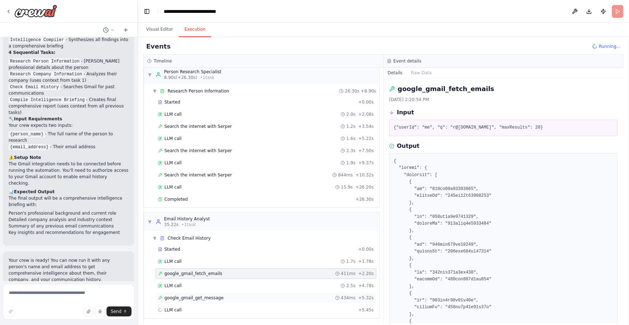
click at [212, 298] on span "google_gmail_get_message" at bounding box center [194, 298] width 59 height 6
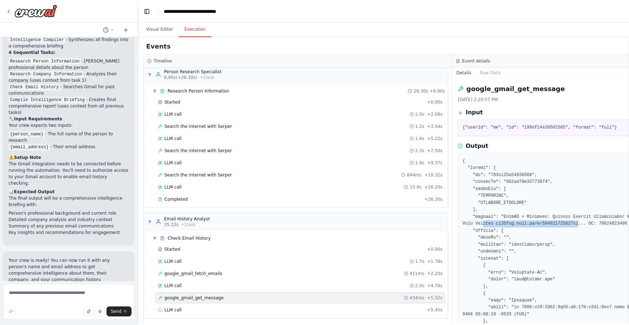
drag, startPoint x: 484, startPoint y: 221, endPoint x: 579, endPoint y: 226, distance: 94.9
click at [156, 30] on button "Visual Editor" at bounding box center [160, 29] width 38 height 15
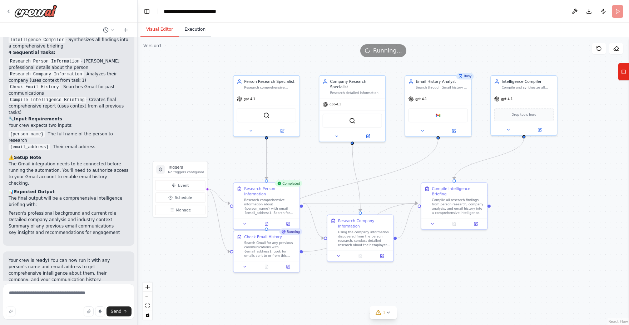
click at [192, 27] on button "Execution" at bounding box center [195, 29] width 33 height 15
click at [161, 33] on button "Visual Editor" at bounding box center [160, 29] width 38 height 15
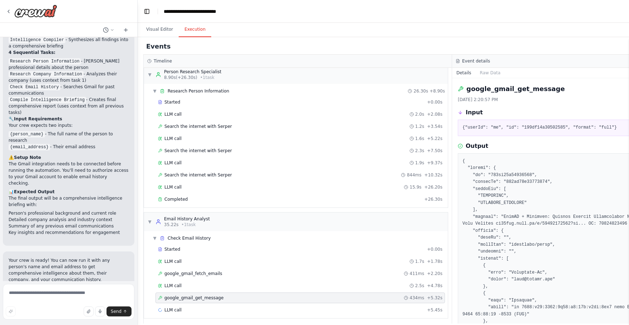
click at [198, 28] on button "Execution" at bounding box center [195, 29] width 33 height 15
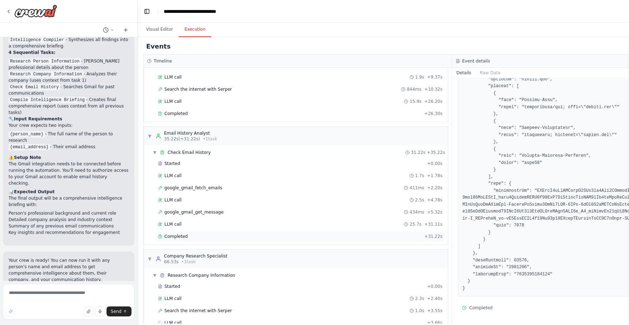
scroll to position [104, 0]
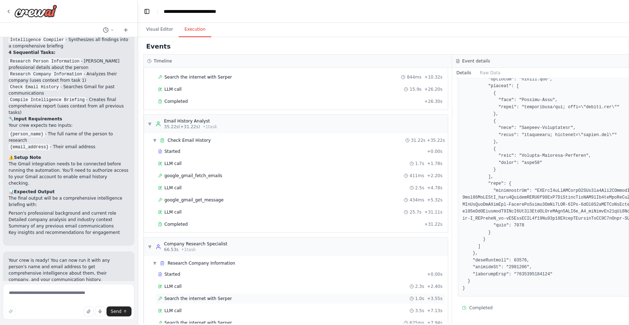
click at [208, 296] on span "Search the internet with Serper" at bounding box center [199, 299] width 68 height 6
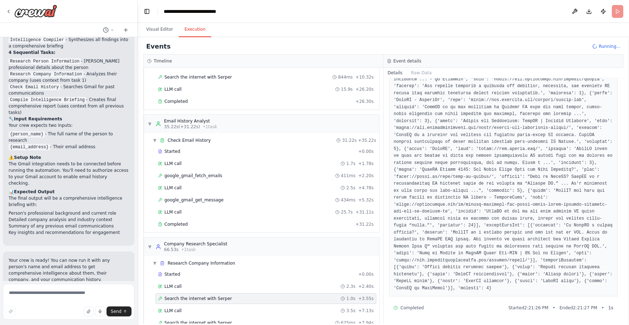
scroll to position [0, 0]
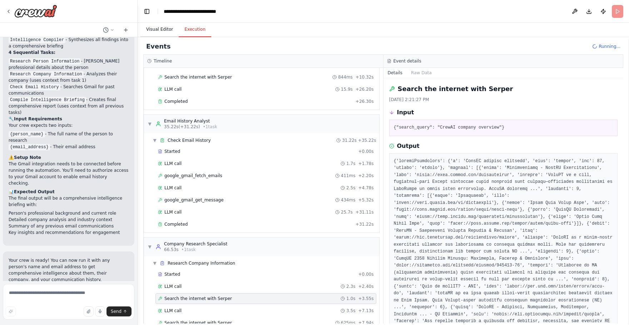
click at [158, 30] on button "Visual Editor" at bounding box center [160, 29] width 38 height 15
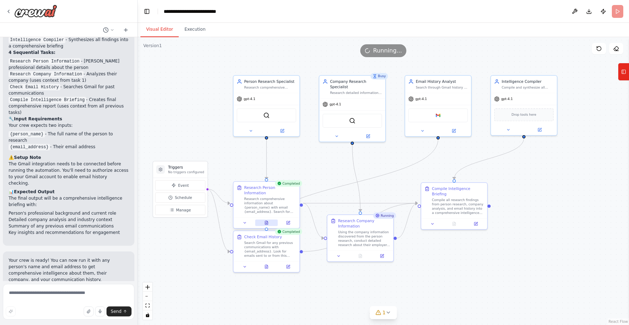
click at [265, 221] on icon at bounding box center [267, 223] width 4 height 4
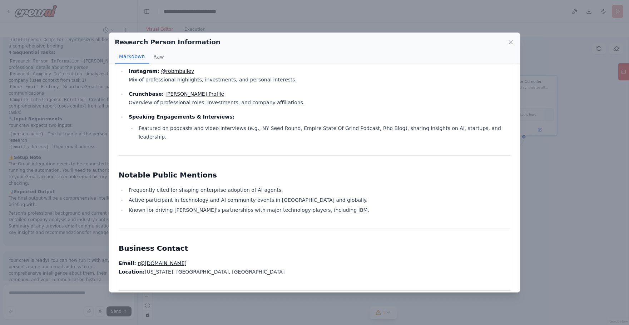
scroll to position [803, 0]
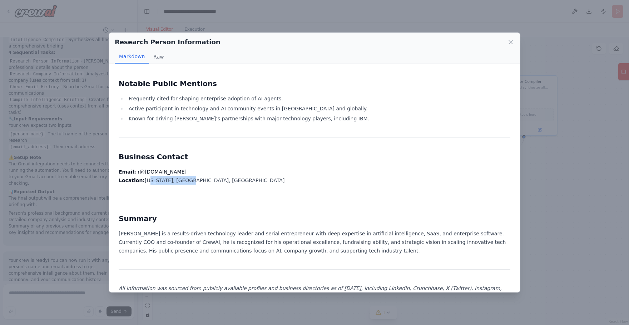
drag, startPoint x: 147, startPoint y: 163, endPoint x: 207, endPoint y: 161, distance: 59.8
click at [207, 168] on p "Email: r@crewai.com Location: New York, NY, USA" at bounding box center [315, 176] width 392 height 17
click at [512, 39] on icon at bounding box center [511, 42] width 7 height 7
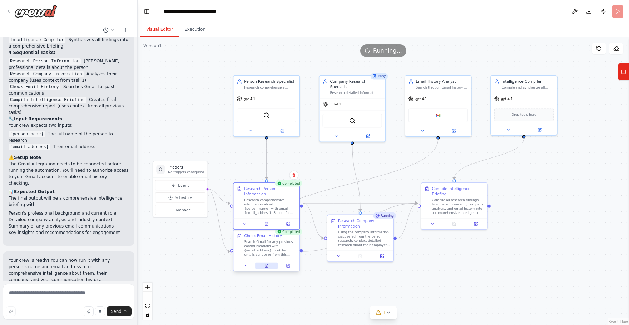
click at [266, 267] on icon at bounding box center [266, 266] width 3 height 4
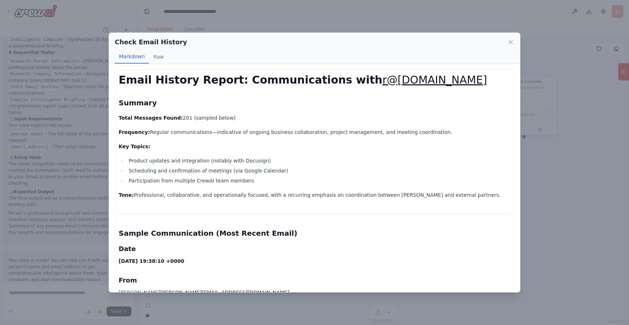
scroll to position [7, 0]
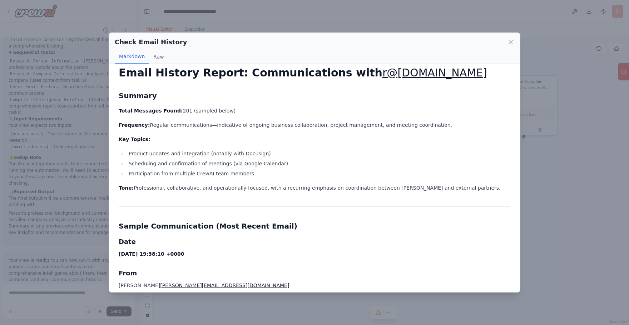
drag, startPoint x: 123, startPoint y: 107, endPoint x: 225, endPoint y: 109, distance: 101.6
click at [225, 109] on p "Total Messages Found: 201 (sampled below)" at bounding box center [315, 111] width 392 height 9
click at [177, 108] on p "Total Messages Found: 201 (sampled below)" at bounding box center [315, 111] width 392 height 9
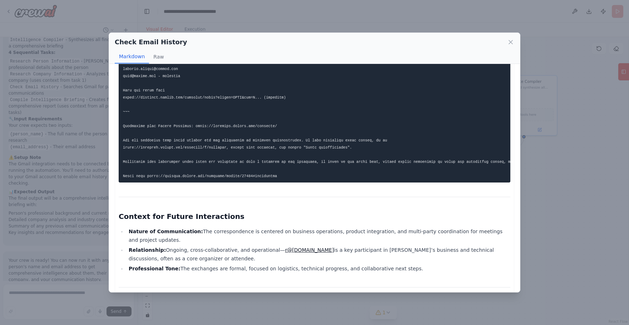
scroll to position [678, 0]
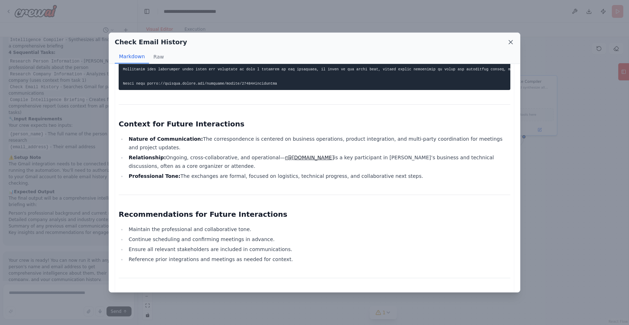
click at [509, 45] on icon at bounding box center [511, 42] width 7 height 7
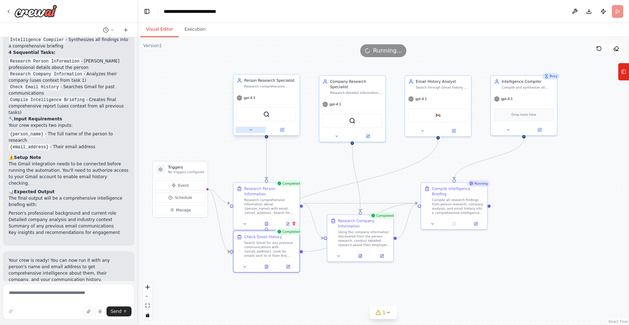
click at [249, 128] on icon at bounding box center [251, 130] width 4 height 4
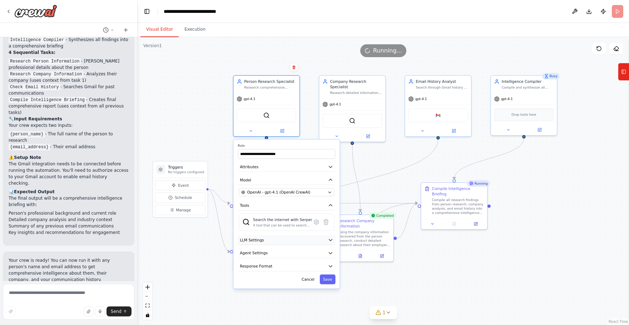
click at [282, 241] on button "LLM Settings" at bounding box center [287, 240] width 98 height 10
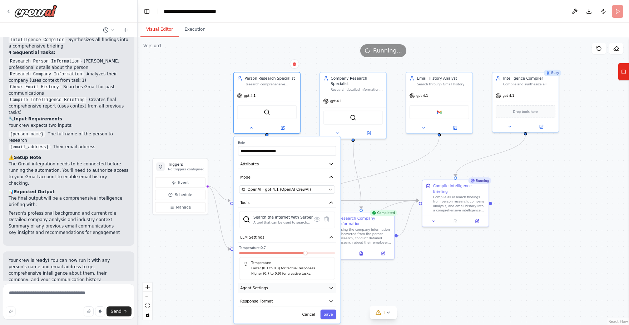
click at [289, 285] on button "Agent Settings" at bounding box center [287, 289] width 98 height 10
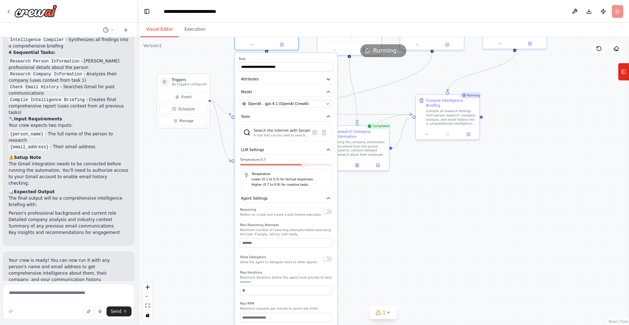
drag, startPoint x: 363, startPoint y: 258, endPoint x: 366, endPoint y: 197, distance: 61.6
click at [366, 197] on div ".deletable-edge-delete-btn { width: 20px; height: 20px; border: 0px solid #ffff…" at bounding box center [384, 181] width 492 height 288
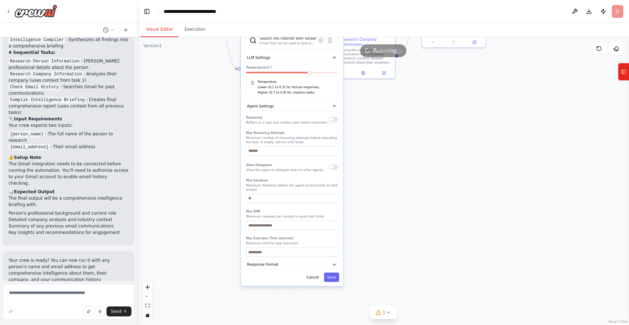
drag, startPoint x: 430, startPoint y: 234, endPoint x: 435, endPoint y: 135, distance: 98.9
click at [435, 135] on div ".deletable-edge-delete-btn { width: 20px; height: 20px; border: 0px solid #ffff…" at bounding box center [384, 181] width 492 height 288
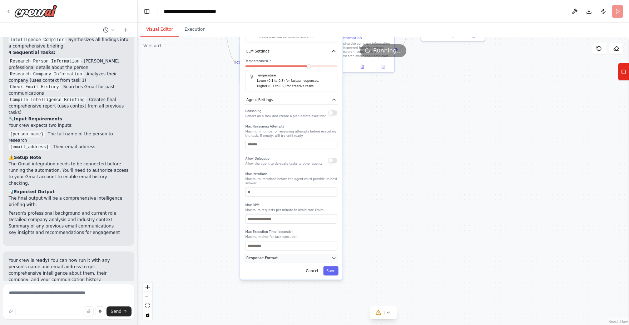
click at [278, 259] on button "Response Format" at bounding box center [292, 259] width 94 height 10
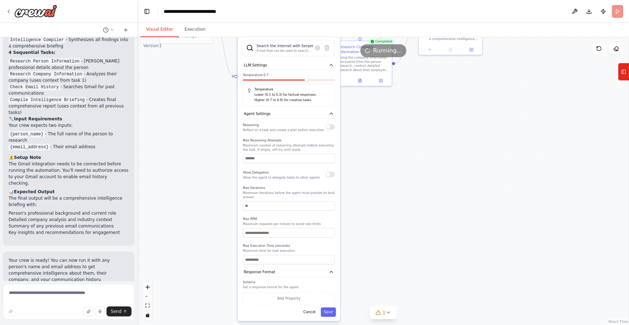
drag, startPoint x: 419, startPoint y: 121, endPoint x: 416, endPoint y: 134, distance: 14.2
click at [416, 134] on div ".deletable-edge-delete-btn { width: 20px; height: 20px; border: 0px solid #ffff…" at bounding box center [384, 181] width 492 height 288
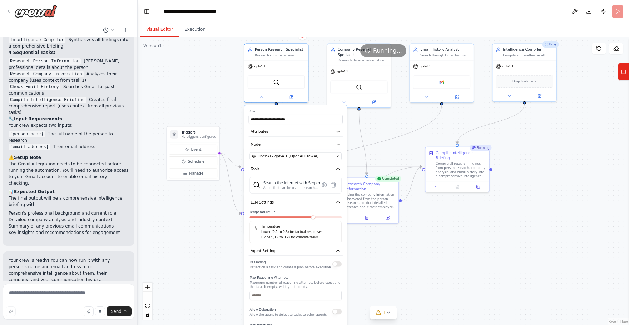
drag, startPoint x: 446, startPoint y: 142, endPoint x: 450, endPoint y: 317, distance: 174.6
click at [450, 317] on div ".deletable-edge-delete-btn { width: 20px; height: 20px; border: 0px solid #ffff…" at bounding box center [384, 181] width 492 height 288
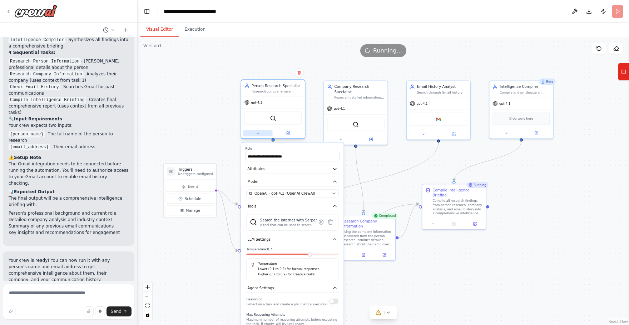
click at [265, 132] on button at bounding box center [258, 133] width 29 height 6
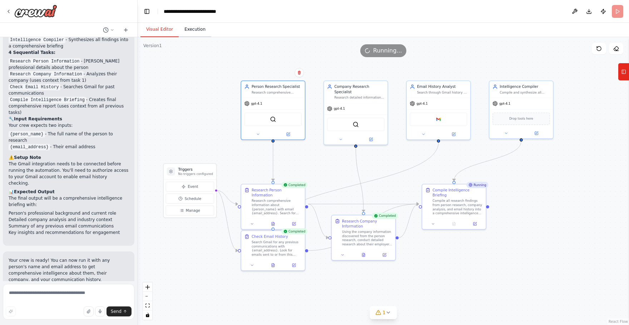
scroll to position [682, 0]
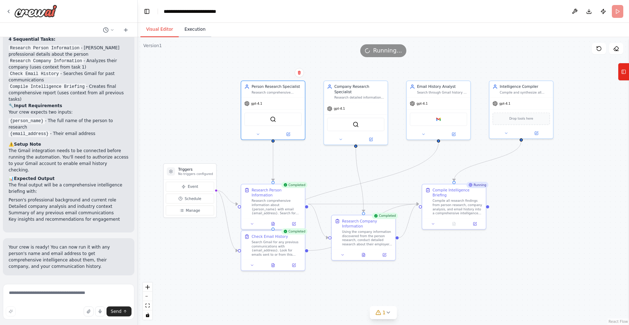
click at [198, 32] on button "Execution" at bounding box center [195, 29] width 33 height 15
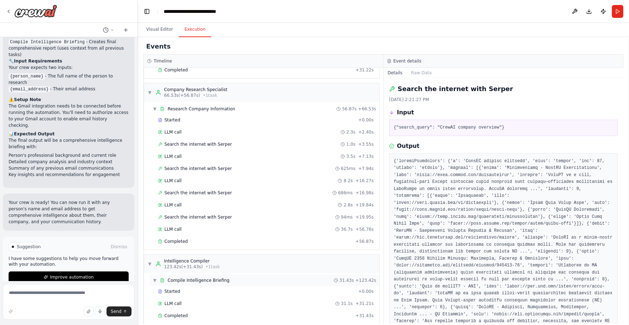
scroll to position [262, 0]
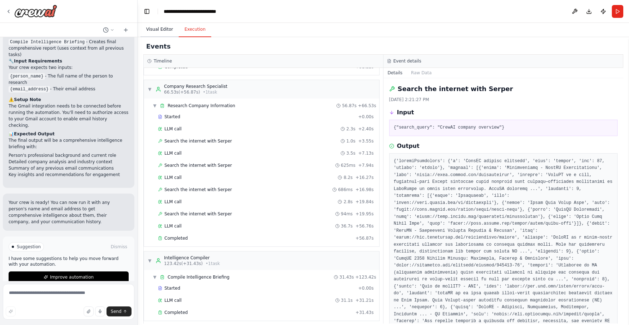
click at [162, 30] on button "Visual Editor" at bounding box center [160, 29] width 38 height 15
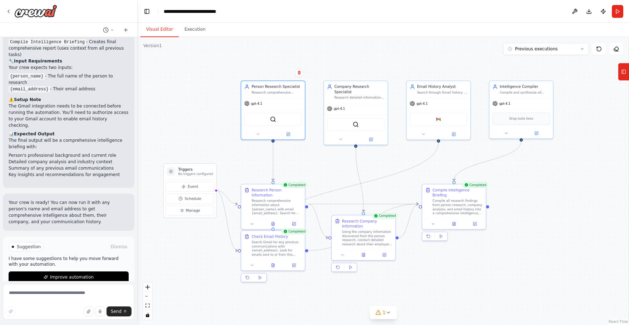
click at [519, 259] on div ".deletable-edge-delete-btn { width: 20px; height: 20px; border: 0px solid #ffff…" at bounding box center [384, 181] width 492 height 288
click at [71, 275] on span "Improve automation" at bounding box center [72, 278] width 44 height 6
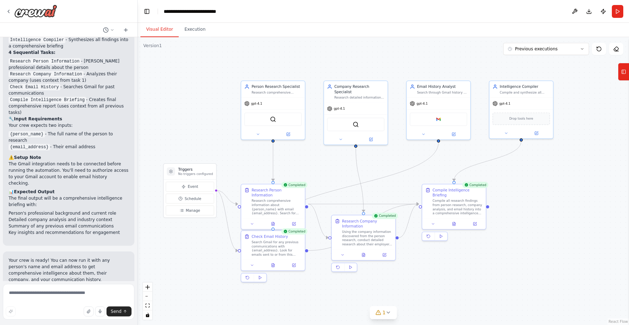
scroll to position [652, 0]
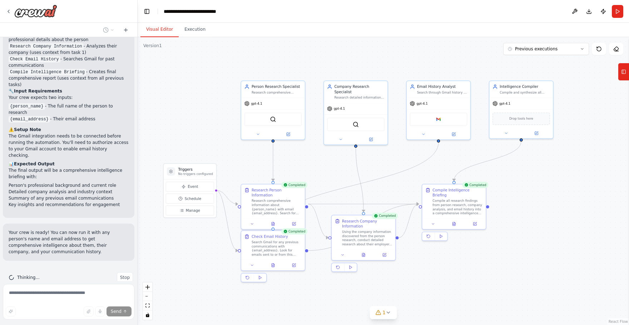
click at [516, 21] on header "**********" at bounding box center [384, 11] width 492 height 23
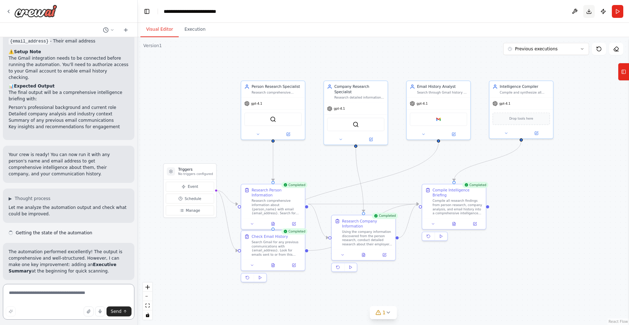
scroll to position [736, 0]
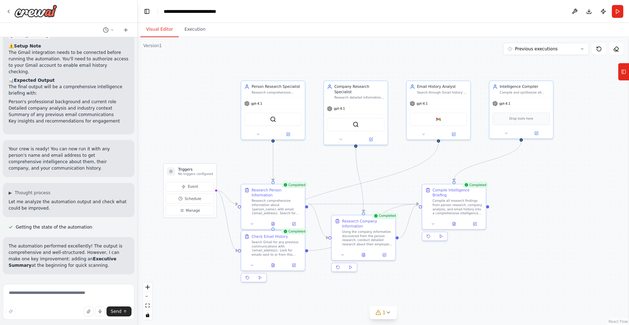
click at [532, 15] on header "**********" at bounding box center [384, 11] width 492 height 23
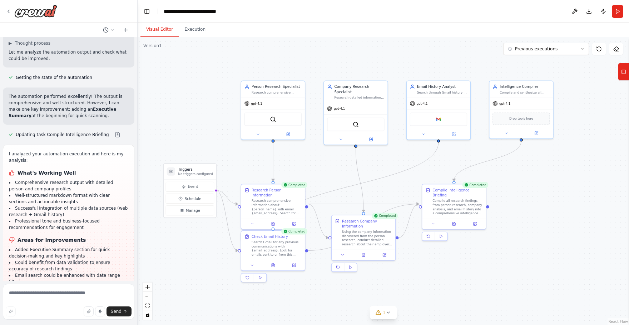
scroll to position [893, 0]
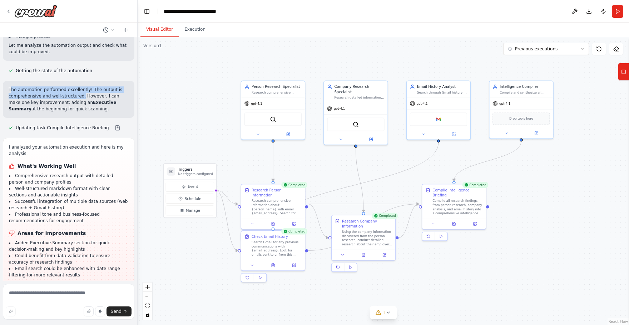
drag, startPoint x: 11, startPoint y: 75, endPoint x: 81, endPoint y: 86, distance: 70.6
click at [81, 87] on p "The automation performed excellently! The output is comprehensive and well-stru…" at bounding box center [69, 100] width 120 height 26
click at [114, 96] on p "The automation performed excellently! The output is comprehensive and well-stru…" at bounding box center [69, 100] width 120 height 26
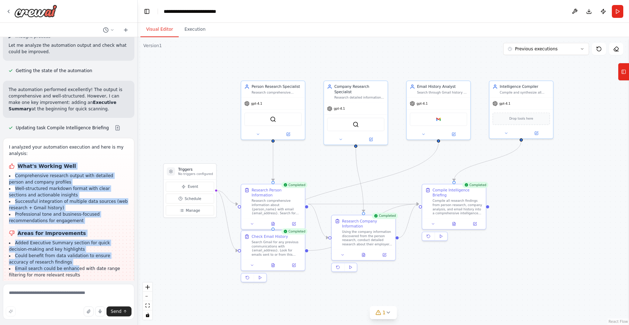
drag, startPoint x: 29, startPoint y: 150, endPoint x: 76, endPoint y: 259, distance: 118.1
click at [76, 259] on div "I analyzed your automation execution and here is my analysis: What's Working We…" at bounding box center [68, 211] width 119 height 134
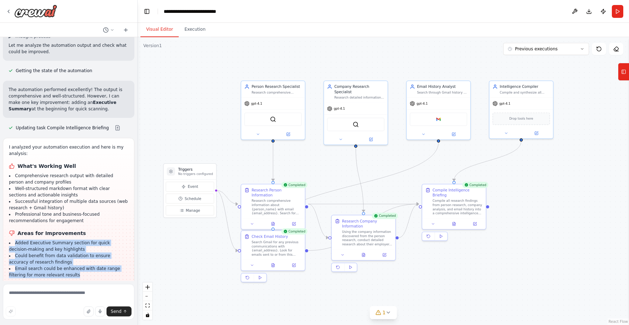
drag, startPoint x: 99, startPoint y: 265, endPoint x: 12, endPoint y: 232, distance: 92.7
click at [12, 240] on ul "Added Executive Summary section for quick decision-making and key highlights Co…" at bounding box center [68, 259] width 119 height 39
click at [61, 253] on li "Could benefit from data validation to ensure accuracy of research findings" at bounding box center [68, 259] width 119 height 13
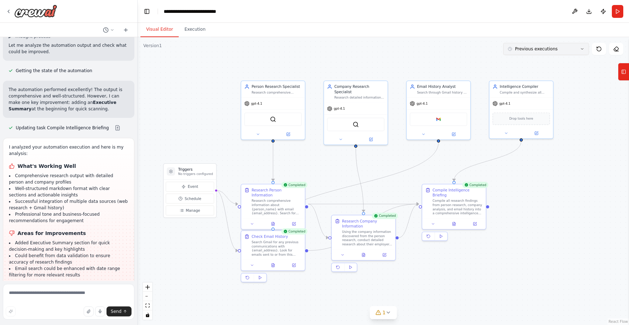
click at [582, 49] on icon at bounding box center [583, 49] width 2 height 1
click at [155, 51] on div ".deletable-edge-delete-btn { width: 20px; height: 20px; border: 0px solid #ffff…" at bounding box center [384, 181] width 492 height 288
click at [414, 175] on div ".deletable-edge-delete-btn { width: 20px; height: 20px; border: 0px solid #ffff…" at bounding box center [384, 181] width 492 height 288
click at [69, 290] on textarea at bounding box center [69, 302] width 132 height 36
type textarea "**********"
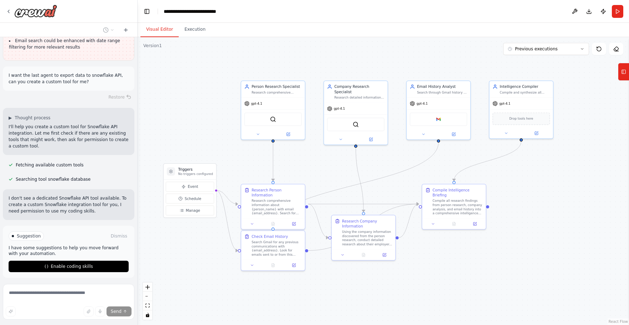
scroll to position [1137, 0]
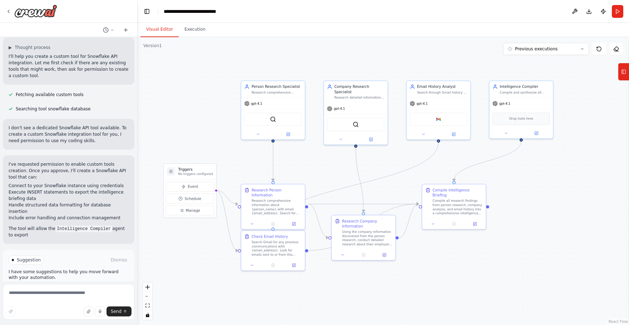
click at [74, 288] on span "Enable coding skills" at bounding box center [72, 291] width 42 height 6
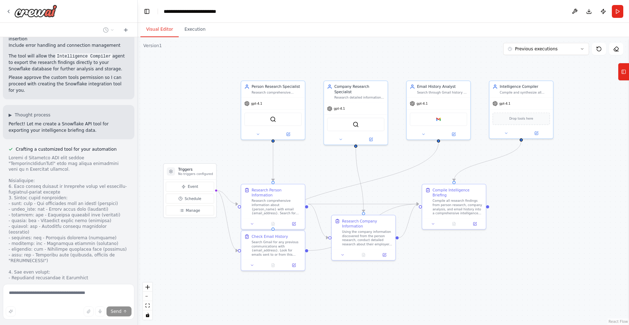
scroll to position [1390, 0]
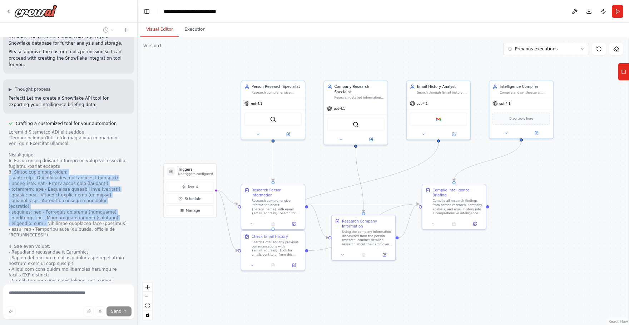
drag, startPoint x: 10, startPoint y: 152, endPoint x: 46, endPoint y: 202, distance: 62.0
click at [46, 202] on div at bounding box center [69, 300] width 120 height 343
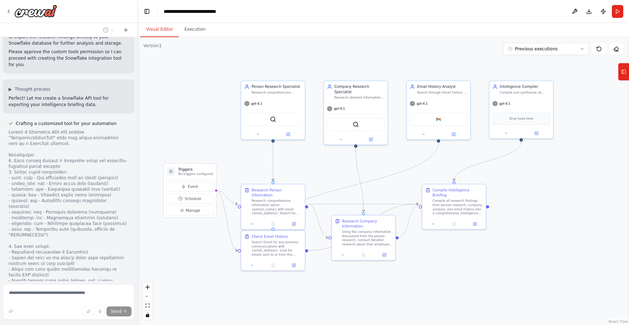
click at [53, 211] on div at bounding box center [69, 300] width 120 height 343
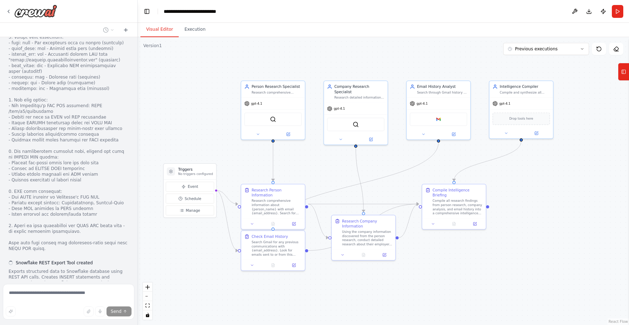
scroll to position [1927, 0]
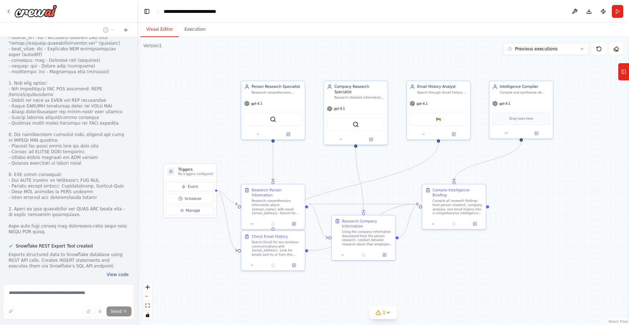
click at [111, 272] on button "View code" at bounding box center [118, 275] width 22 height 6
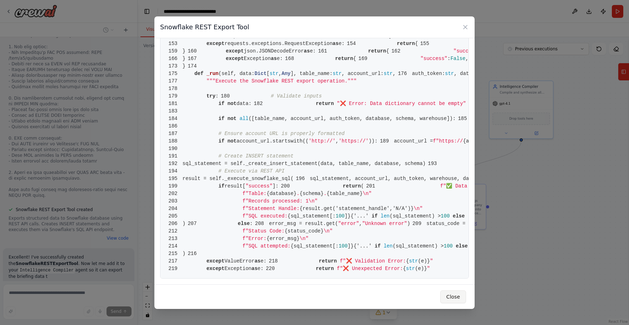
scroll to position [1970, 0]
click at [450, 295] on button "Close" at bounding box center [454, 297] width 26 height 13
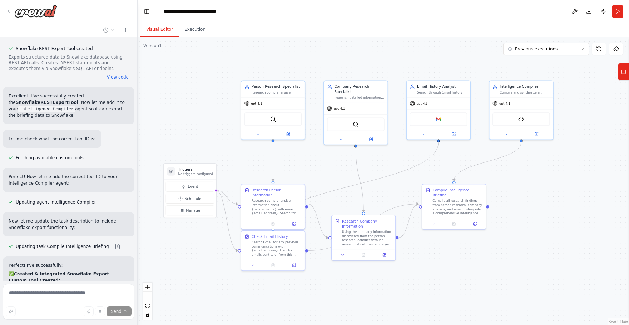
scroll to position [2128, 0]
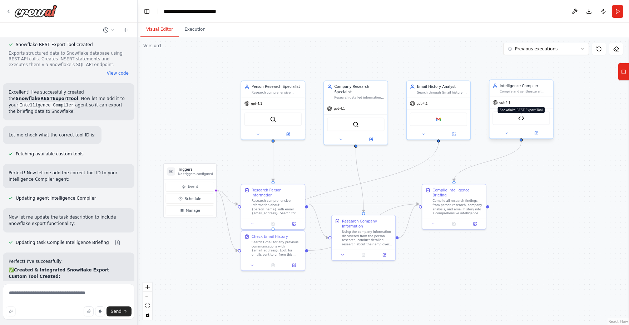
click at [521, 117] on img at bounding box center [522, 118] width 6 height 6
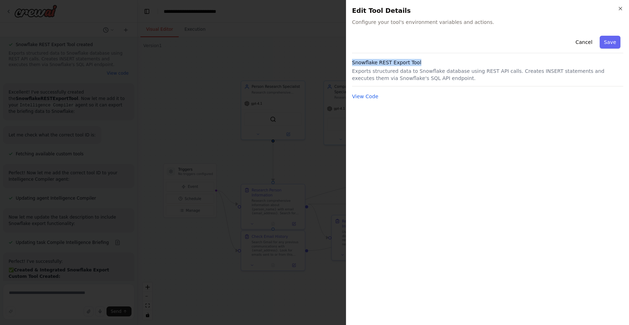
drag, startPoint x: 353, startPoint y: 61, endPoint x: 428, endPoint y: 61, distance: 75.1
click at [428, 61] on h3 "Snowflake REST Export Tool" at bounding box center [487, 62] width 271 height 7
click at [368, 97] on button "View Code" at bounding box center [365, 96] width 26 height 7
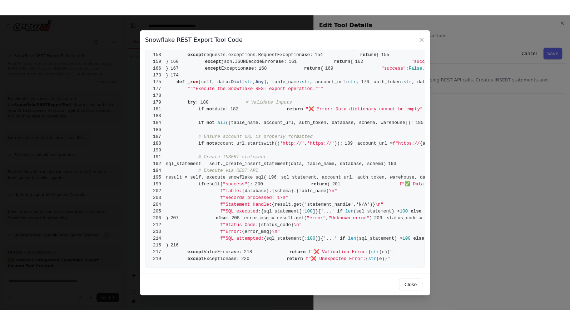
scroll to position [1433, 0]
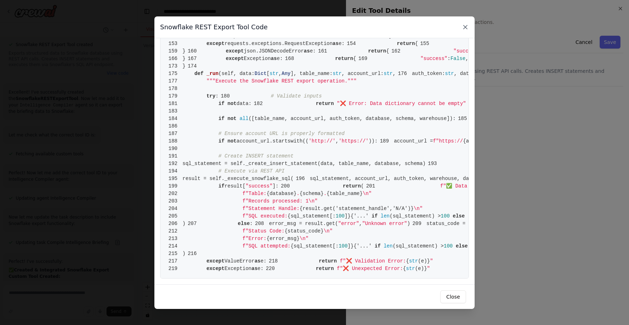
click at [464, 29] on icon at bounding box center [465, 27] width 7 height 7
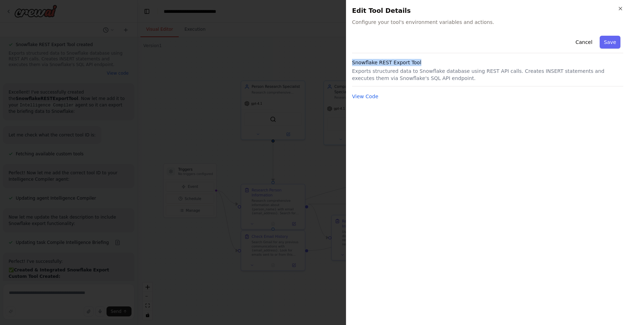
click at [588, 44] on button "Cancel" at bounding box center [584, 42] width 25 height 13
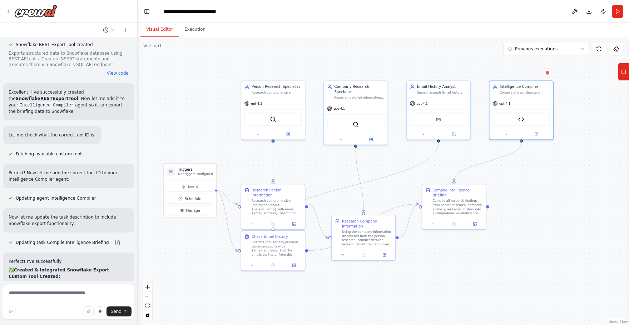
click at [224, 283] on div ".deletable-edge-delete-btn { width: 20px; height: 20px; border: 0px solid #ffff…" at bounding box center [384, 181] width 492 height 288
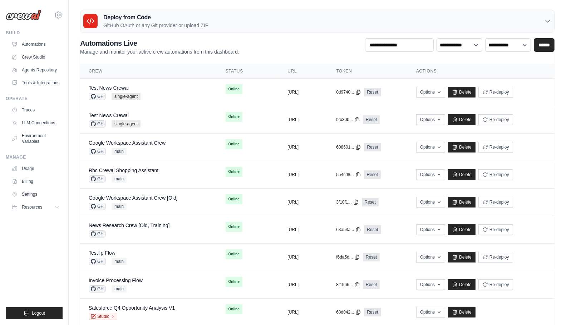
click at [30, 234] on ul "Build Automations Crew Studio Agents Repository Tools & Integrations" at bounding box center [34, 175] width 57 height 290
click at [446, 91] on button "Options" at bounding box center [431, 92] width 29 height 11
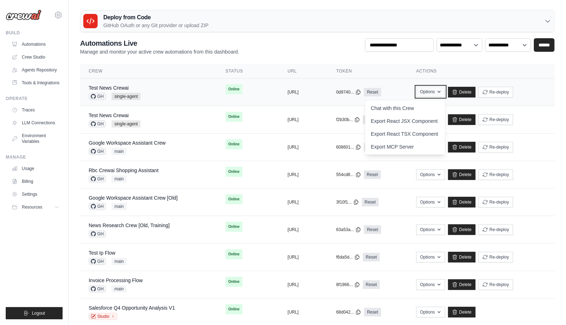
click at [445, 91] on button "Options" at bounding box center [430, 92] width 29 height 11
click at [149, 90] on div "Test News Crewai GH single-agent" at bounding box center [149, 92] width 120 height 16
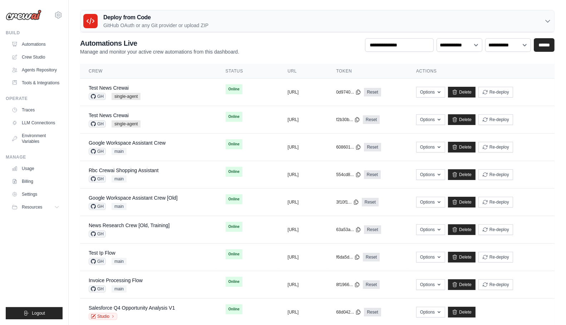
click at [32, 268] on ul "Build Automations Crew Studio Agents Repository Tools & Integrations" at bounding box center [34, 175] width 57 height 290
click at [38, 260] on ul "Build Automations Crew Studio Agents Repository Tools & Integrations" at bounding box center [34, 175] width 57 height 290
click at [41, 81] on link "Tools & Integrations" at bounding box center [36, 82] width 54 height 11
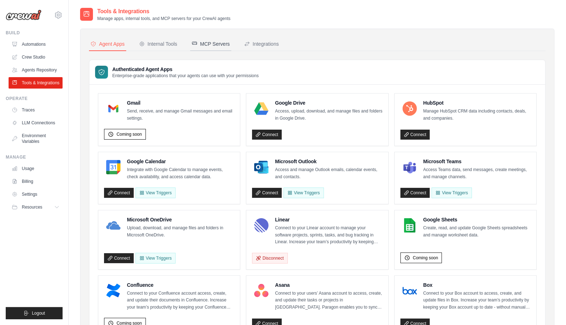
click at [226, 41] on div "MCP Servers" at bounding box center [211, 43] width 38 height 7
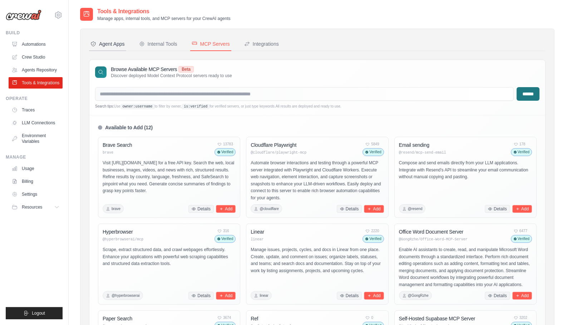
click at [113, 43] on div "Agent Apps" at bounding box center [107, 43] width 34 height 7
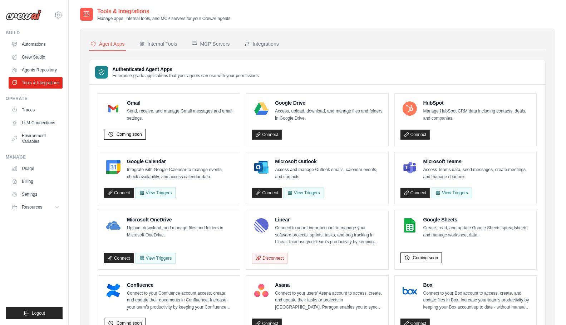
click at [32, 255] on ul "Build Automations Crew Studio Agents Repository Tools & Integrations" at bounding box center [34, 175] width 57 height 290
